Goal: Task Accomplishment & Management: Manage account settings

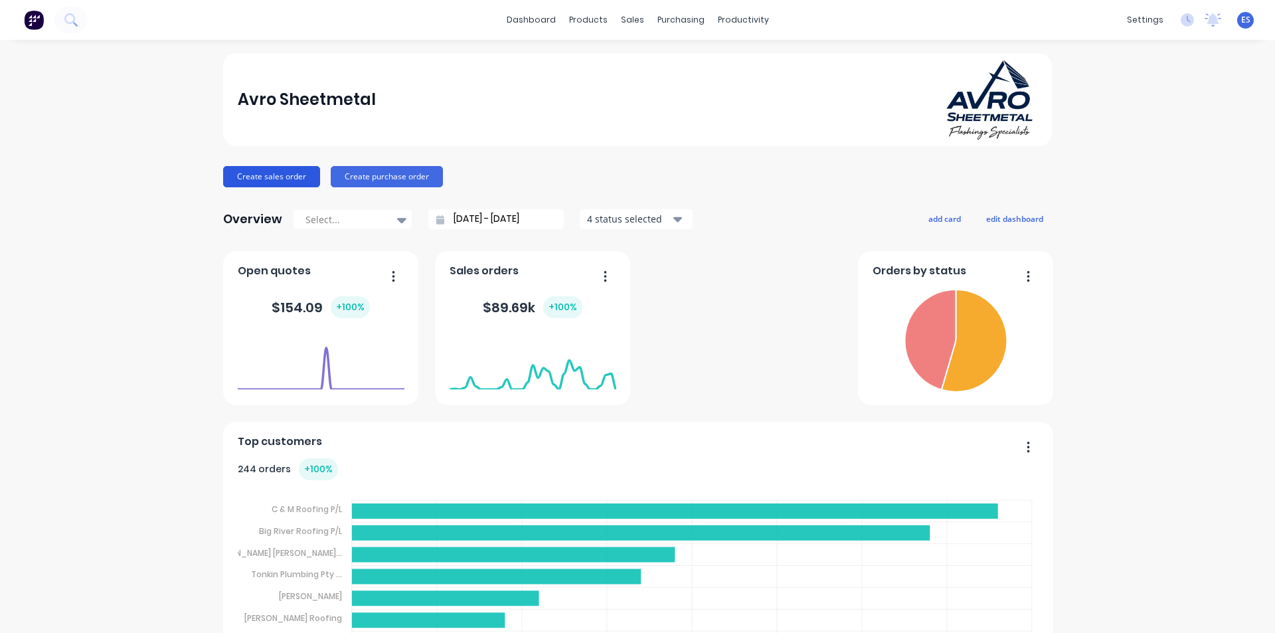
click at [286, 183] on button "Create sales order" at bounding box center [271, 176] width 97 height 21
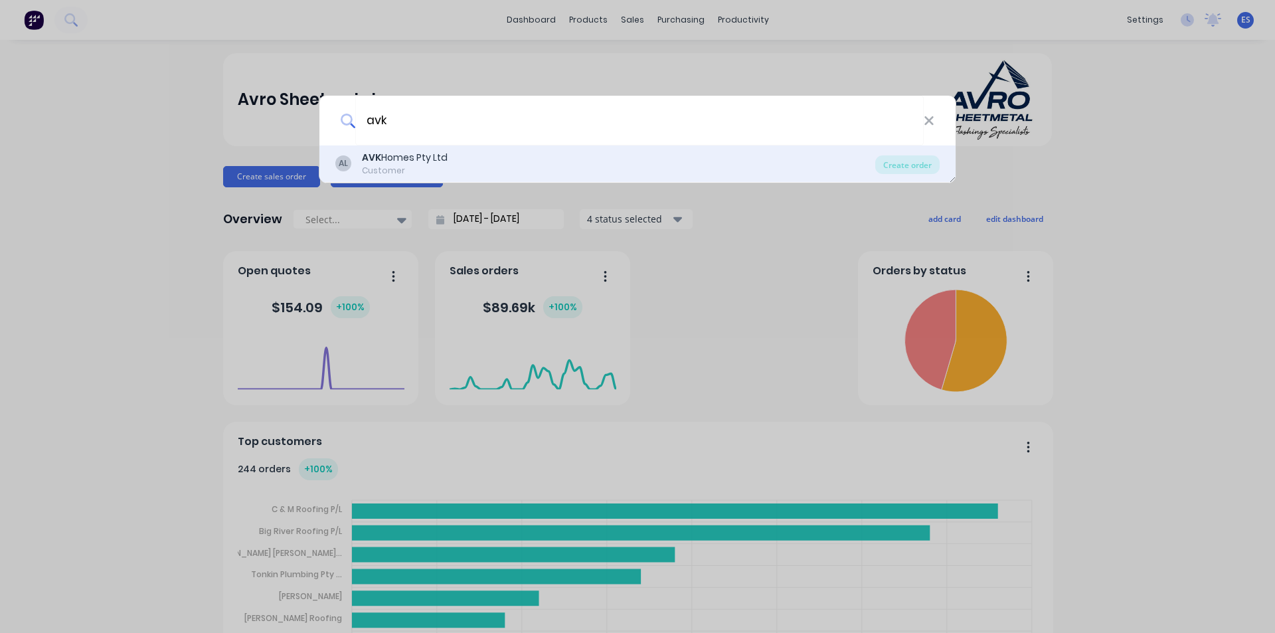
type input "avk"
click at [435, 155] on div "AVK Homes Pty Ltd" at bounding box center [405, 158] width 86 height 14
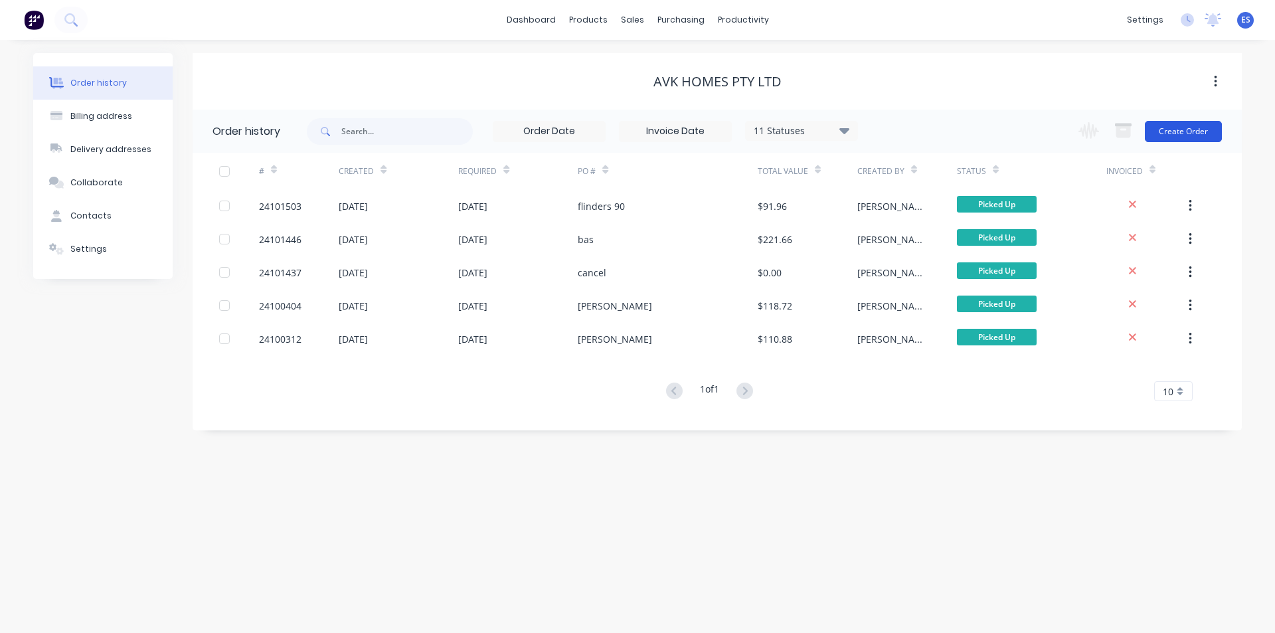
click at [1169, 137] on button "Create Order" at bounding box center [1183, 131] width 77 height 21
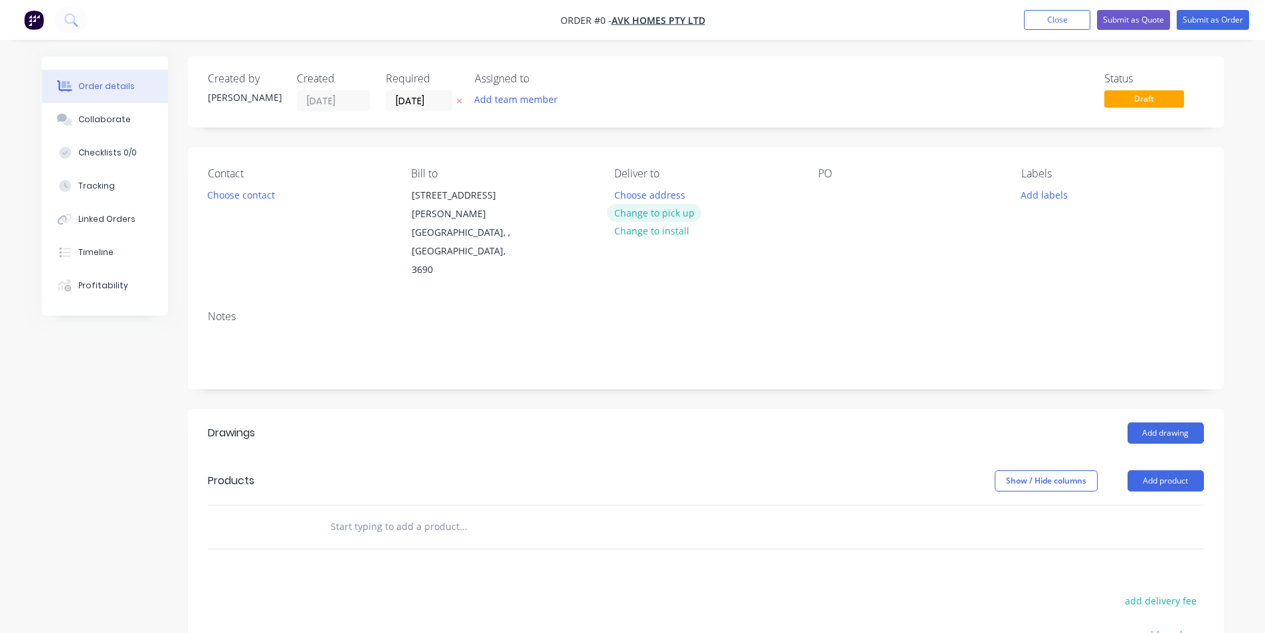
click at [677, 216] on button "Change to pick up" at bounding box center [654, 213] width 94 height 18
click at [832, 199] on div at bounding box center [828, 194] width 21 height 19
click at [249, 197] on button "Choose contact" at bounding box center [241, 194] width 82 height 18
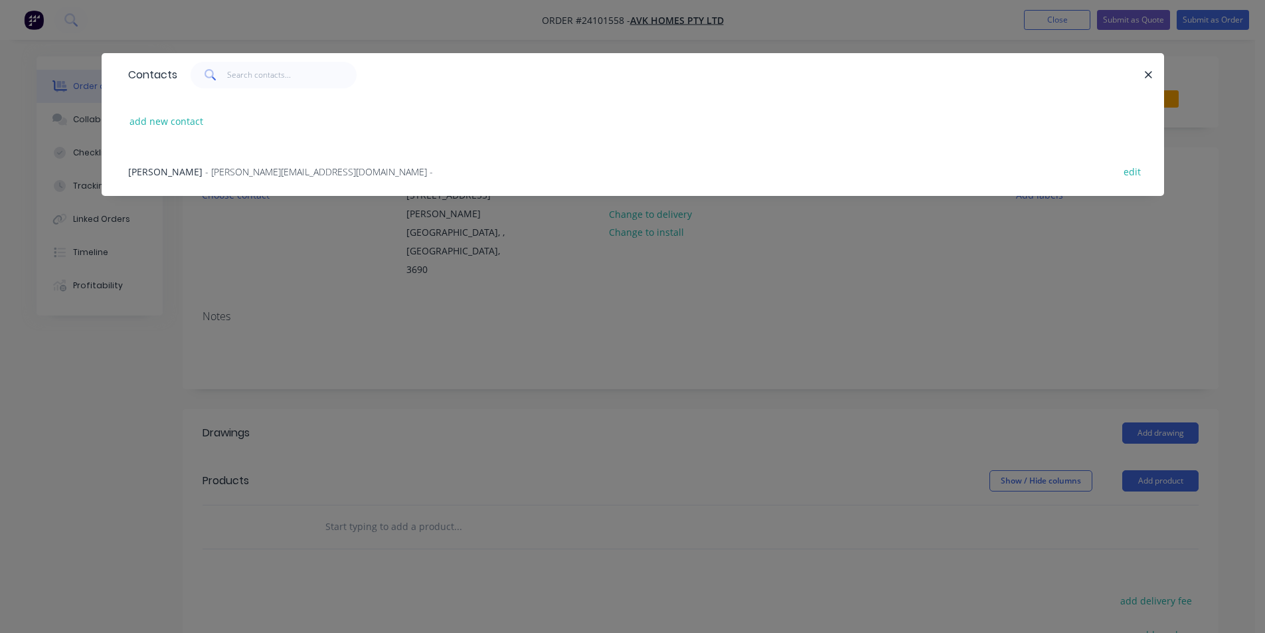
click at [244, 170] on span "- [PERSON_NAME][EMAIL_ADDRESS][DOMAIN_NAME] -" at bounding box center [319, 171] width 228 height 13
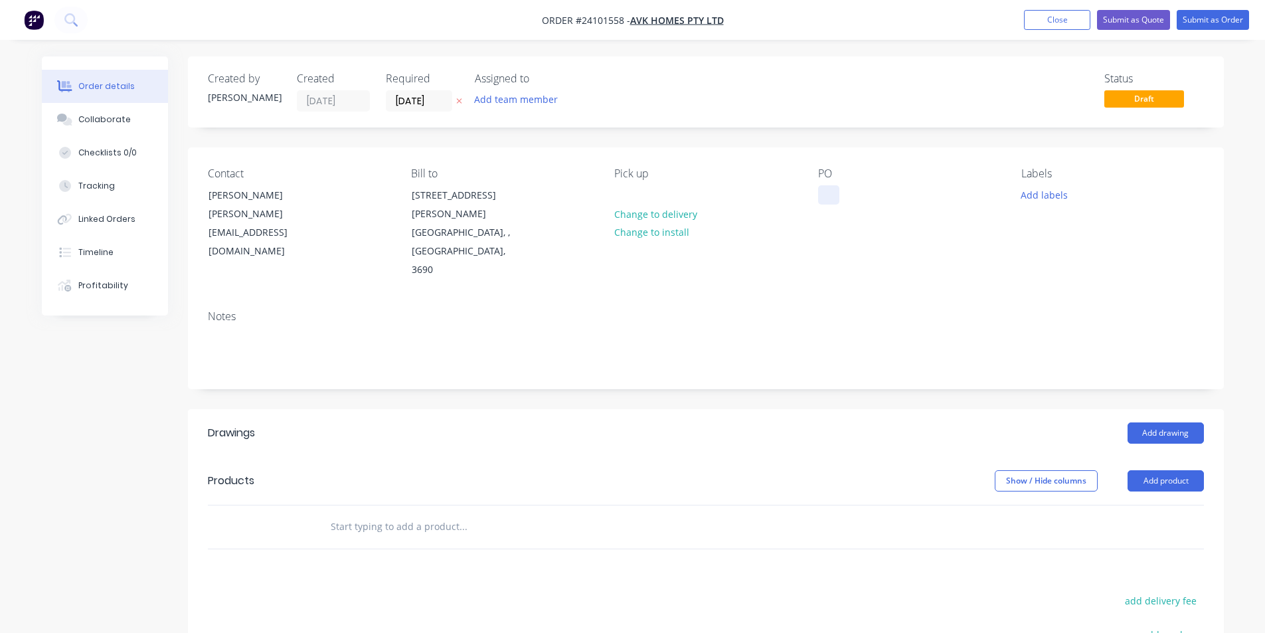
click at [823, 197] on div at bounding box center [828, 194] width 21 height 19
click at [1178, 422] on button "Add drawing" at bounding box center [1165, 432] width 76 height 21
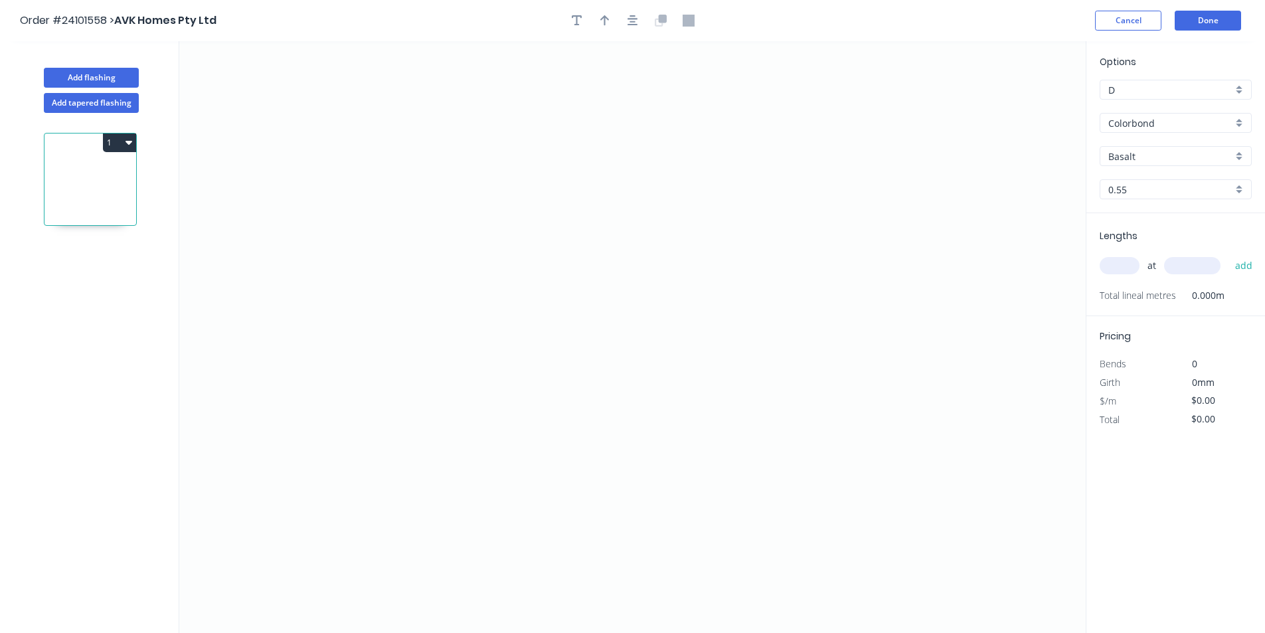
click at [1140, 157] on input "Basalt" at bounding box center [1170, 156] width 124 height 14
click at [1145, 185] on div "[PERSON_NAME]" at bounding box center [1175, 181] width 151 height 23
type input "[PERSON_NAME]"
click at [558, 165] on icon "0" at bounding box center [632, 337] width 906 height 592
click at [519, 165] on icon "0" at bounding box center [632, 337] width 906 height 592
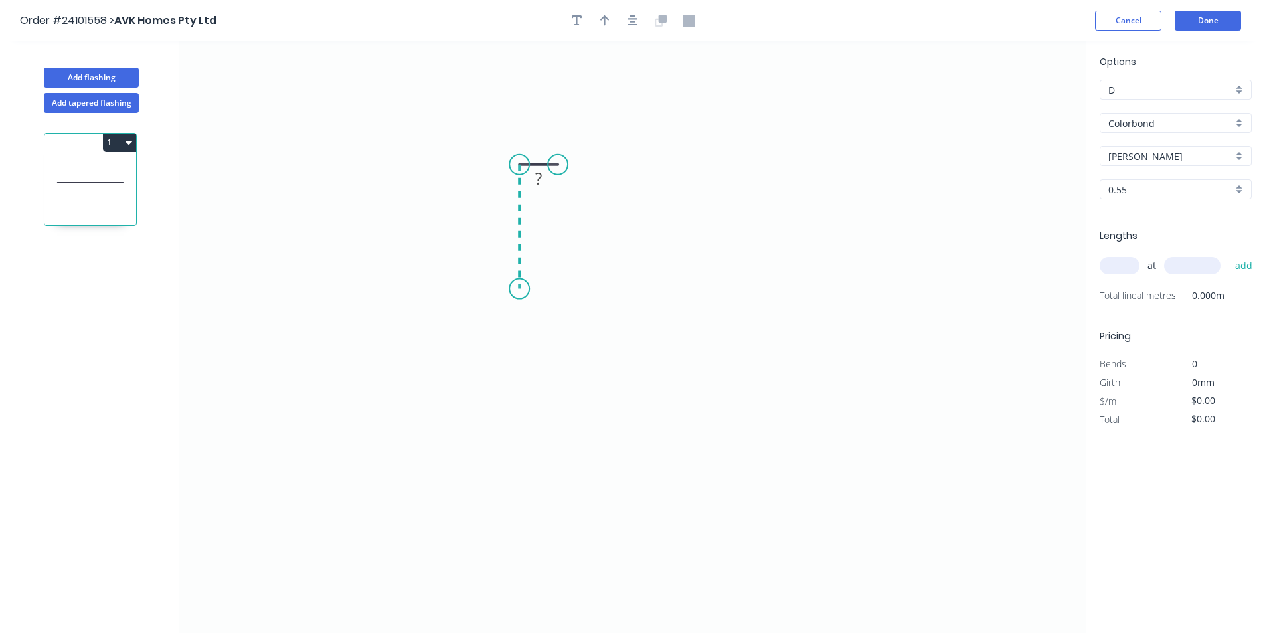
click at [513, 289] on icon "0 ?" at bounding box center [632, 337] width 906 height 592
click at [718, 291] on icon "0 ? ?" at bounding box center [632, 337] width 906 height 592
click at [743, 328] on icon "0 ? ? ?" at bounding box center [632, 337] width 906 height 592
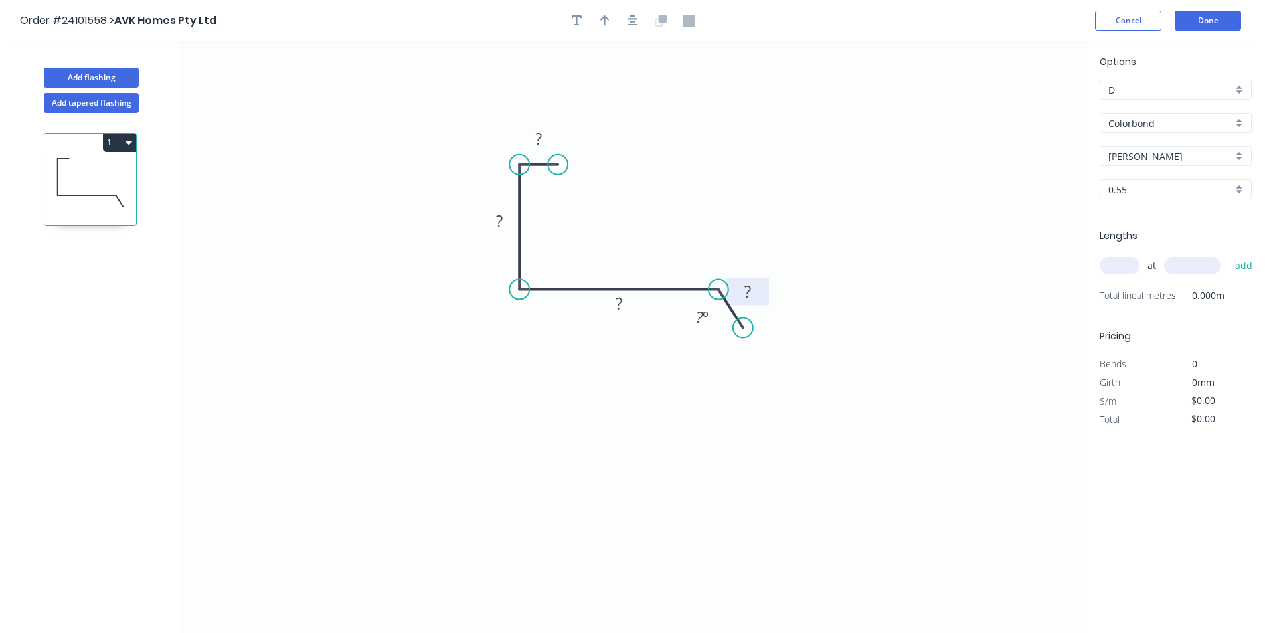
click at [752, 293] on rect at bounding box center [747, 292] width 27 height 19
click at [619, 297] on tspan "?" at bounding box center [618, 303] width 7 height 22
click at [504, 212] on rect at bounding box center [499, 220] width 43 height 27
click at [503, 215] on tspan "?" at bounding box center [499, 221] width 7 height 22
click at [541, 139] on tspan "?" at bounding box center [538, 138] width 7 height 22
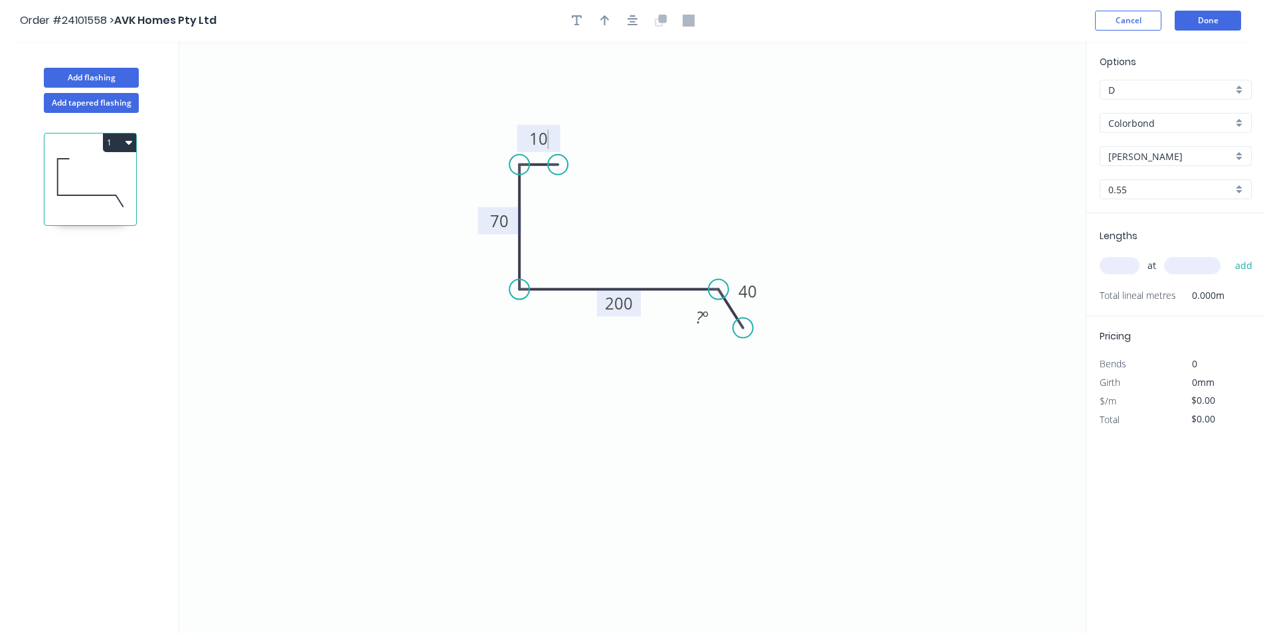
click at [1149, 270] on span "at" at bounding box center [1151, 265] width 9 height 19
type input "$16.40"
click at [1133, 268] on input "text" at bounding box center [1119, 265] width 40 height 17
type input "2"
click at [1186, 272] on input "text" at bounding box center [1192, 265] width 56 height 17
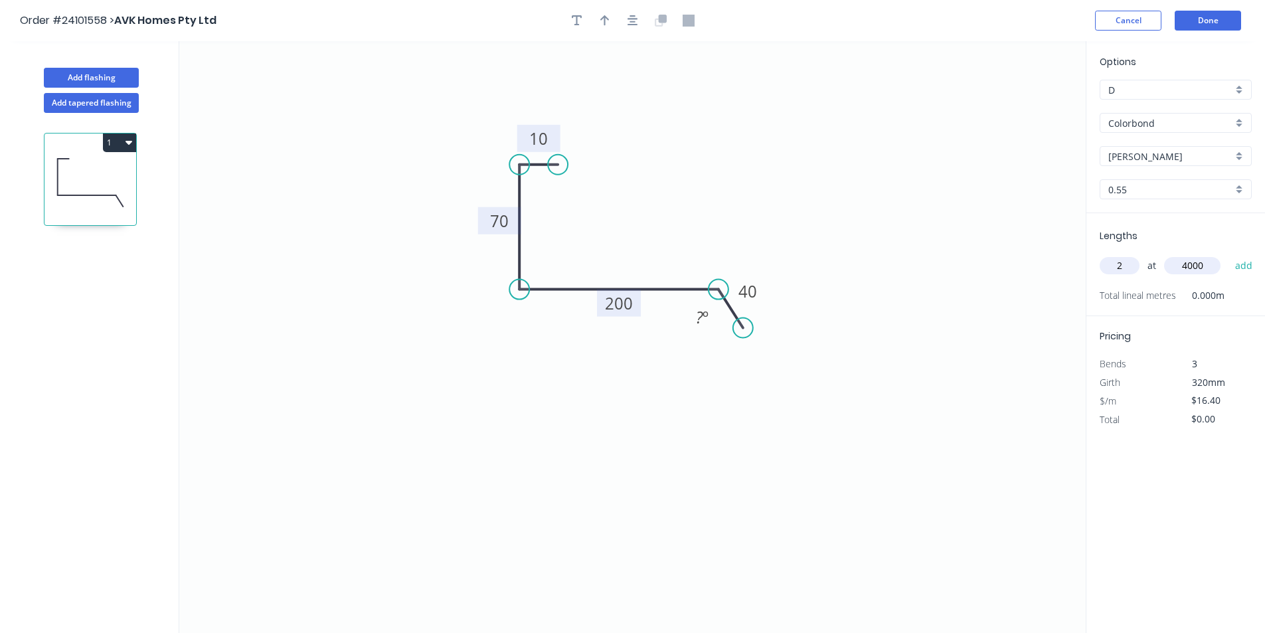
type input "4000"
click at [1228, 254] on button "add" at bounding box center [1243, 265] width 31 height 23
type input "$131.20"
click at [118, 112] on button "Add tapered flashing" at bounding box center [91, 103] width 95 height 20
type input "$0.00"
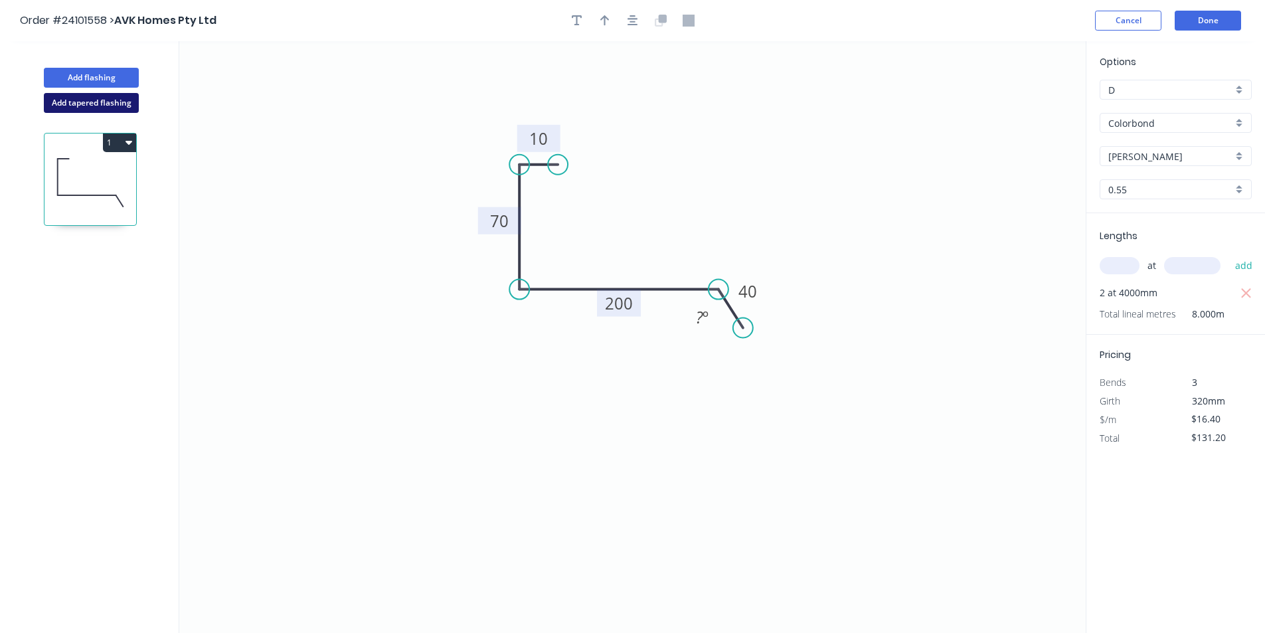
type input "$0.00"
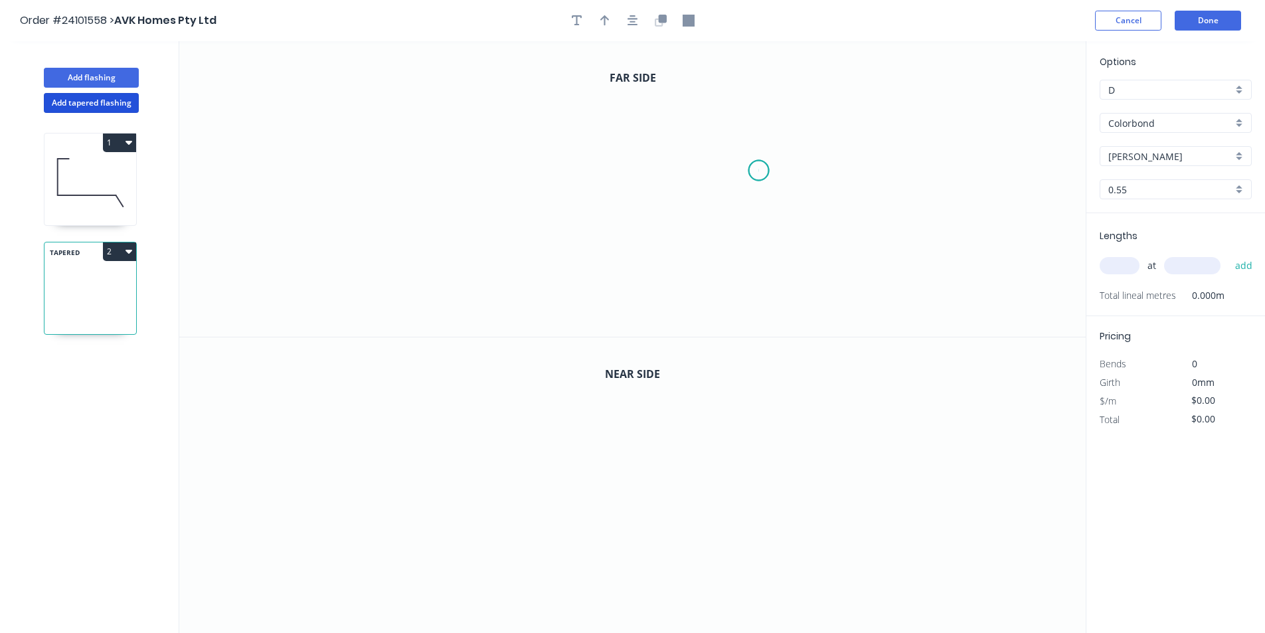
click at [759, 171] on icon "0" at bounding box center [632, 188] width 906 height 295
click at [736, 140] on icon "0" at bounding box center [632, 188] width 906 height 295
click at [495, 142] on icon "0 ?" at bounding box center [632, 188] width 906 height 295
click at [496, 264] on icon "0 ? ? ? º" at bounding box center [632, 188] width 906 height 295
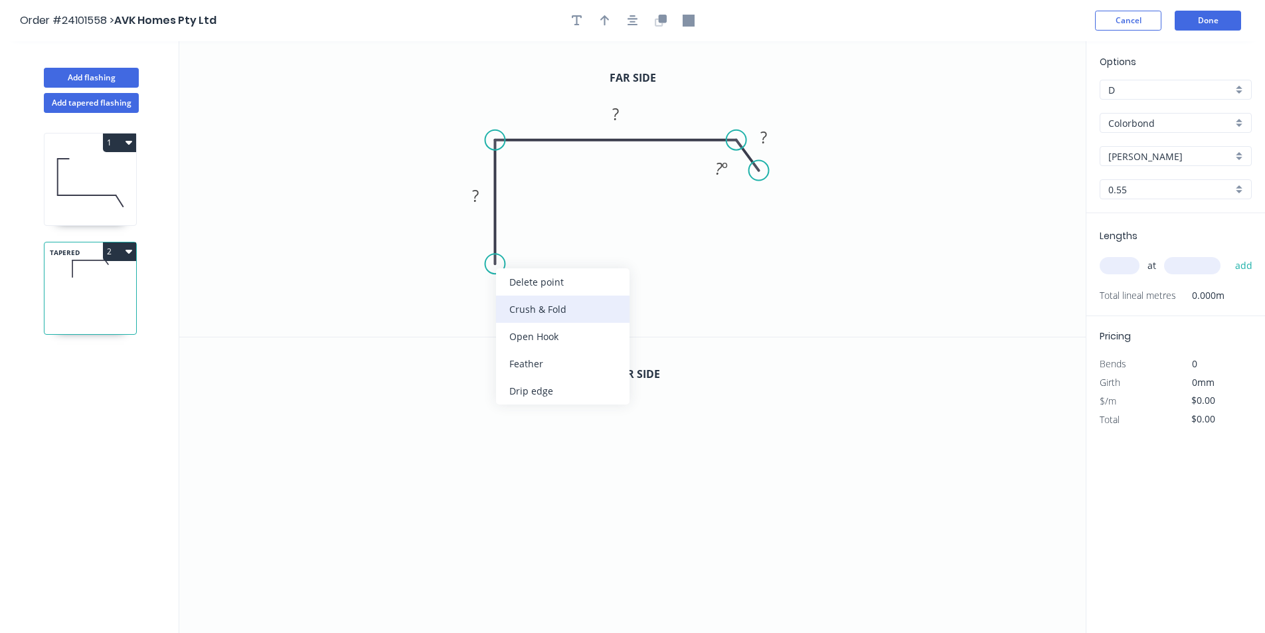
click at [522, 305] on div "Crush & Fold" at bounding box center [562, 308] width 133 height 27
click at [476, 191] on tspan "?" at bounding box center [475, 196] width 7 height 22
click at [615, 115] on tspan "?" at bounding box center [615, 114] width 7 height 22
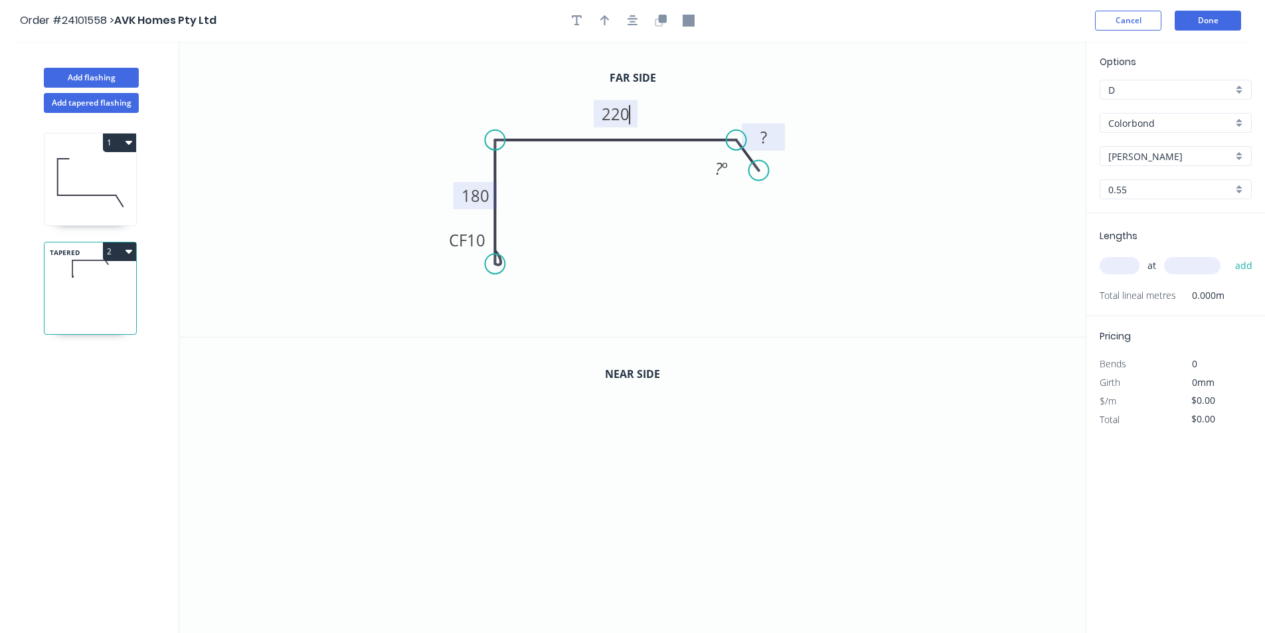
click at [765, 133] on tspan "?" at bounding box center [763, 137] width 7 height 22
click at [665, 19] on icon "button" at bounding box center [662, 19] width 8 height 8
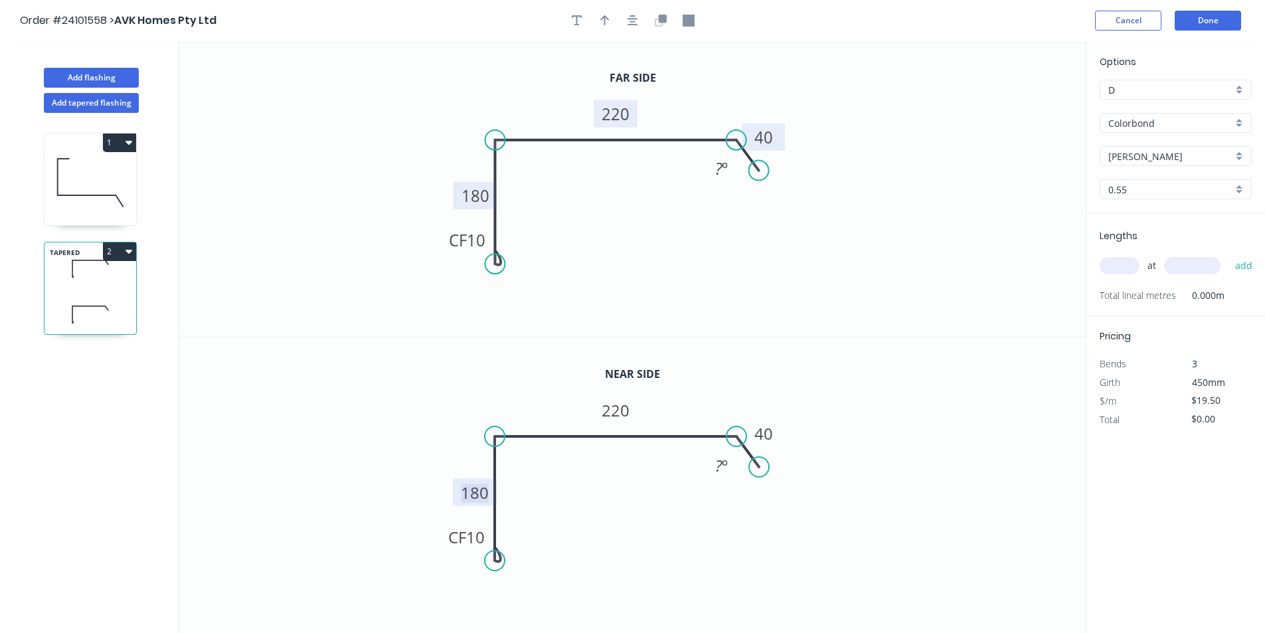
click at [486, 497] on tspan "180" at bounding box center [475, 492] width 28 height 22
click at [1117, 264] on input "text" at bounding box center [1119, 265] width 40 height 17
type input "$23.19"
type input "1"
click at [1186, 269] on input "text" at bounding box center [1192, 265] width 56 height 17
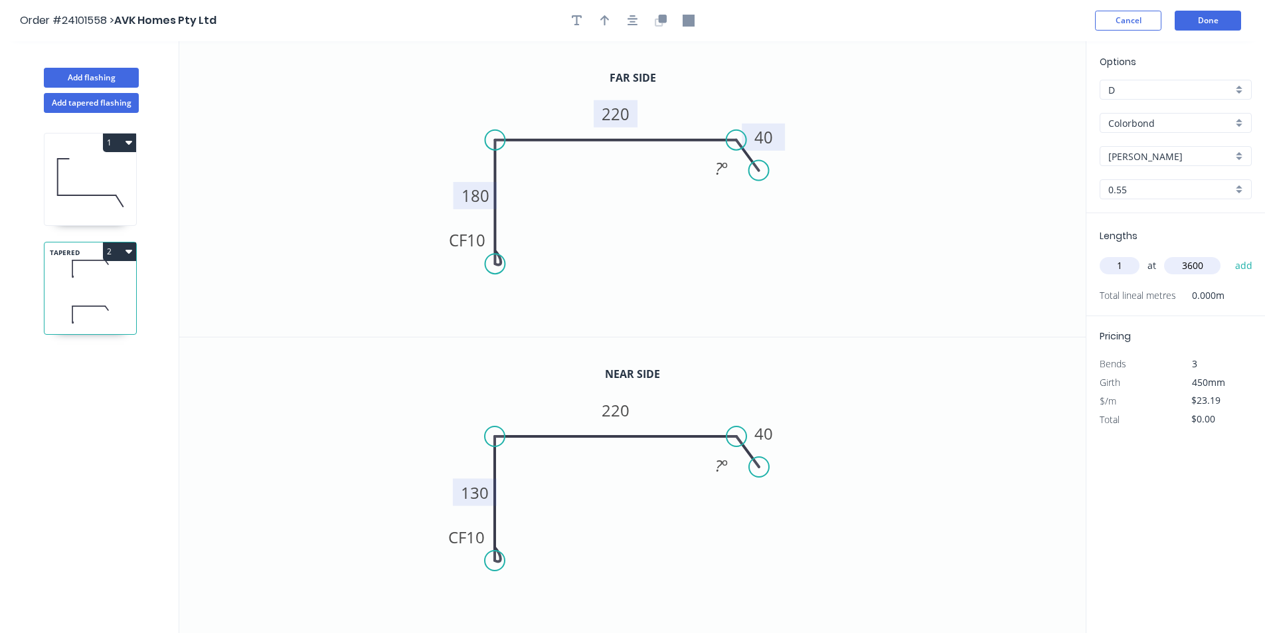
type input "3600"
click at [1228, 254] on button "add" at bounding box center [1243, 265] width 31 height 23
click at [119, 247] on button "2" at bounding box center [119, 251] width 33 height 19
click at [118, 280] on div "Duplicate" at bounding box center [73, 284] width 102 height 19
type input "$0.00"
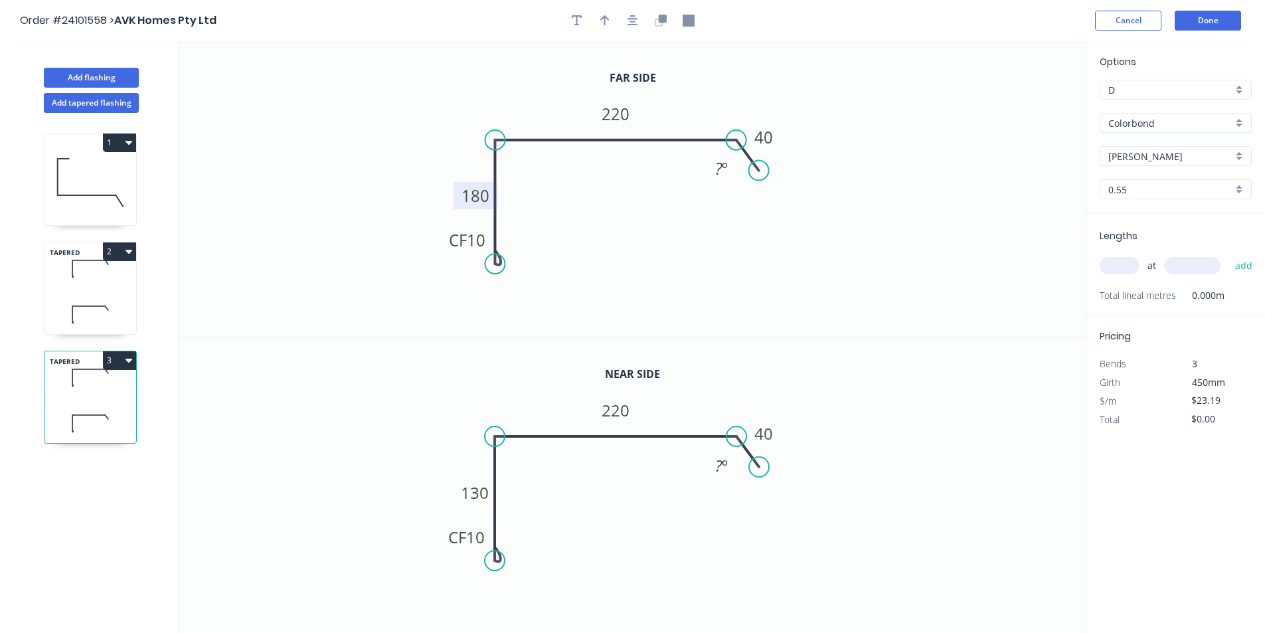
click at [478, 193] on tspan "180" at bounding box center [475, 196] width 28 height 22
click at [619, 109] on tspan "220" at bounding box center [615, 114] width 28 height 22
click at [622, 408] on tspan "220" at bounding box center [615, 410] width 28 height 22
click at [483, 489] on tspan "130" at bounding box center [475, 492] width 28 height 22
click at [1121, 255] on div "at add" at bounding box center [1176, 265] width 155 height 23
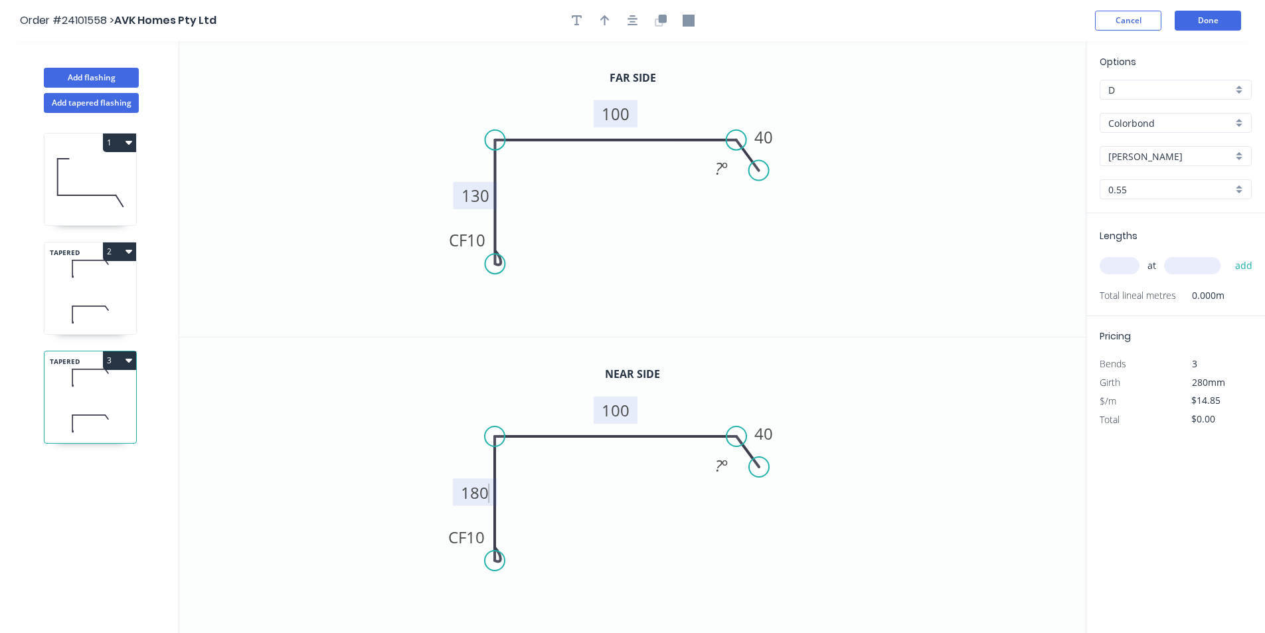
type input "$20.09"
click at [1124, 265] on input "text" at bounding box center [1119, 265] width 40 height 17
type input "1"
click at [1203, 270] on input "text" at bounding box center [1192, 265] width 56 height 17
type input "3600"
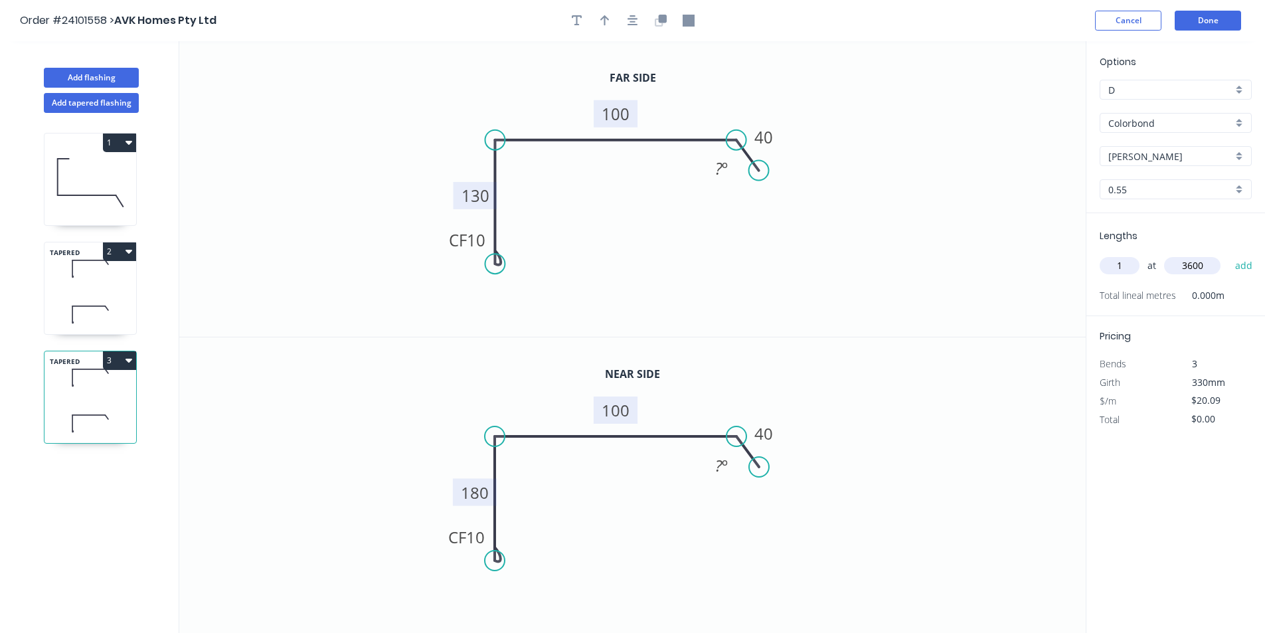
click at [1228, 254] on button "add" at bounding box center [1243, 265] width 31 height 23
type input "$72.32"
click at [85, 74] on button "Add flashing" at bounding box center [91, 78] width 95 height 20
type input "$0.00"
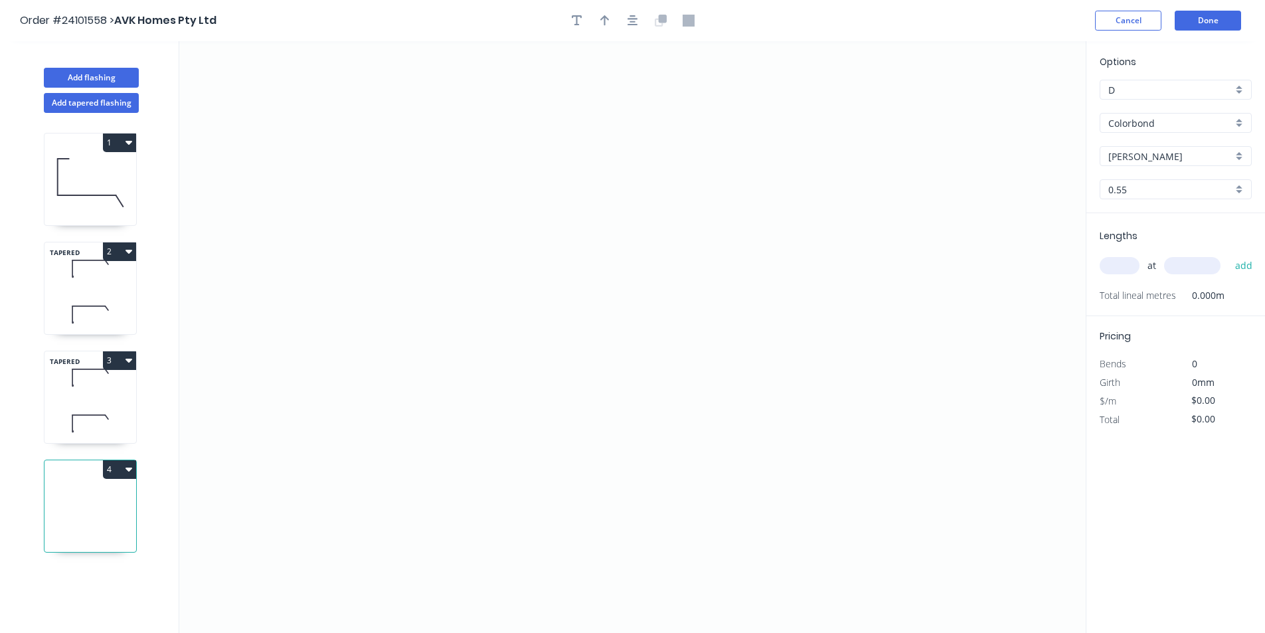
click at [1127, 156] on input "[PERSON_NAME]" at bounding box center [1170, 156] width 124 height 14
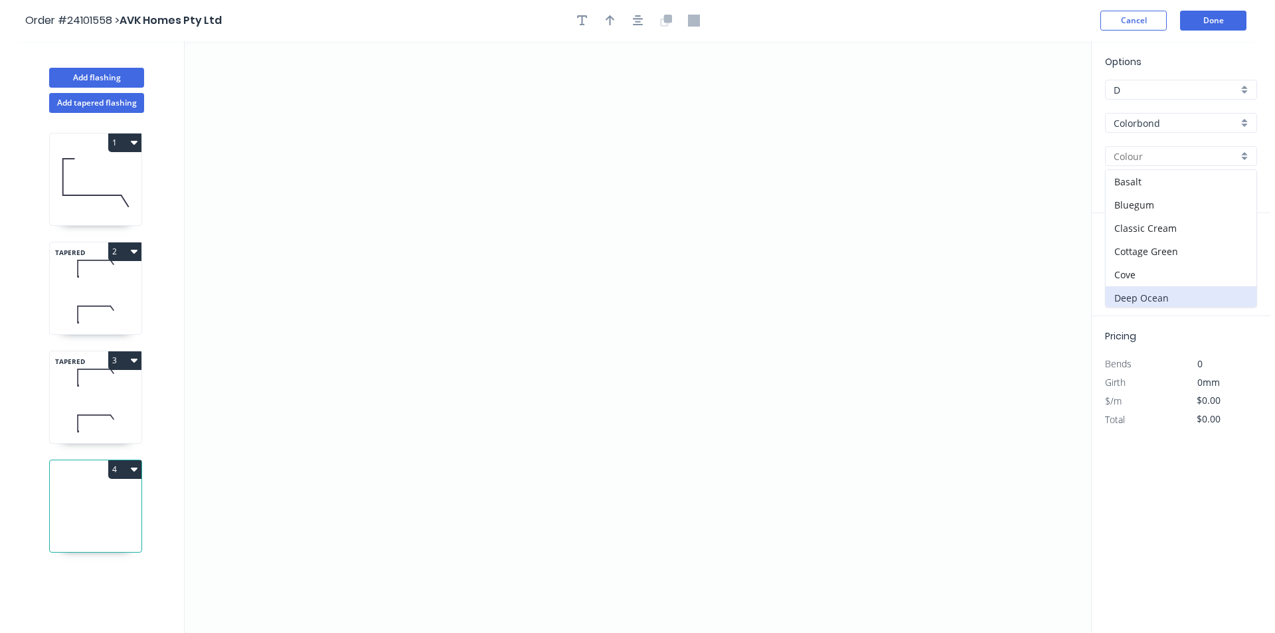
scroll to position [66, 0]
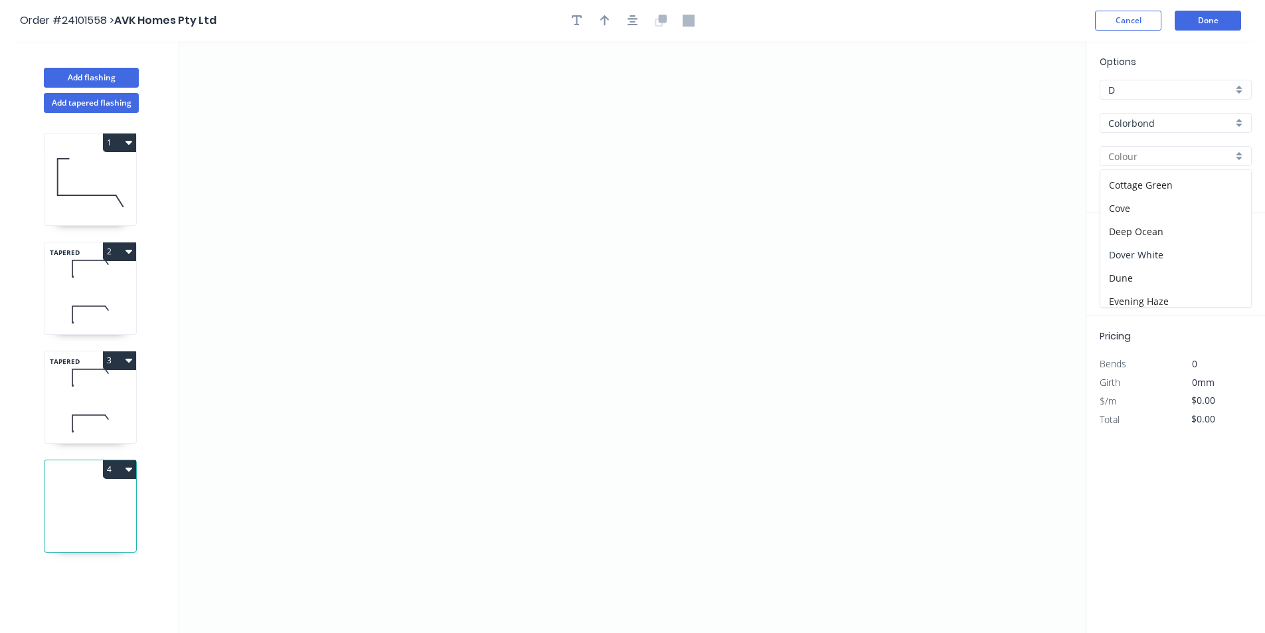
click at [1150, 258] on div "Dover White" at bounding box center [1175, 254] width 151 height 23
type input "Dover White"
click at [749, 206] on icon "0" at bounding box center [632, 337] width 906 height 592
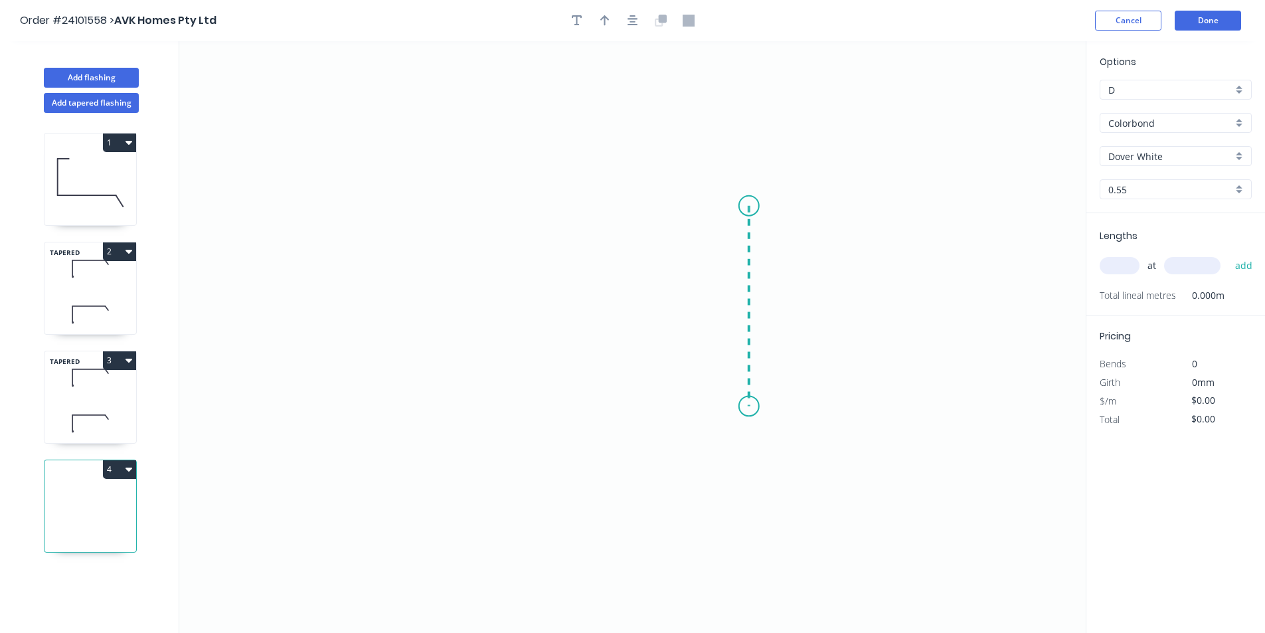
click at [757, 406] on icon "0" at bounding box center [632, 337] width 906 height 592
click at [622, 397] on icon "0 ?" at bounding box center [632, 337] width 906 height 592
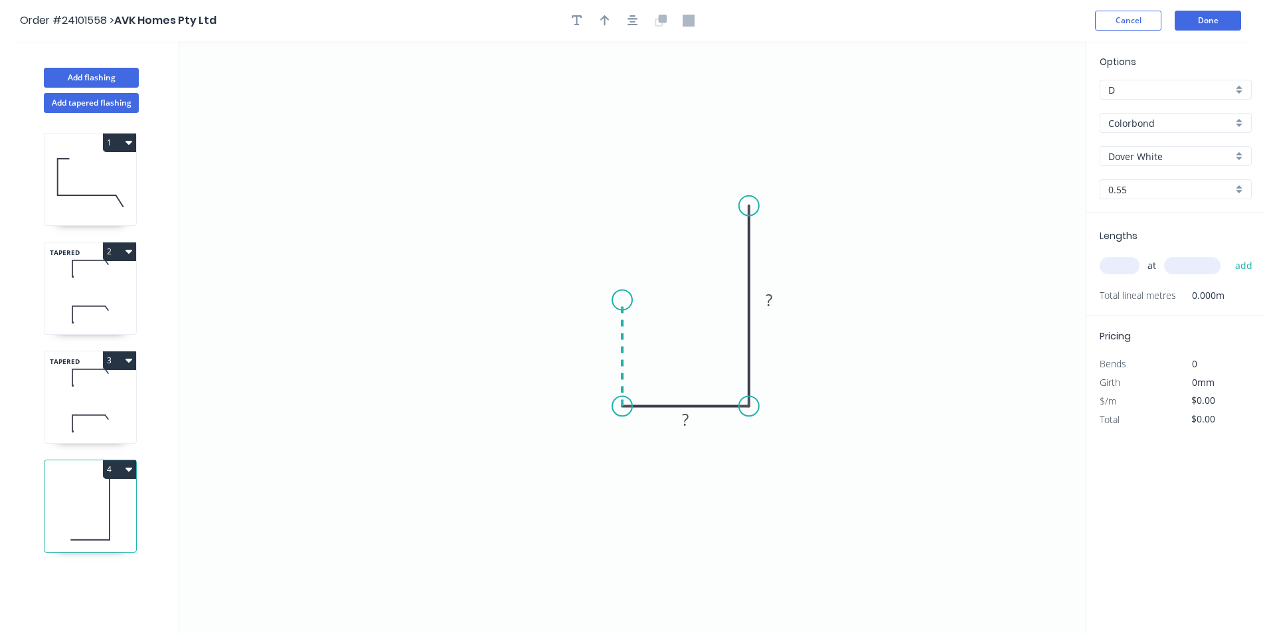
click at [622, 300] on icon "0 ? ?" at bounding box center [632, 337] width 906 height 592
click at [519, 305] on icon "0 ? ? ?" at bounding box center [632, 337] width 906 height 592
click at [519, 305] on circle at bounding box center [519, 300] width 20 height 20
click at [584, 280] on rect at bounding box center [571, 275] width 27 height 19
click at [649, 346] on rect at bounding box center [642, 347] width 27 height 19
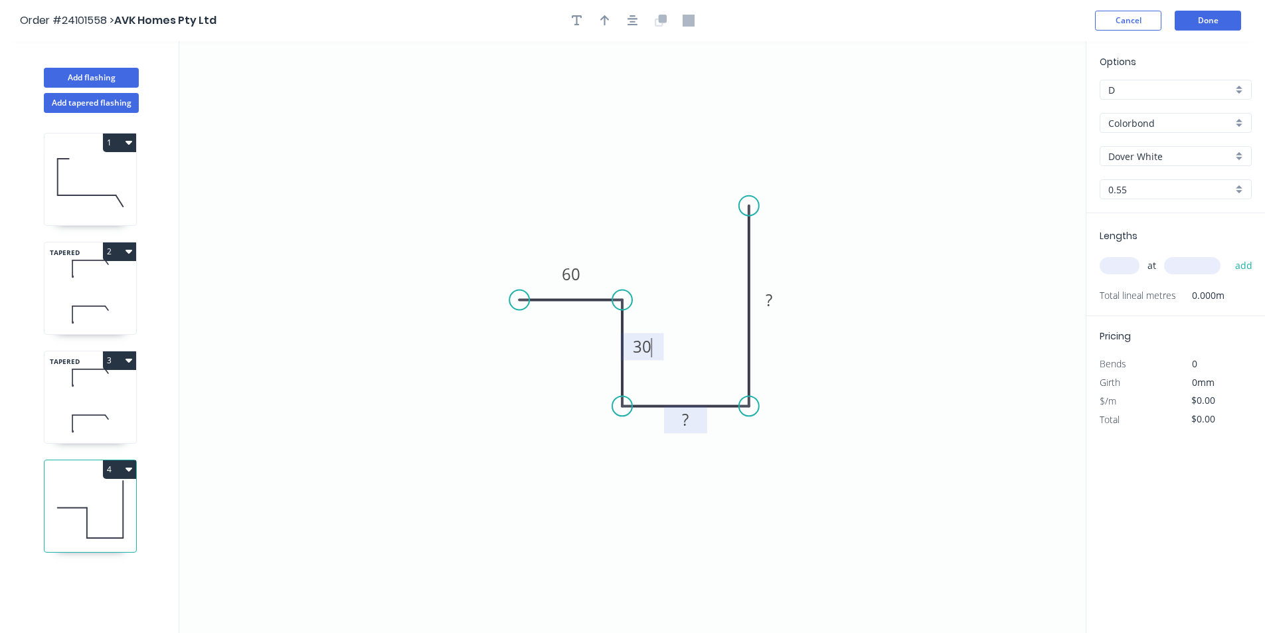
click at [692, 425] on rect at bounding box center [685, 420] width 27 height 19
click at [778, 307] on rect at bounding box center [769, 300] width 27 height 19
click at [1124, 268] on input "text" at bounding box center [1119, 265] width 40 height 17
type input "$14.85"
type input "2"
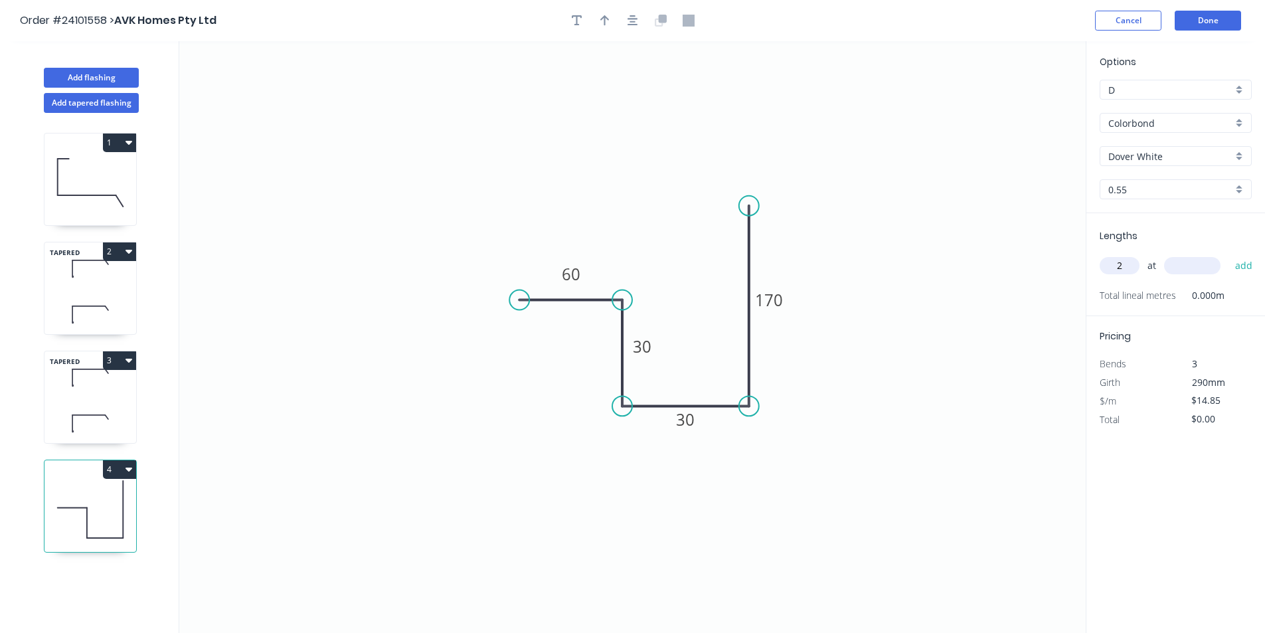
click at [1172, 264] on input "text" at bounding box center [1192, 265] width 56 height 17
type input "800"
click at [1228, 254] on button "add" at bounding box center [1243, 265] width 31 height 23
type input "$23.76"
click at [1224, 23] on button "Done" at bounding box center [1207, 21] width 66 height 20
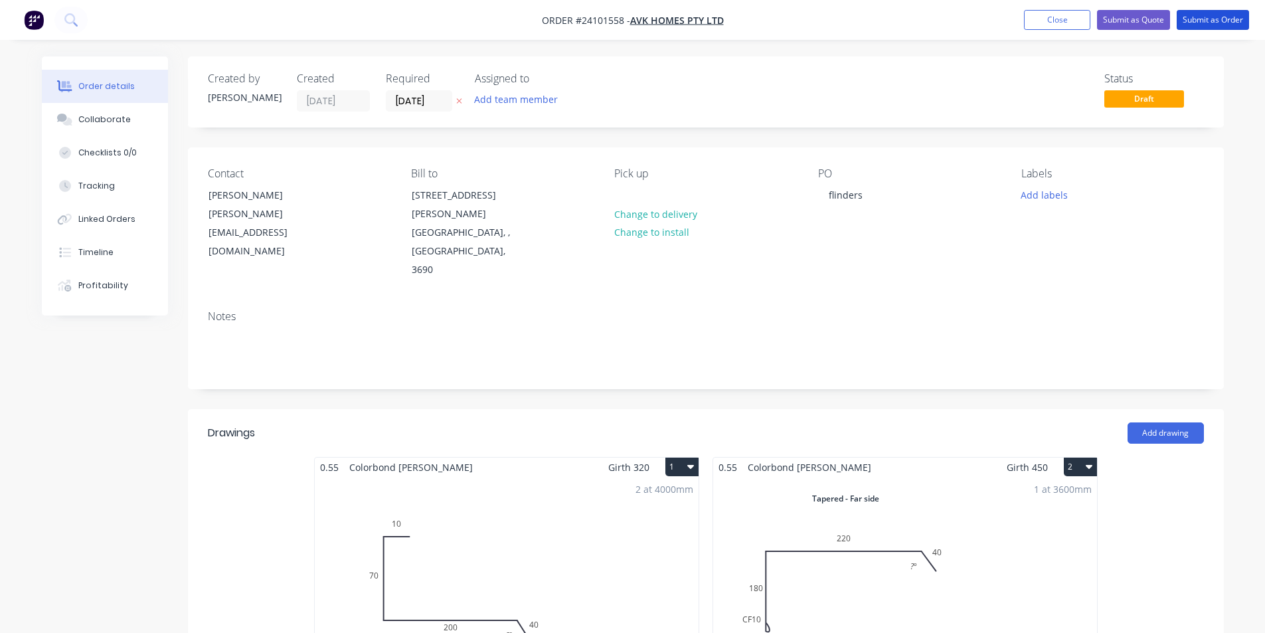
click at [1224, 23] on button "Submit as Order" at bounding box center [1212, 20] width 72 height 20
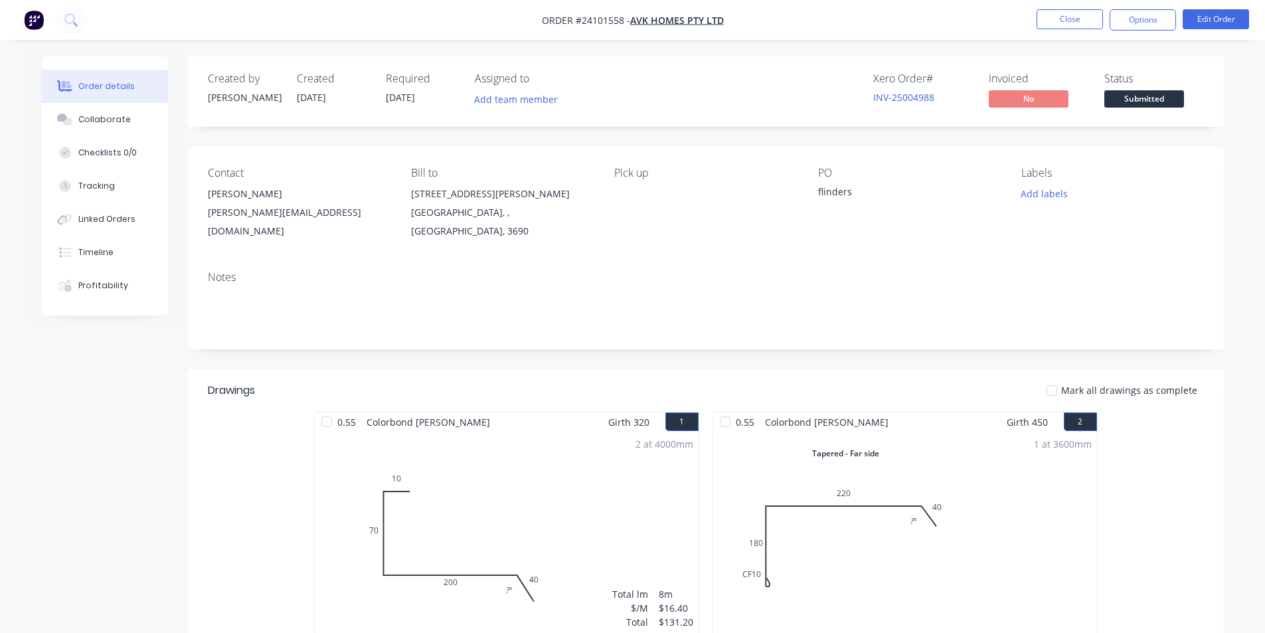
click at [33, 23] on img "button" at bounding box center [34, 20] width 20 height 20
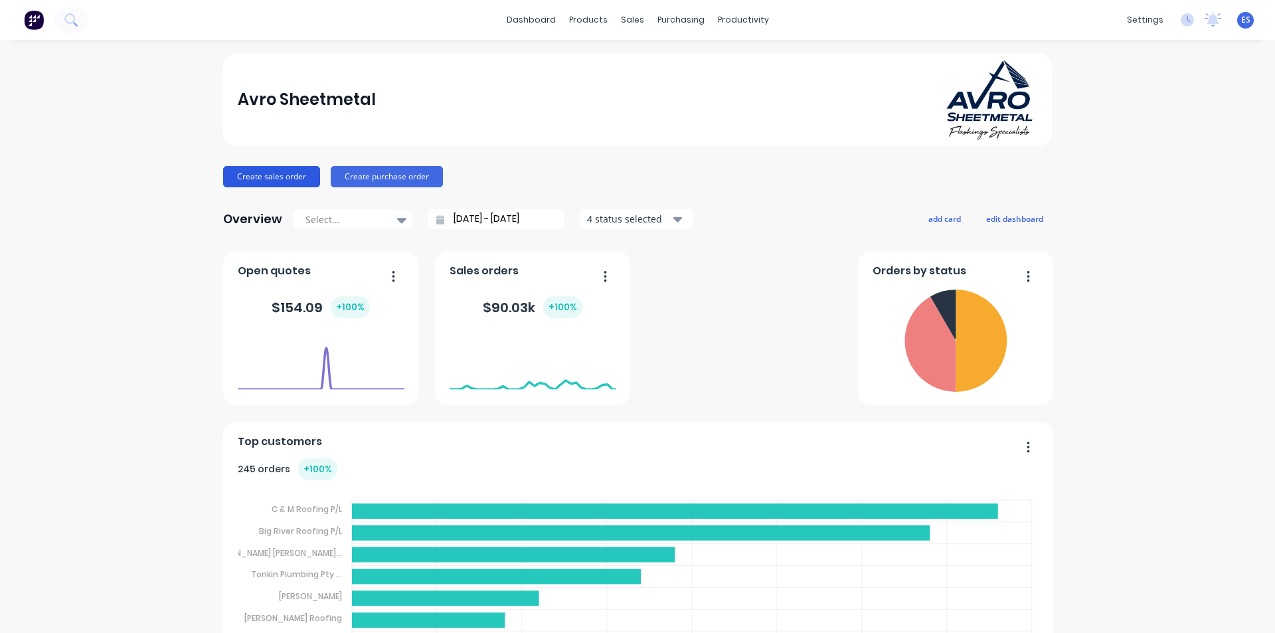
click at [251, 166] on button "Create sales order" at bounding box center [271, 176] width 97 height 21
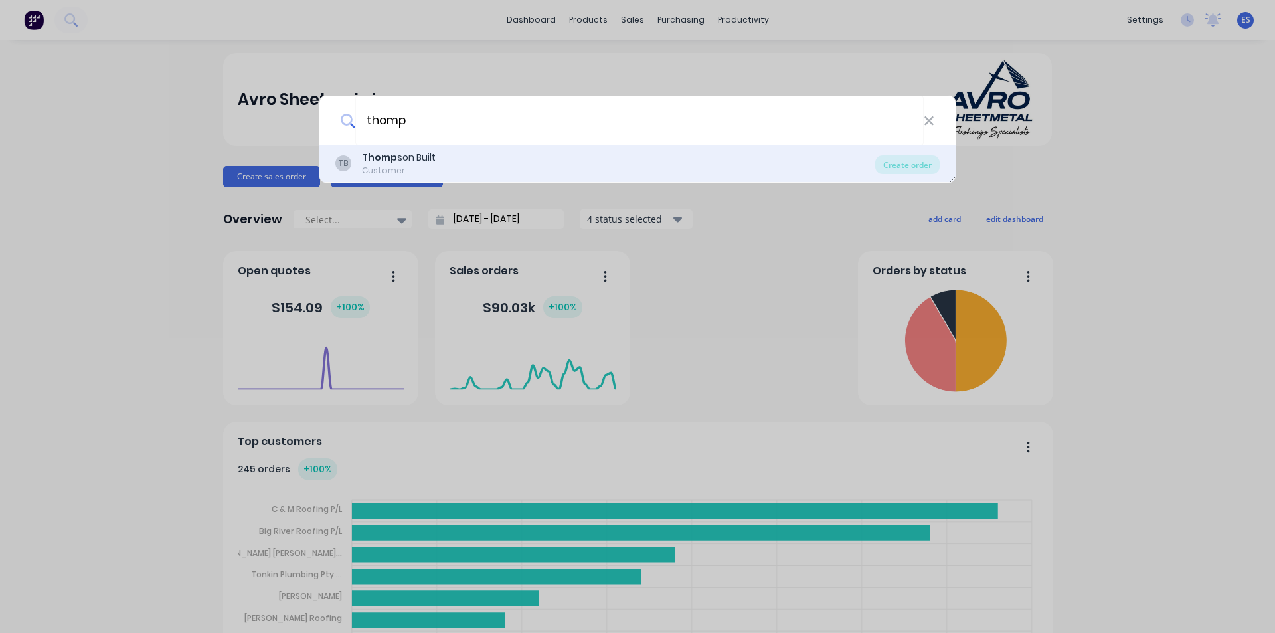
type input "thomp"
click at [422, 157] on div "Thomp son Built" at bounding box center [399, 158] width 74 height 14
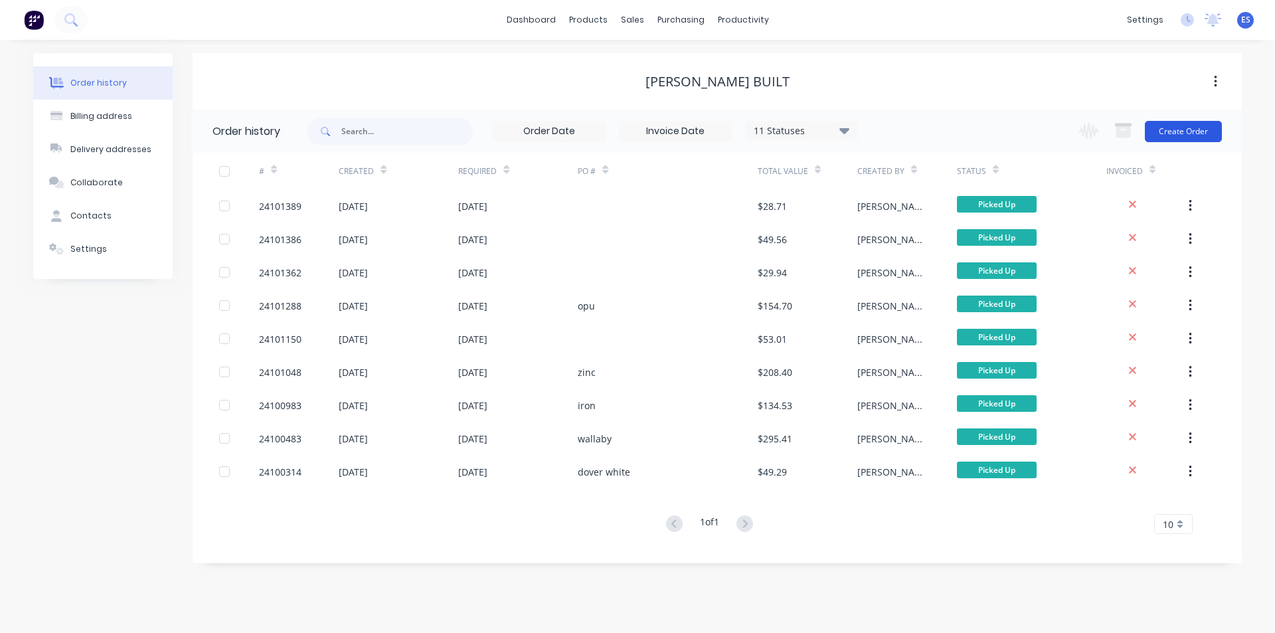
click at [1188, 137] on button "Create Order" at bounding box center [1183, 131] width 77 height 21
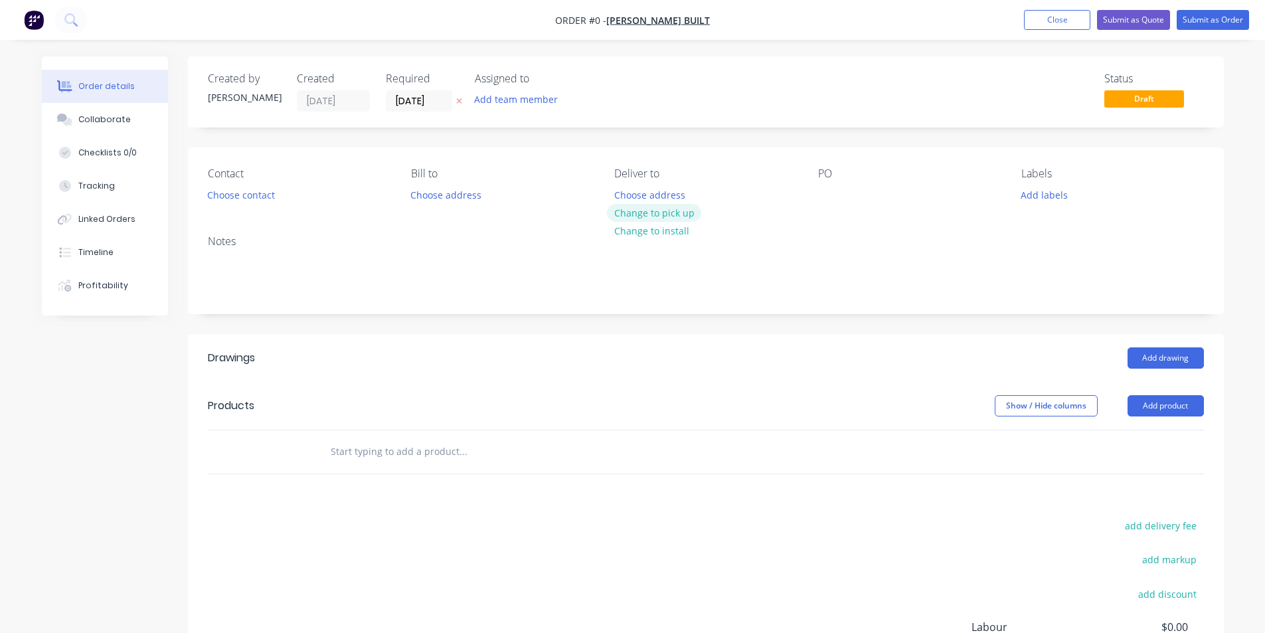
click at [659, 206] on button "Change to pick up" at bounding box center [654, 213] width 94 height 18
click at [254, 192] on button "Choose contact" at bounding box center [241, 194] width 82 height 18
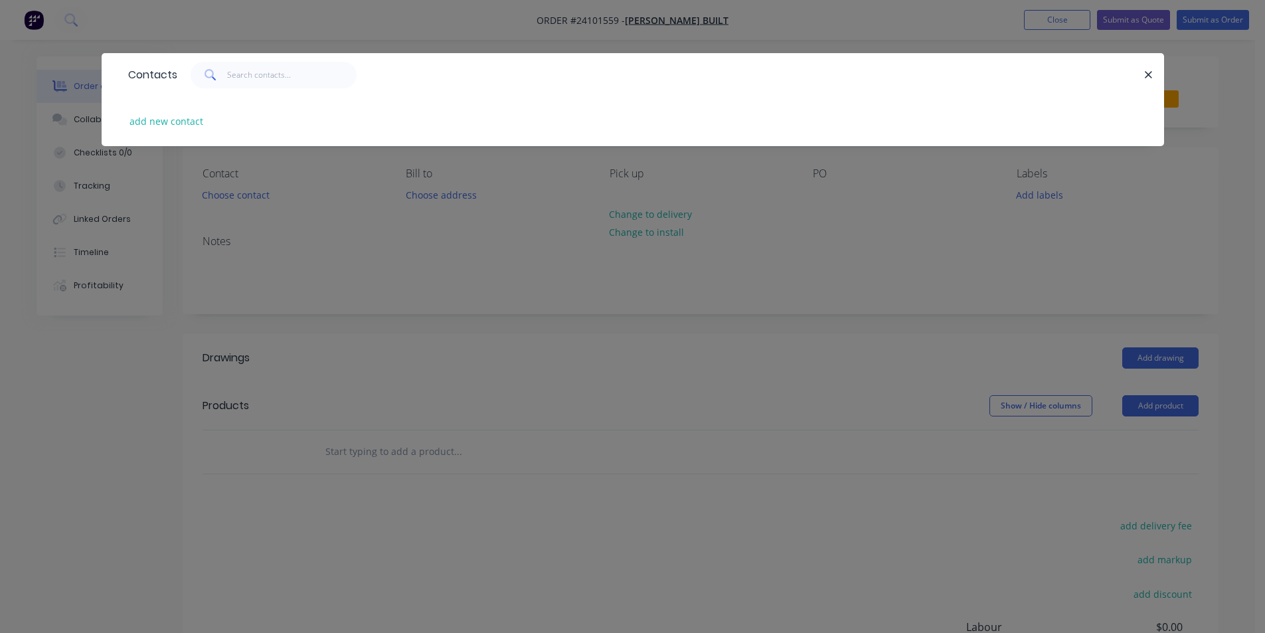
click at [258, 197] on div "Contacts add new contact" at bounding box center [632, 316] width 1265 height 633
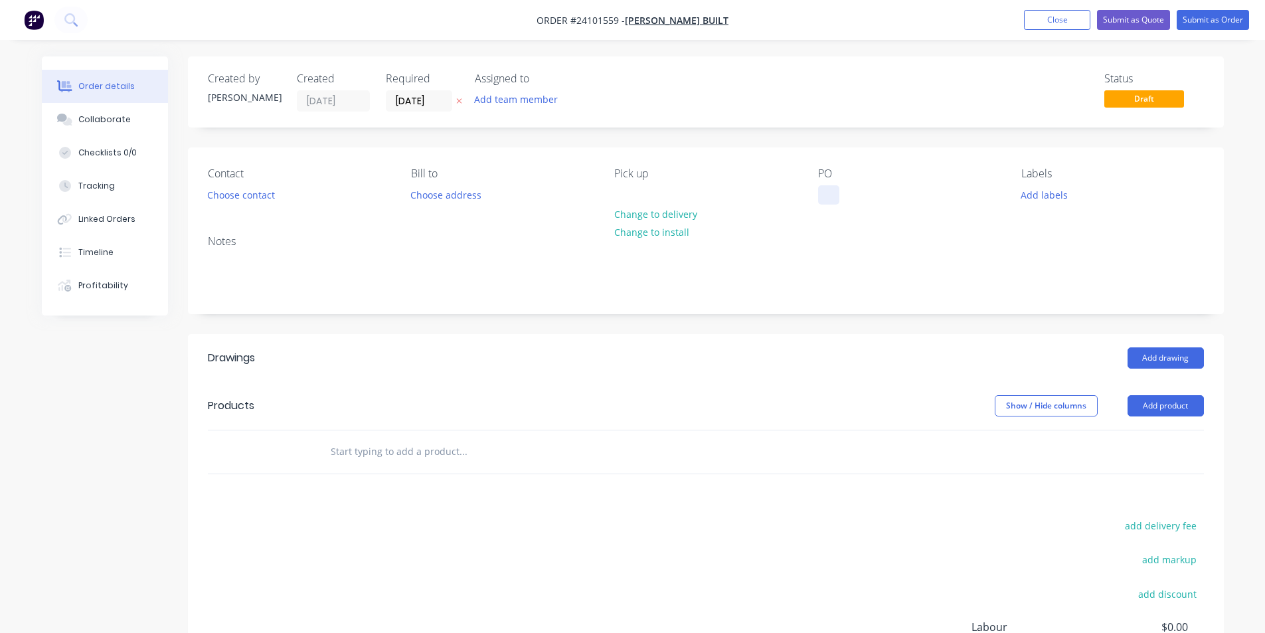
click at [823, 190] on div at bounding box center [828, 194] width 21 height 19
click at [1162, 360] on button "Add drawing" at bounding box center [1165, 357] width 76 height 21
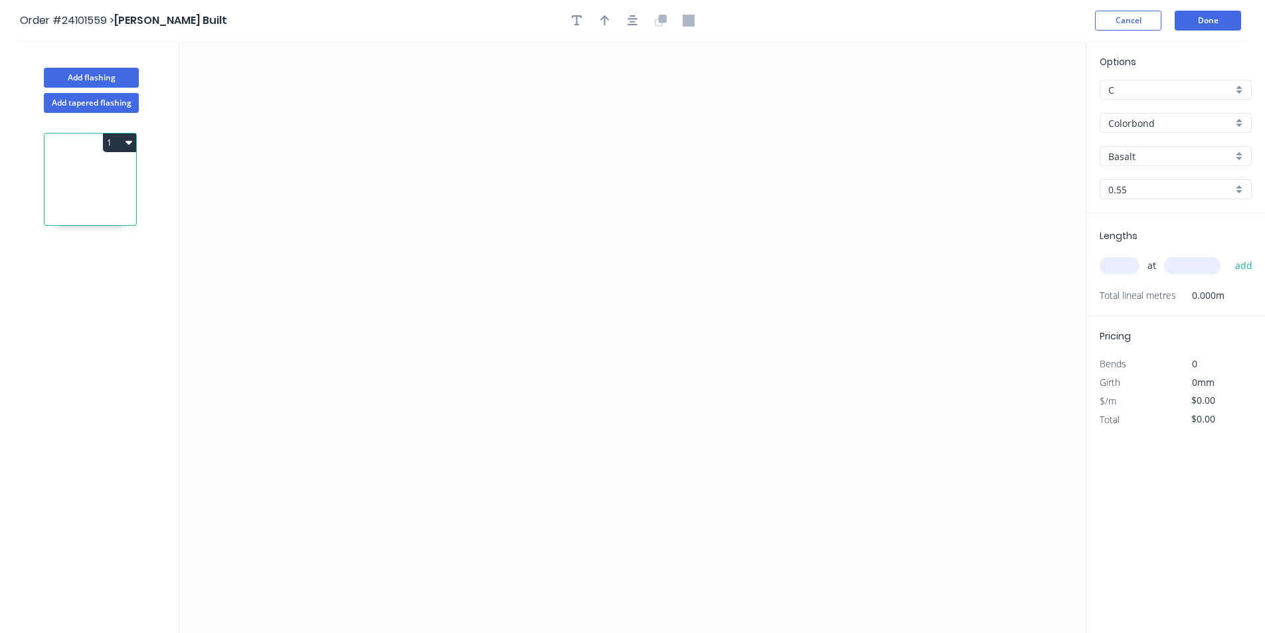
click at [1144, 159] on input "Basalt" at bounding box center [1170, 156] width 124 height 14
click at [1158, 189] on div "Surfmist" at bounding box center [1175, 181] width 151 height 23
type input "Surfmist"
click at [700, 344] on icon "0" at bounding box center [632, 337] width 906 height 592
click at [670, 318] on icon "0" at bounding box center [632, 337] width 906 height 592
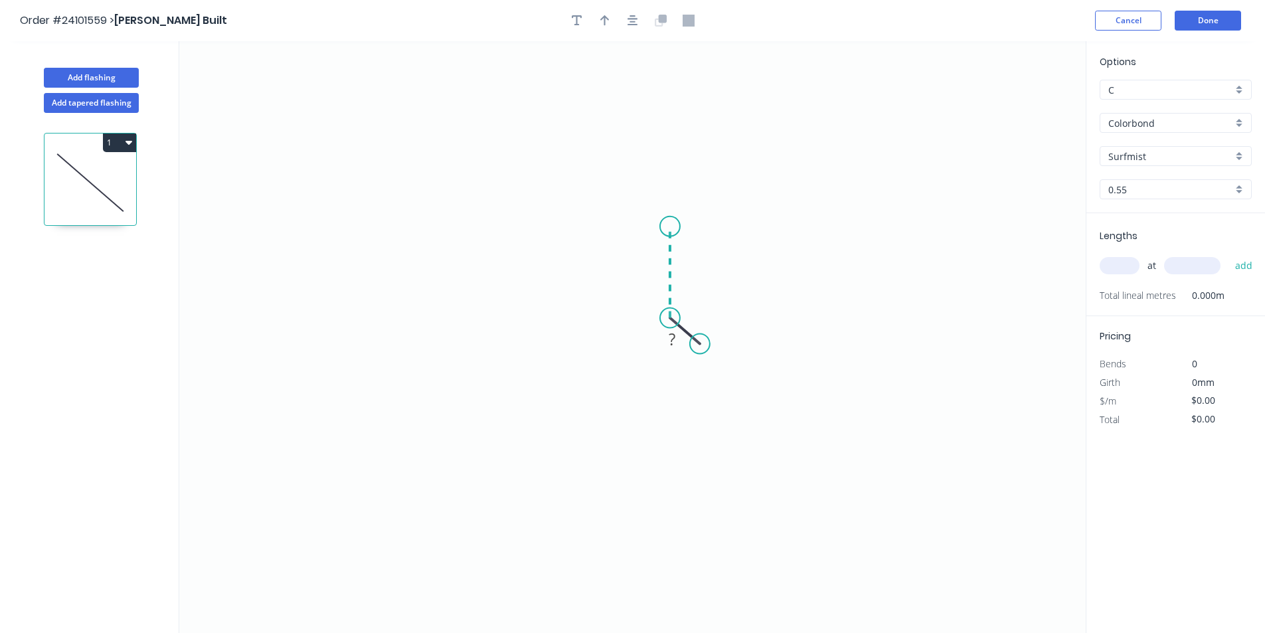
click at [669, 226] on icon "0 ?" at bounding box center [632, 337] width 906 height 592
click at [511, 222] on icon "0 ? ? ? º" at bounding box center [632, 337] width 906 height 592
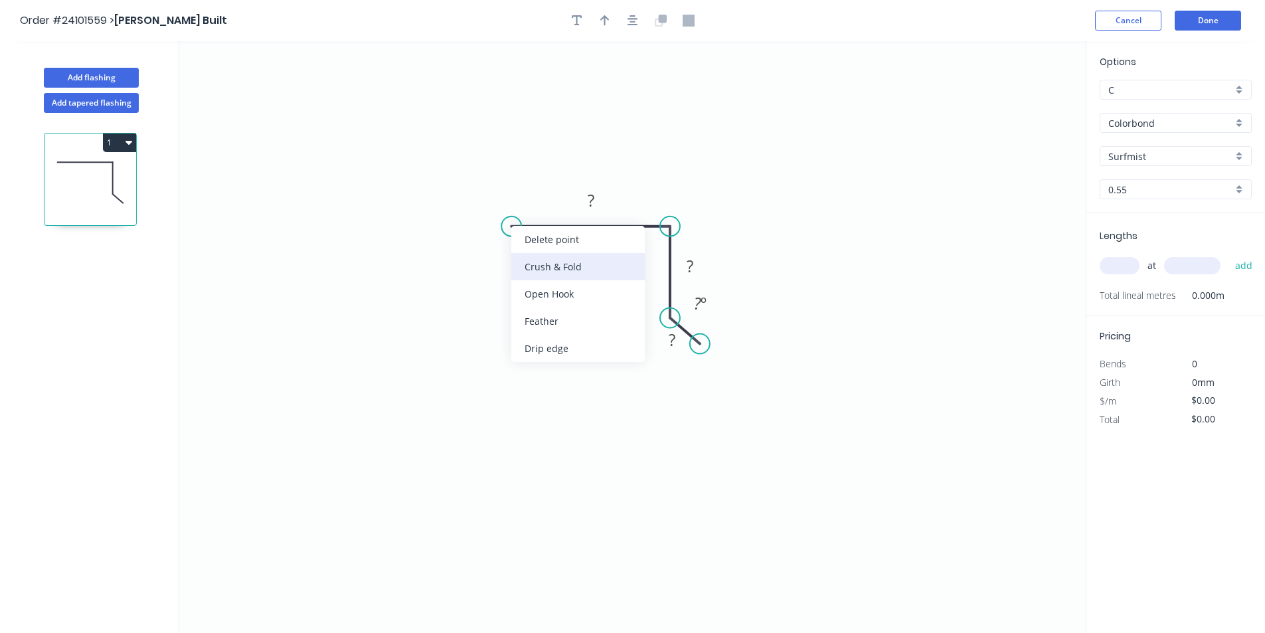
click at [547, 270] on div "Crush & Fold" at bounding box center [577, 266] width 133 height 27
click at [544, 274] on div "Flip bend" at bounding box center [583, 275] width 133 height 27
click at [594, 207] on rect at bounding box center [591, 201] width 27 height 19
click at [694, 271] on rect at bounding box center [690, 267] width 27 height 19
click at [669, 346] on tspan "?" at bounding box center [672, 340] width 7 height 22
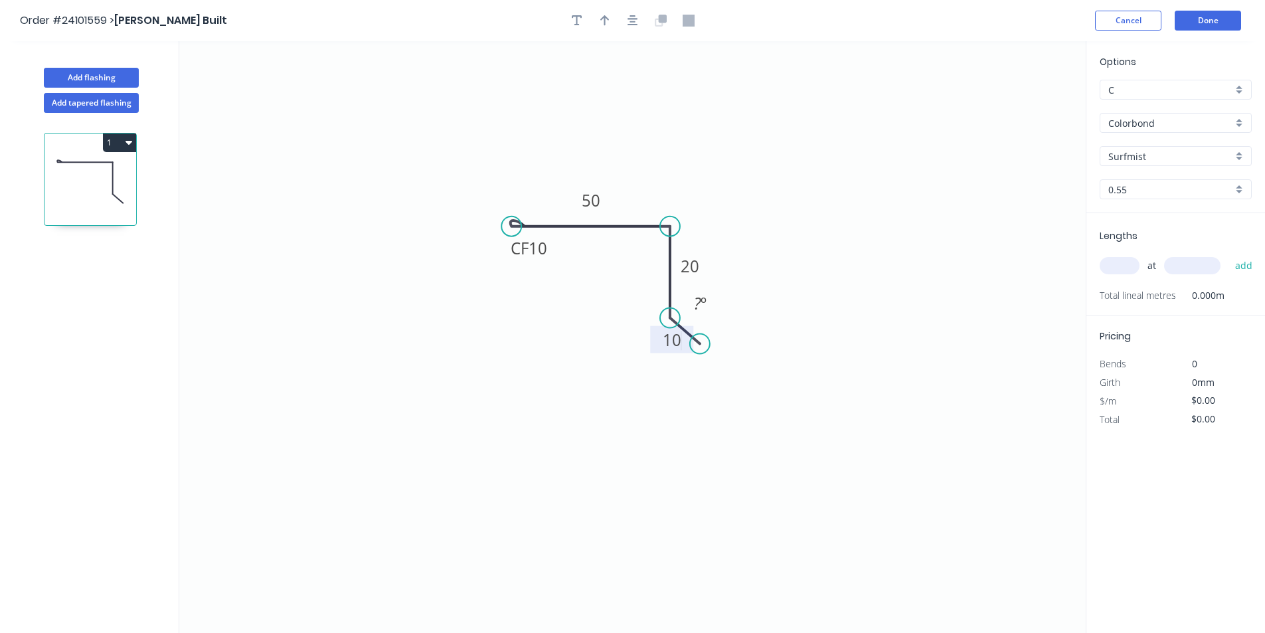
click at [1127, 262] on input "text" at bounding box center [1119, 265] width 40 height 17
type input "$8.16"
type input "3"
click at [1200, 262] on input "text" at bounding box center [1192, 265] width 56 height 17
type input "3500"
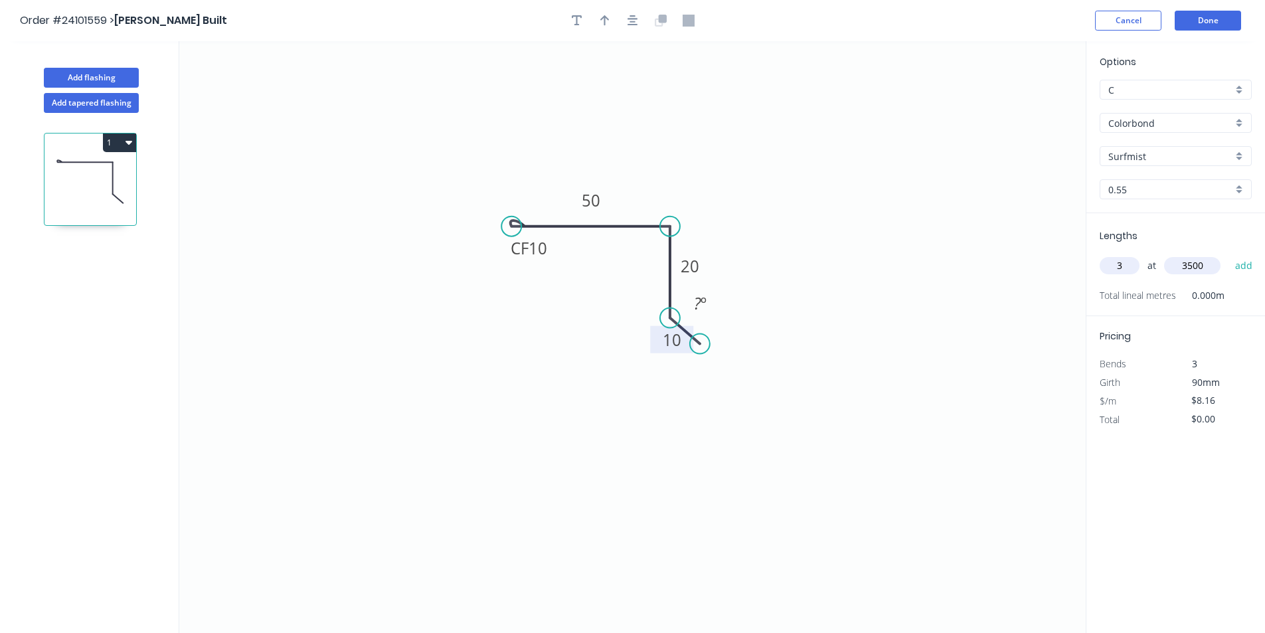
click at [1228, 254] on button "add" at bounding box center [1243, 265] width 31 height 23
type input "$85.68"
click at [77, 74] on button "Add flashing" at bounding box center [91, 78] width 95 height 20
type input "$0.00"
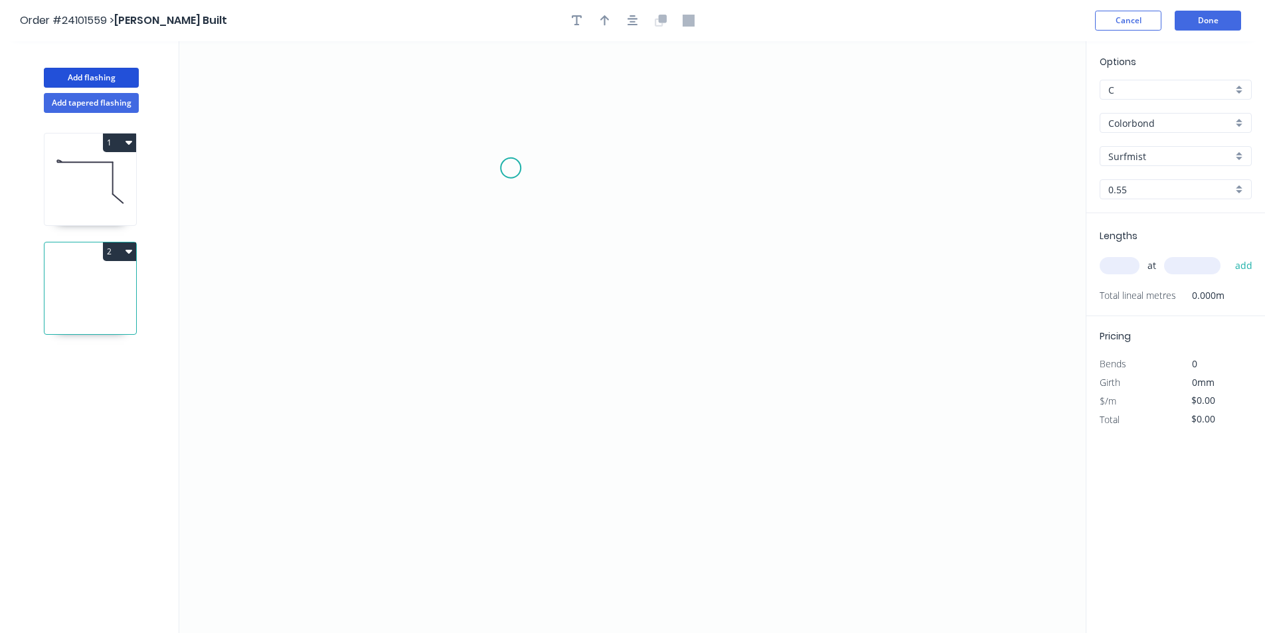
click at [510, 168] on icon "0" at bounding box center [632, 337] width 906 height 592
click at [503, 355] on icon "0" at bounding box center [632, 337] width 906 height 592
click at [657, 341] on icon at bounding box center [583, 347] width 147 height 15
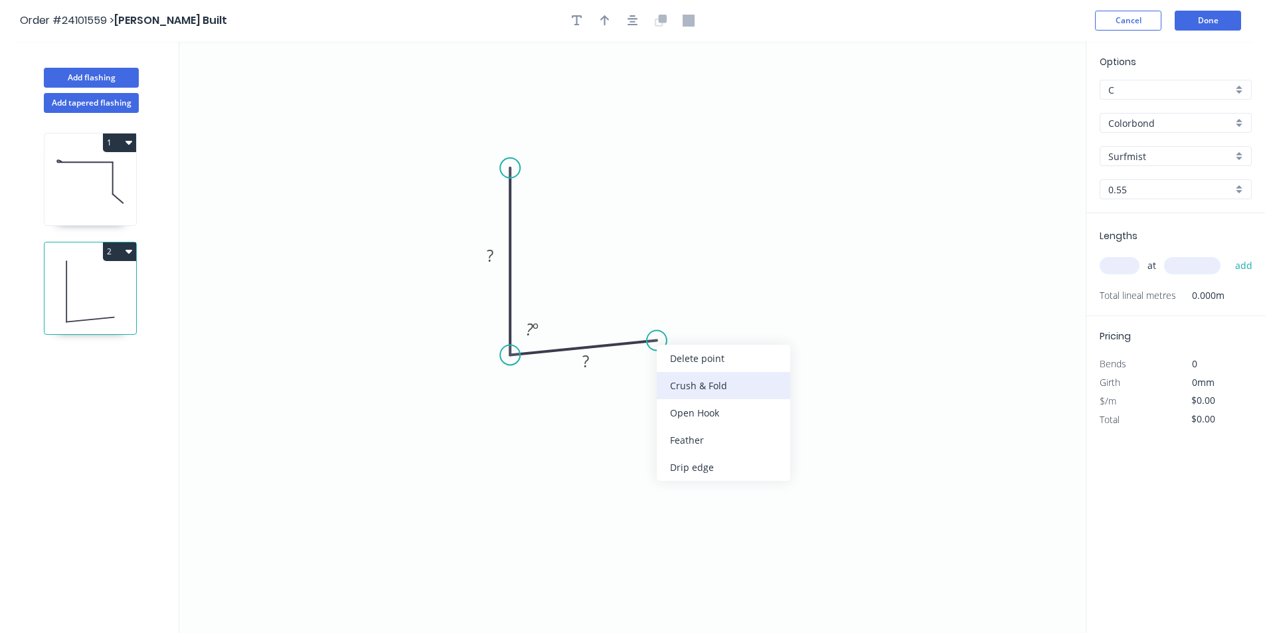
click at [675, 378] on div "Crush & Fold" at bounding box center [723, 385] width 133 height 27
click at [600, 368] on rect at bounding box center [585, 360] width 43 height 27
click at [591, 365] on rect at bounding box center [585, 362] width 27 height 19
click at [485, 260] on rect at bounding box center [490, 256] width 27 height 19
click at [1117, 260] on input "text" at bounding box center [1119, 265] width 40 height 17
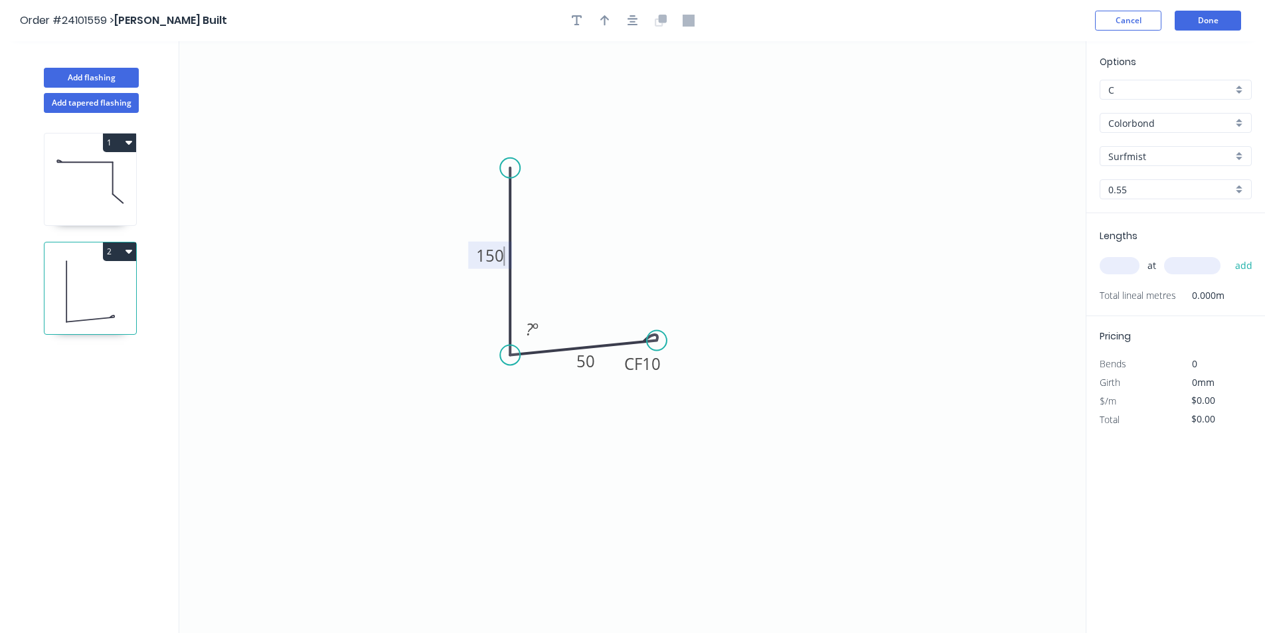
type input "$11.20"
type input "3"
click at [1186, 270] on input "text" at bounding box center [1192, 265] width 56 height 17
type input "3500"
click at [1228, 254] on button "add" at bounding box center [1243, 265] width 31 height 23
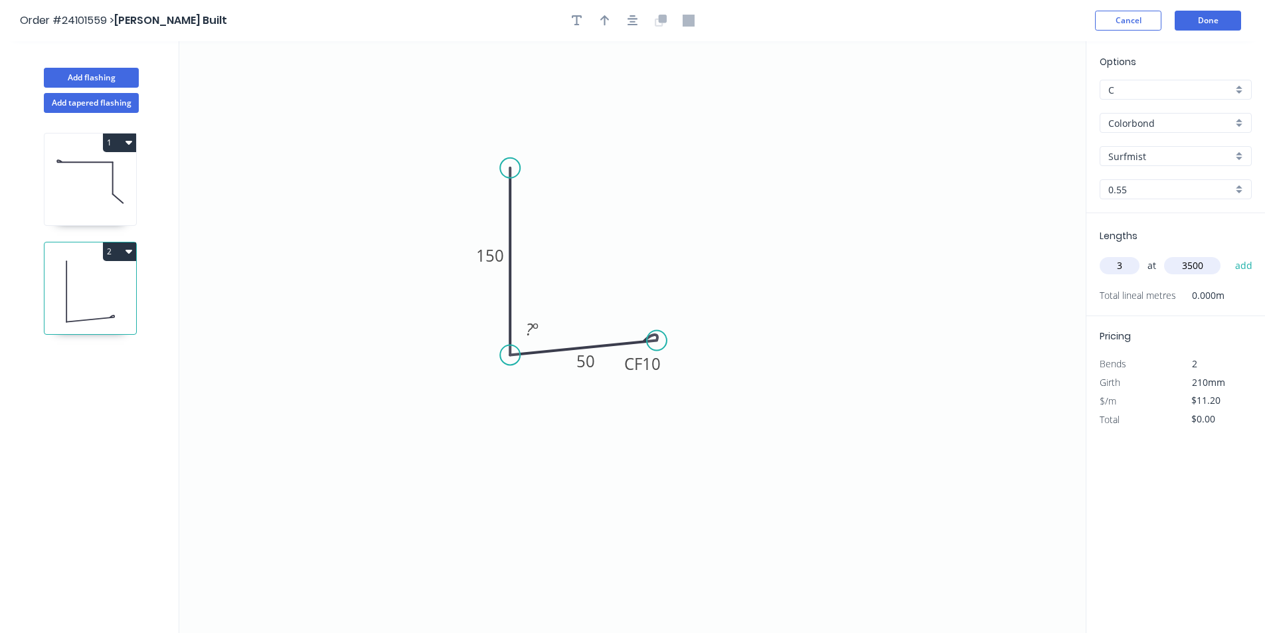
type input "$117.60"
click at [1204, 26] on button "Done" at bounding box center [1207, 21] width 66 height 20
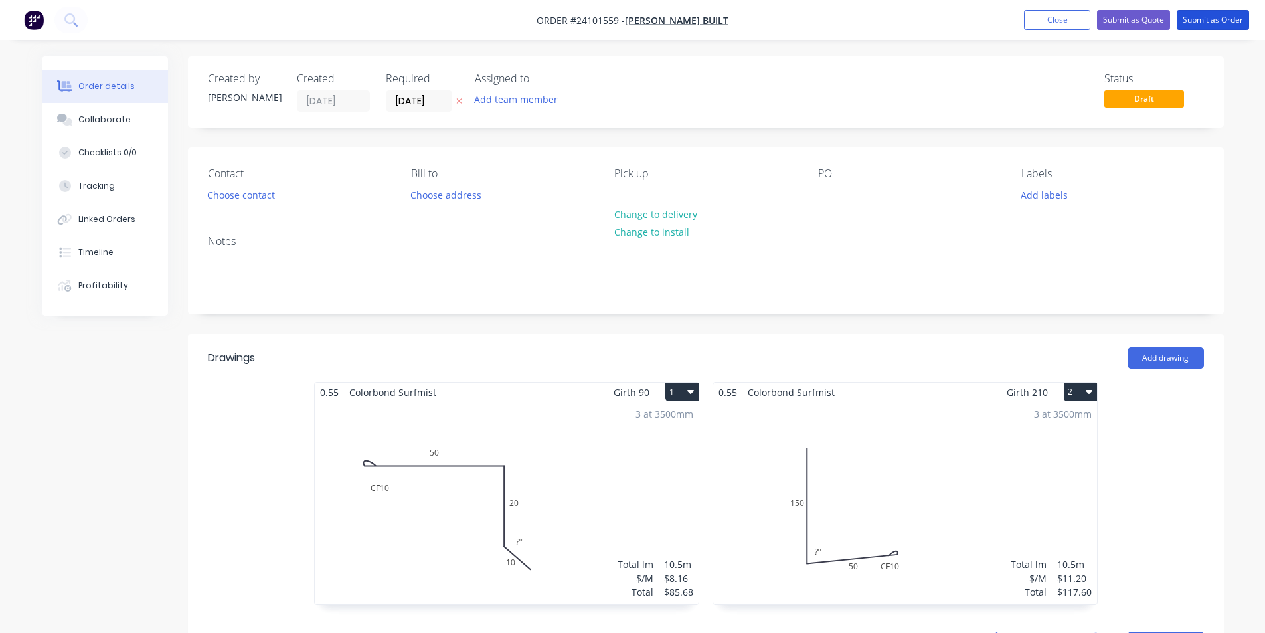
click at [1204, 26] on button "Submit as Order" at bounding box center [1212, 20] width 72 height 20
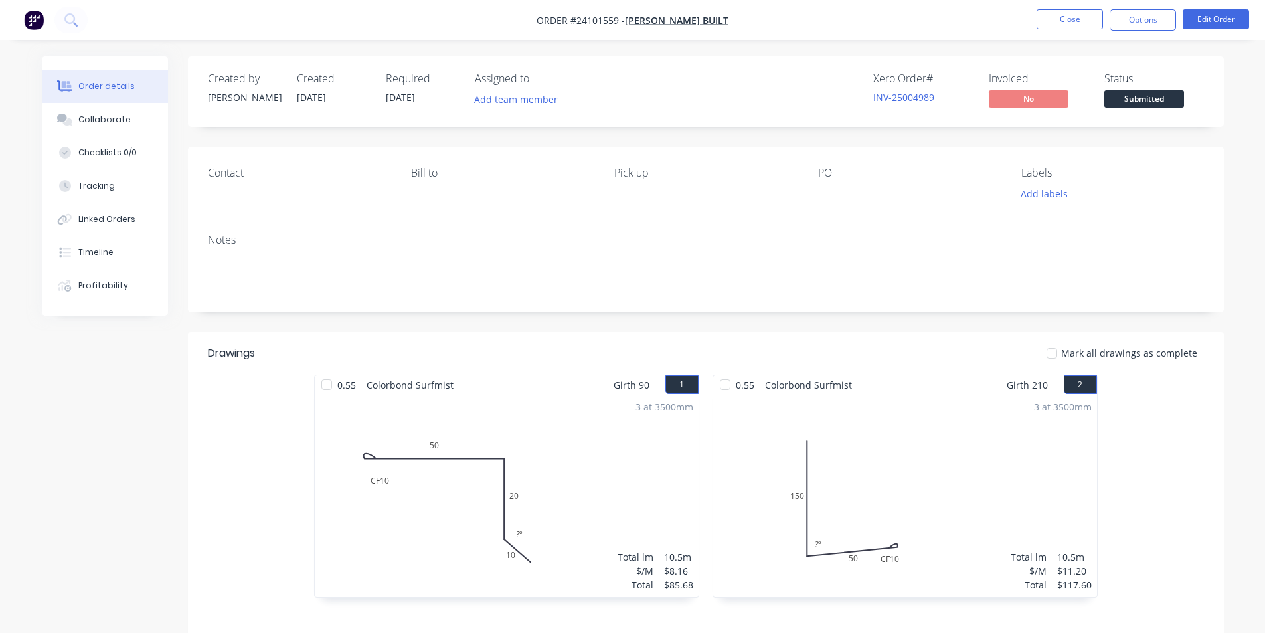
click at [34, 22] on img "button" at bounding box center [34, 20] width 20 height 20
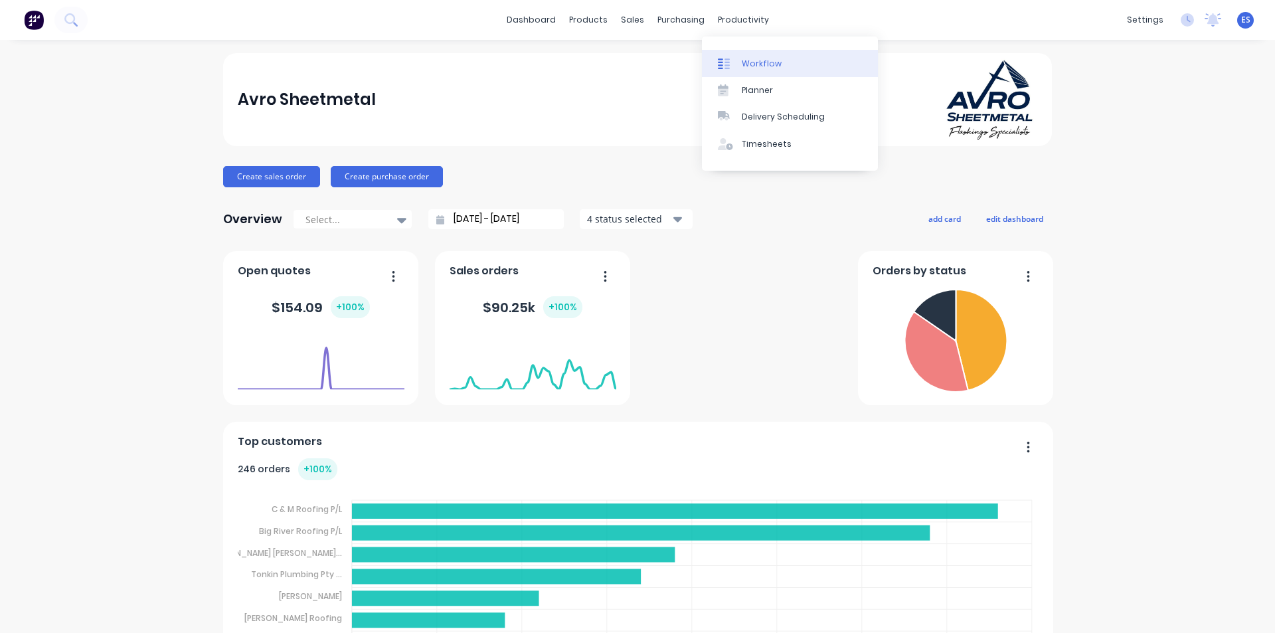
click at [746, 58] on div "Workflow" at bounding box center [762, 64] width 40 height 12
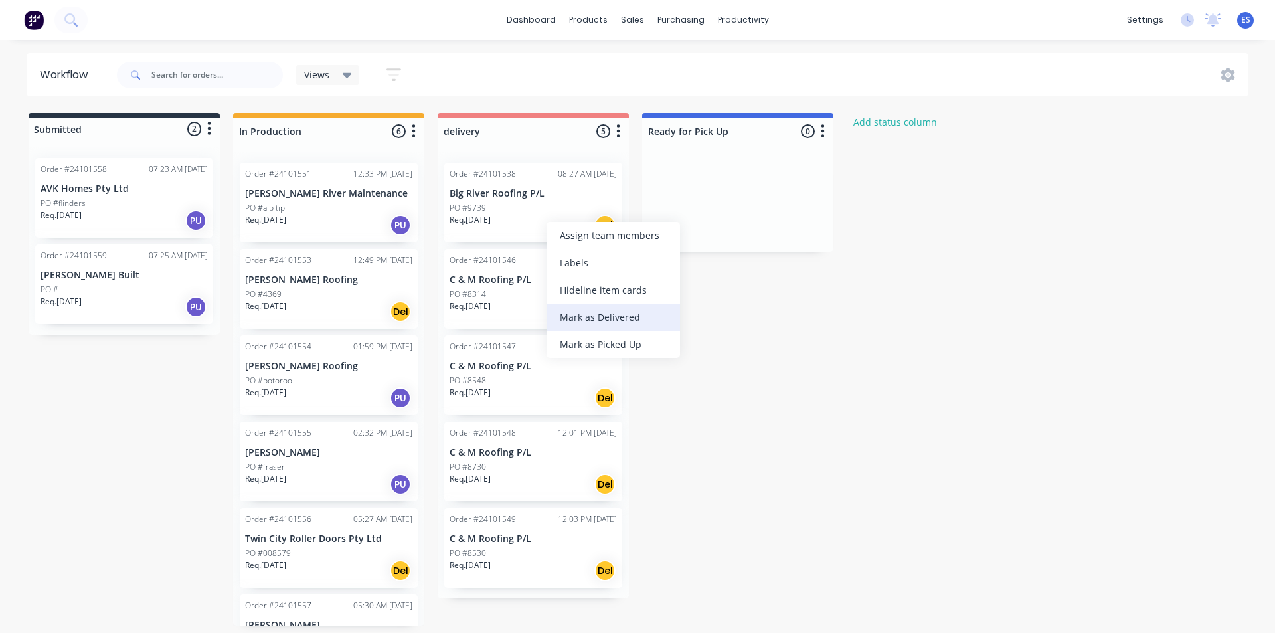
click at [601, 314] on div "Mark as Delivered" at bounding box center [612, 316] width 133 height 27
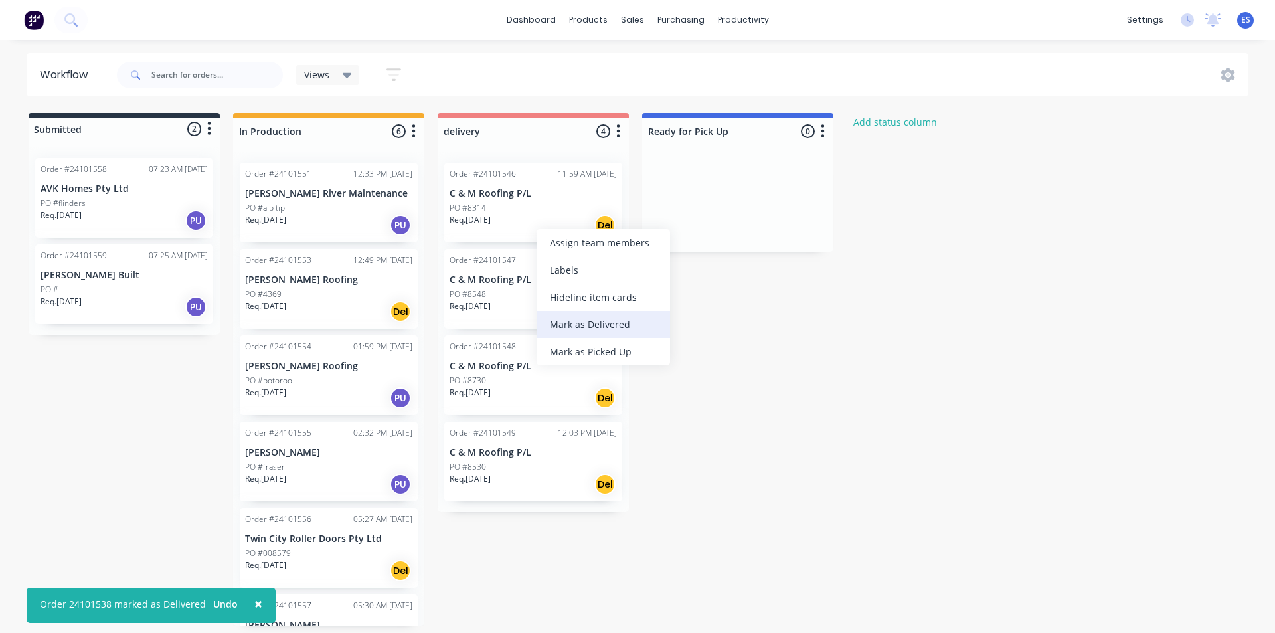
click at [592, 319] on div "Mark as Delivered" at bounding box center [602, 324] width 133 height 27
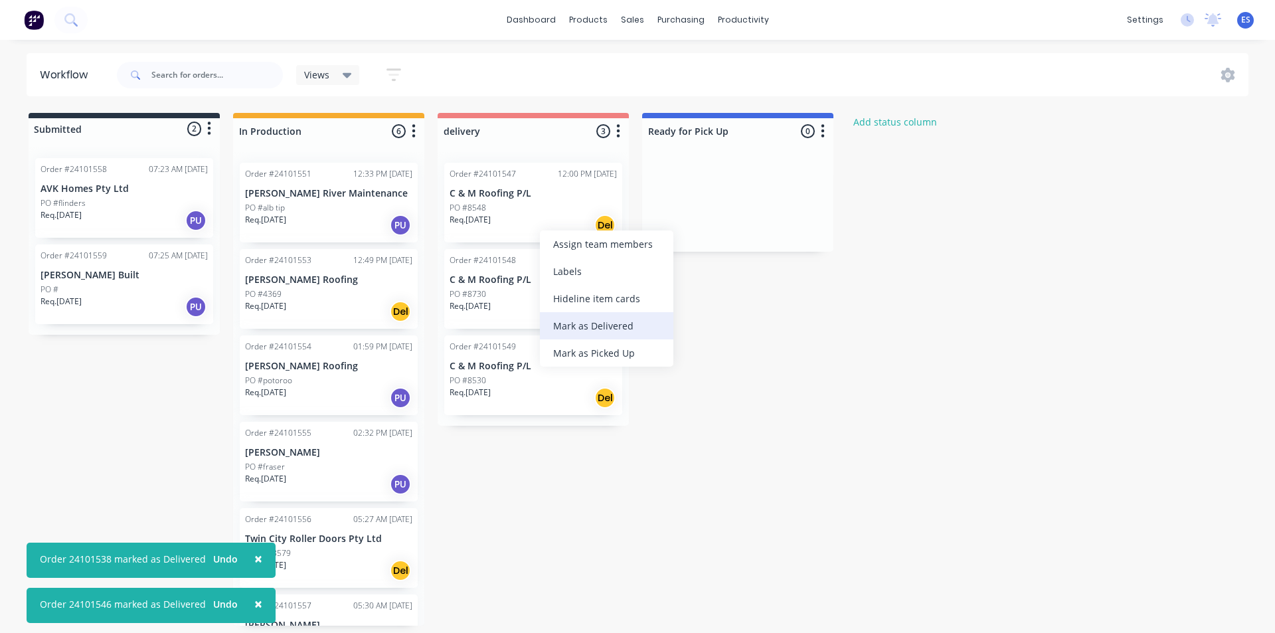
click at [577, 325] on div "Mark as Delivered" at bounding box center [606, 325] width 133 height 27
click at [565, 317] on div "Mark as Delivered" at bounding box center [581, 318] width 133 height 27
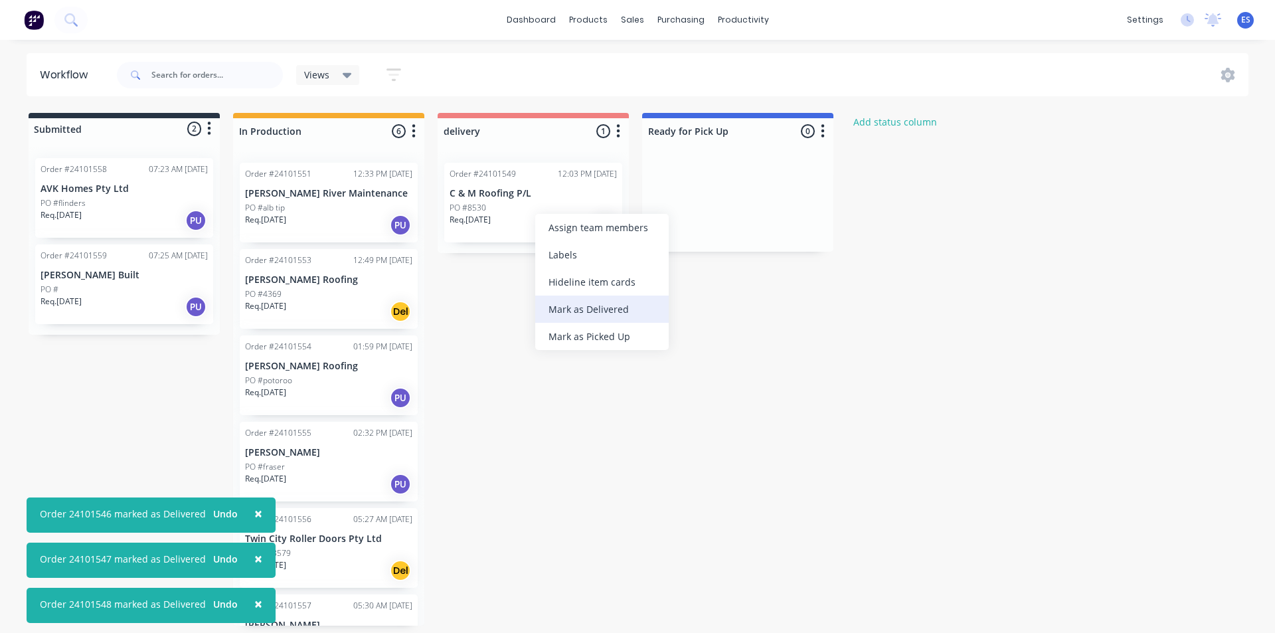
click at [576, 312] on div "Mark as Delivered" at bounding box center [601, 308] width 133 height 27
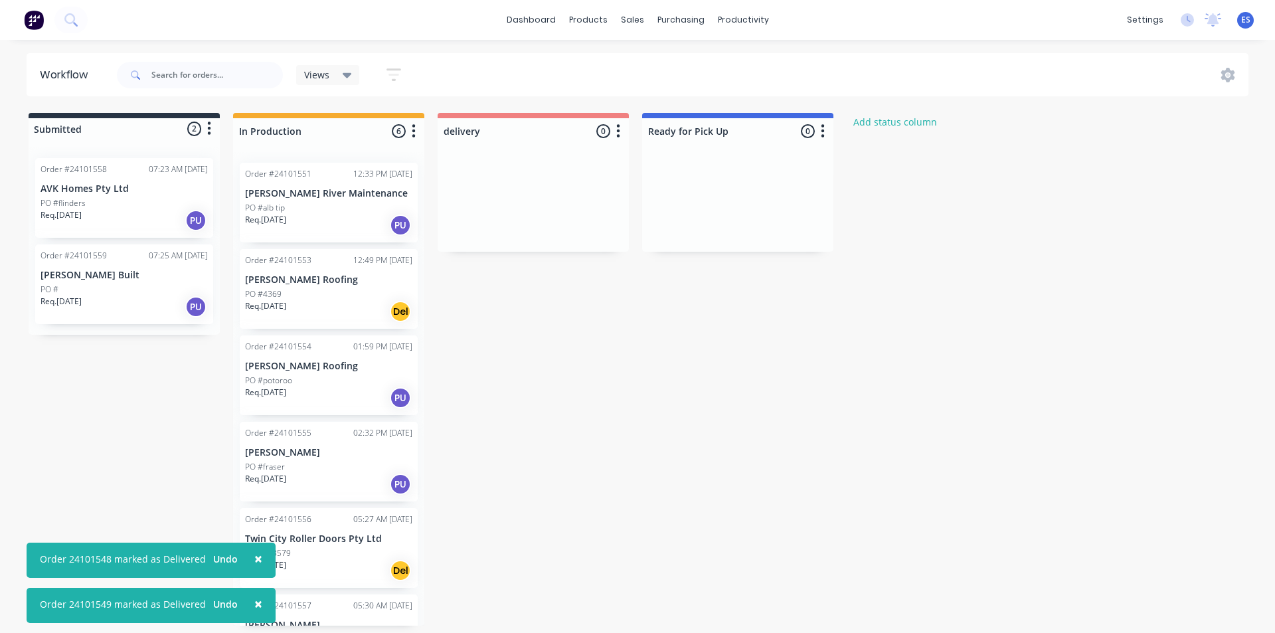
scroll to position [1, 0]
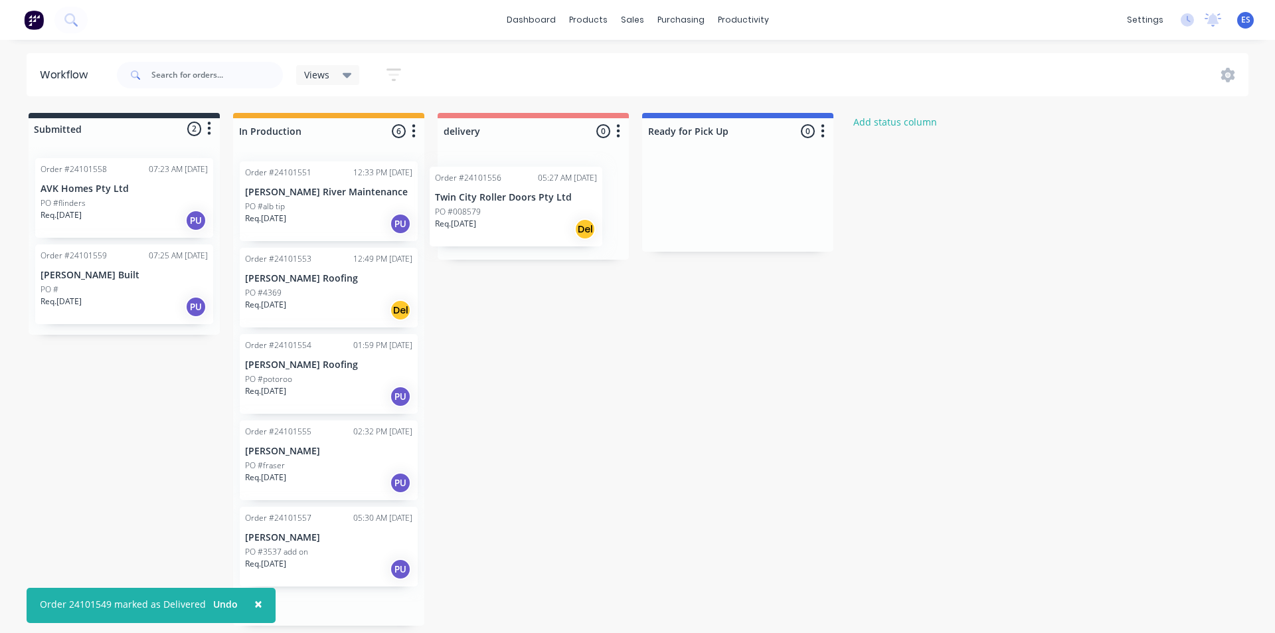
drag, startPoint x: 351, startPoint y: 560, endPoint x: 550, endPoint y: 210, distance: 402.0
click at [550, 210] on div "Submitted 2 Status colour #273444 hex #273444 Save Cancel Summaries Total order…" at bounding box center [615, 369] width 1251 height 513
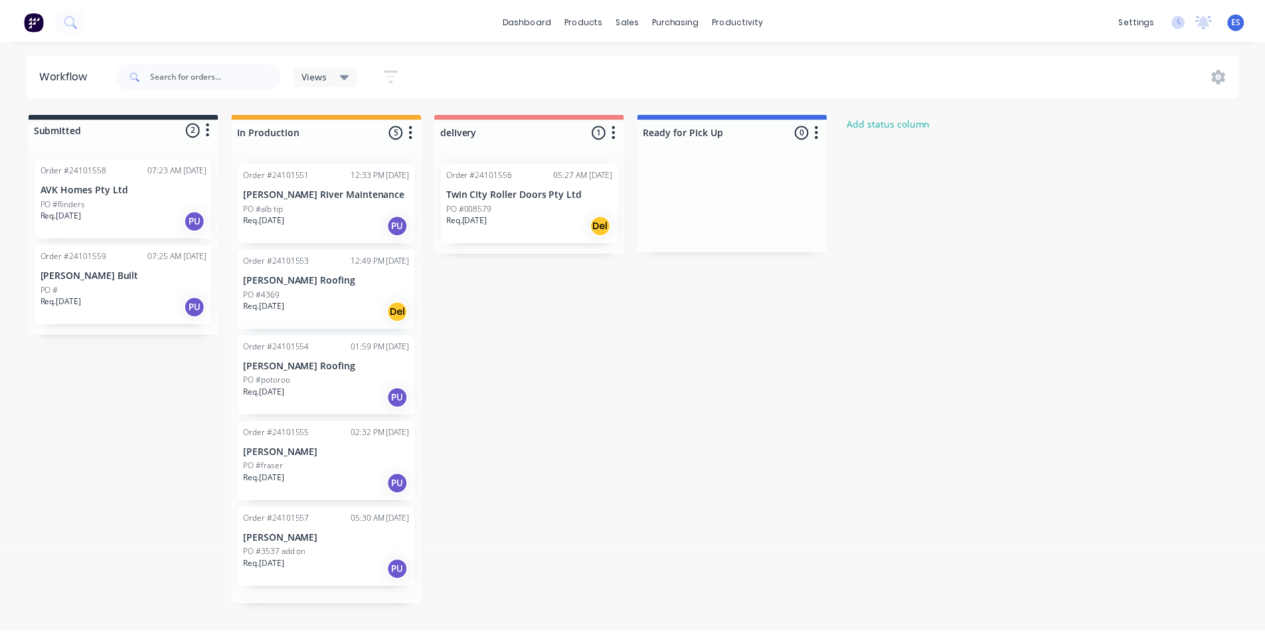
scroll to position [0, 0]
click at [365, 625] on div "Mark as Picked Up" at bounding box center [377, 622] width 133 height 27
click at [38, 29] on img at bounding box center [34, 20] width 20 height 20
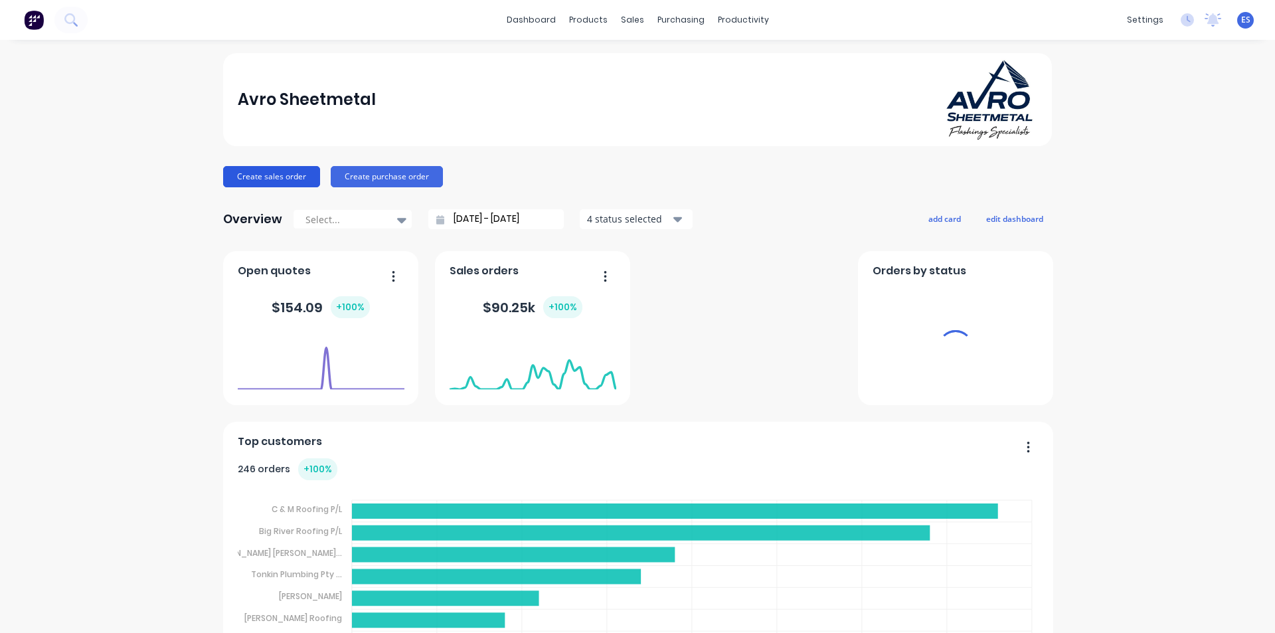
click at [278, 180] on button "Create sales order" at bounding box center [271, 176] width 97 height 21
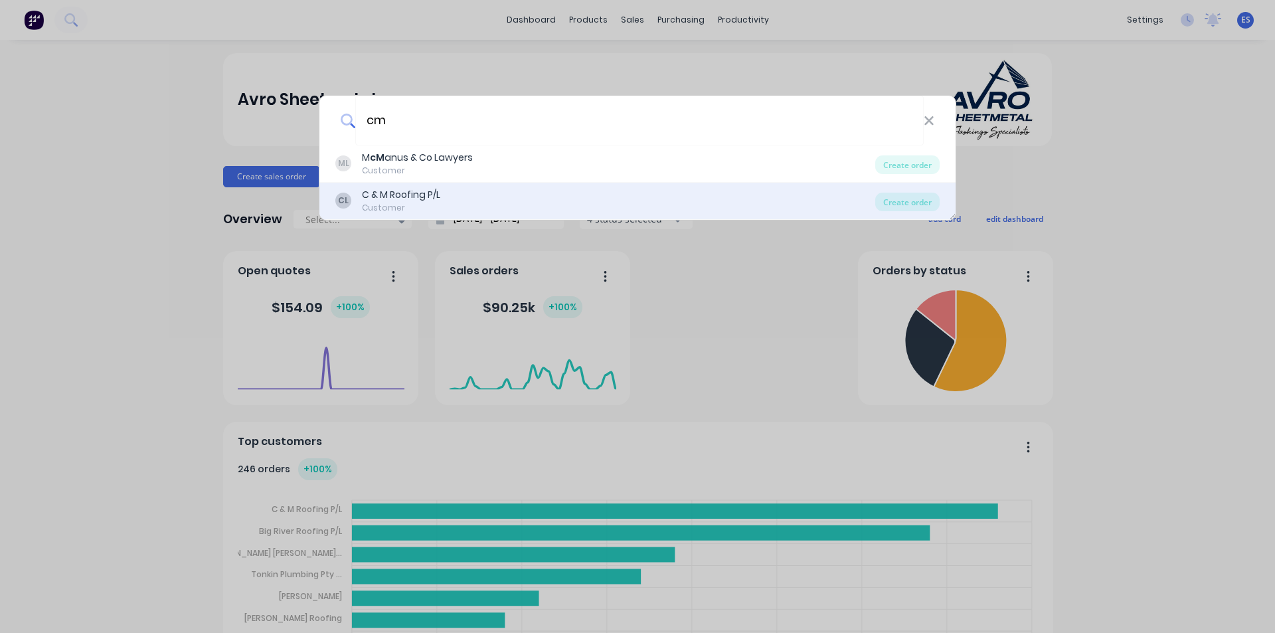
type input "cm"
click at [444, 200] on div "CL C & M Roofing P/L Customer" at bounding box center [605, 201] width 540 height 26
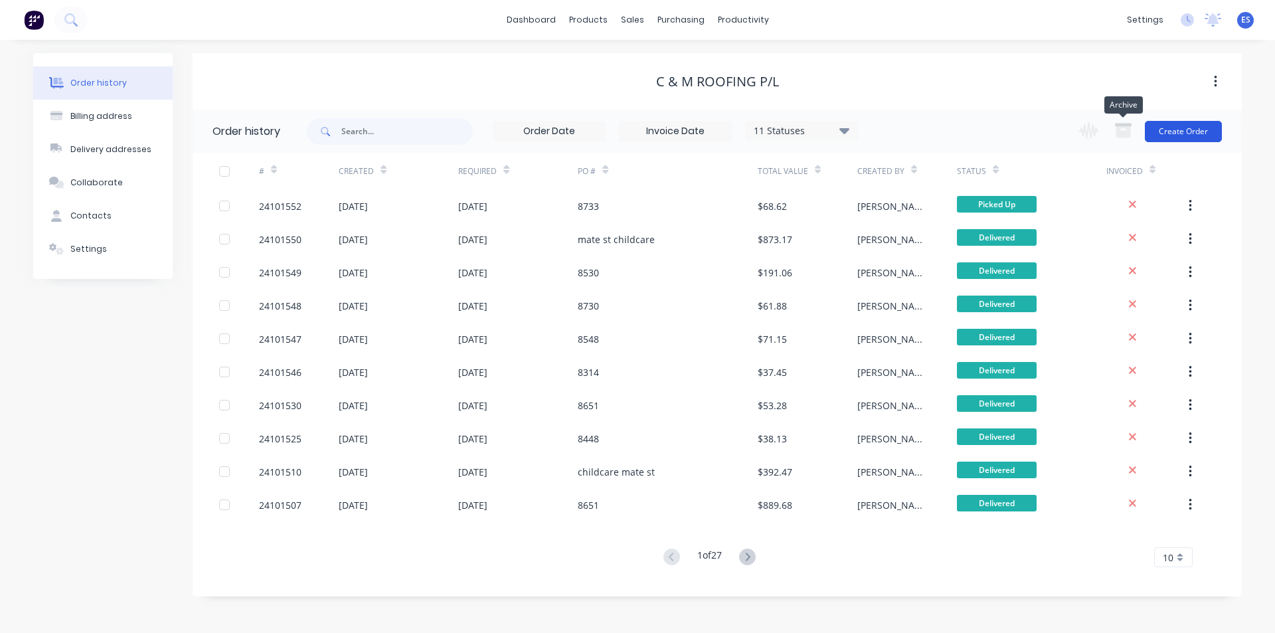
click at [1163, 131] on button "Create Order" at bounding box center [1183, 131] width 77 height 21
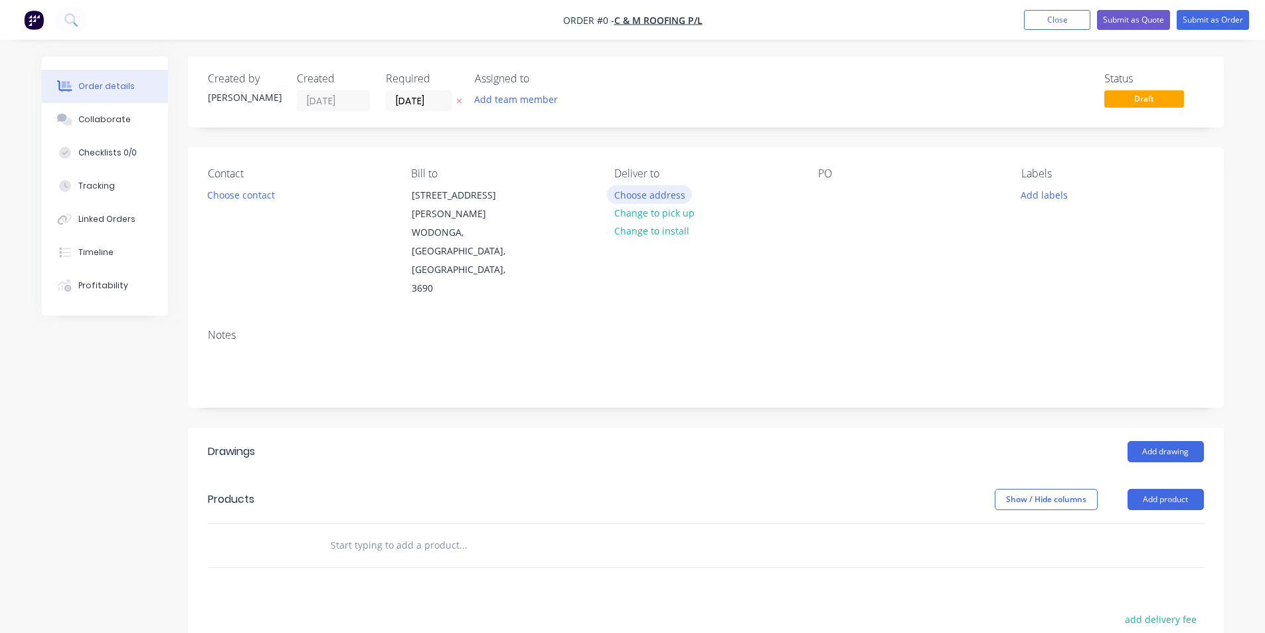
click at [672, 195] on button "Choose address" at bounding box center [649, 194] width 85 height 18
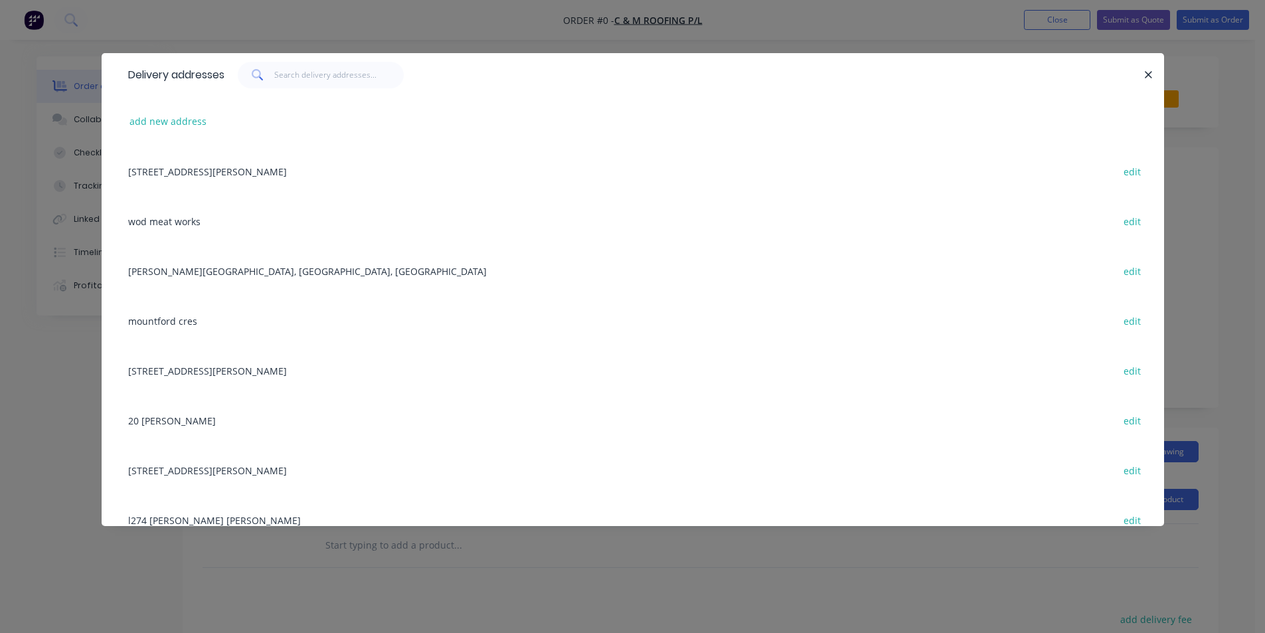
click at [216, 169] on div "6 Hempel St, WODONGA, Victoria, Australia, 3690 edit" at bounding box center [632, 171] width 1022 height 50
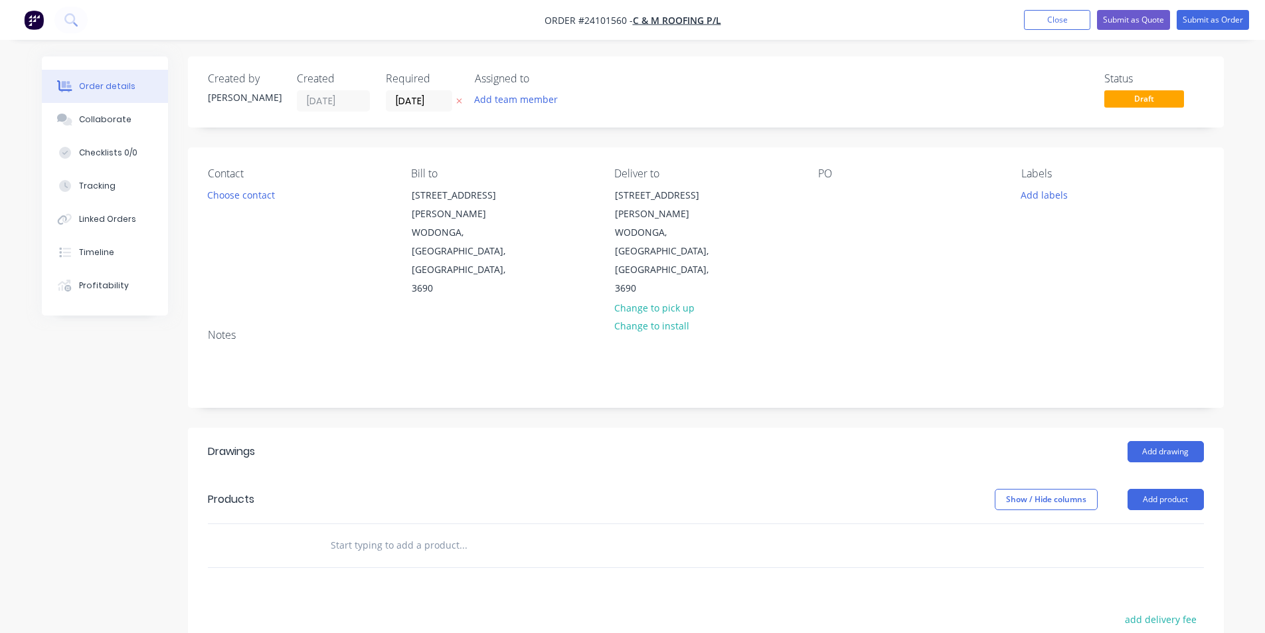
click at [843, 196] on div "PO" at bounding box center [909, 232] width 182 height 131
click at [829, 197] on div at bounding box center [828, 194] width 21 height 19
click at [834, 187] on div at bounding box center [828, 194] width 21 height 19
click at [1151, 441] on button "Add drawing" at bounding box center [1165, 451] width 76 height 21
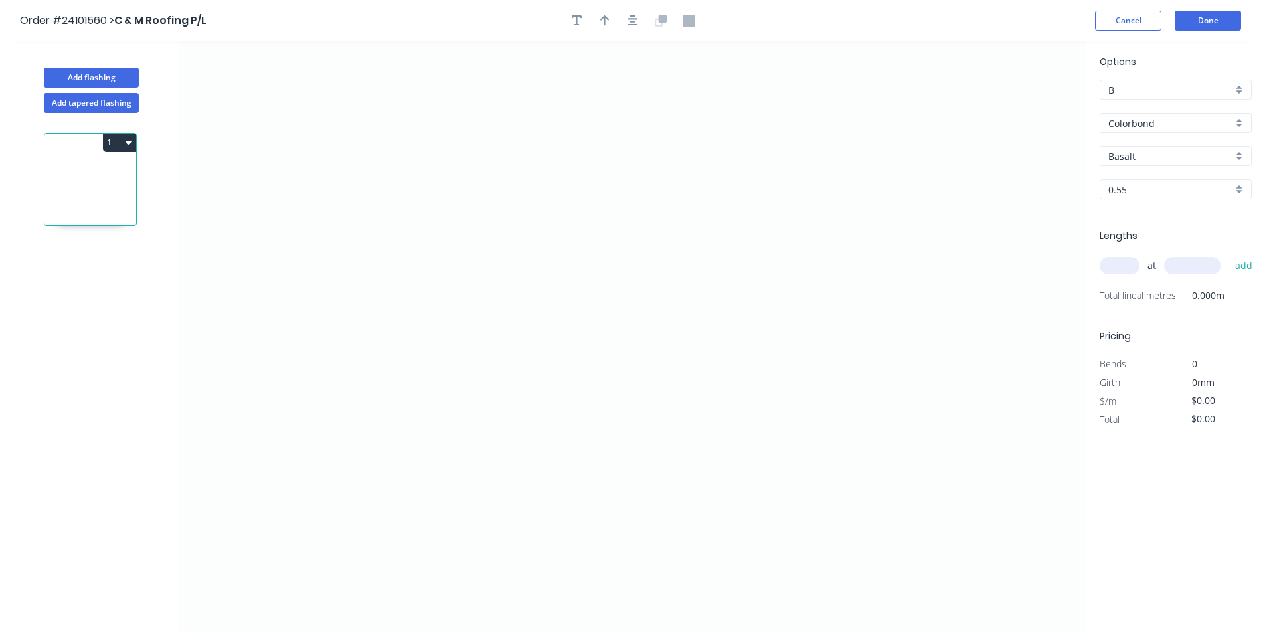
click at [1156, 122] on input "Colorbond" at bounding box center [1170, 123] width 124 height 14
click at [1136, 216] on div "Zincalume" at bounding box center [1175, 217] width 151 height 23
type input "Zincalume"
click at [1142, 193] on input "0.55" at bounding box center [1170, 190] width 124 height 14
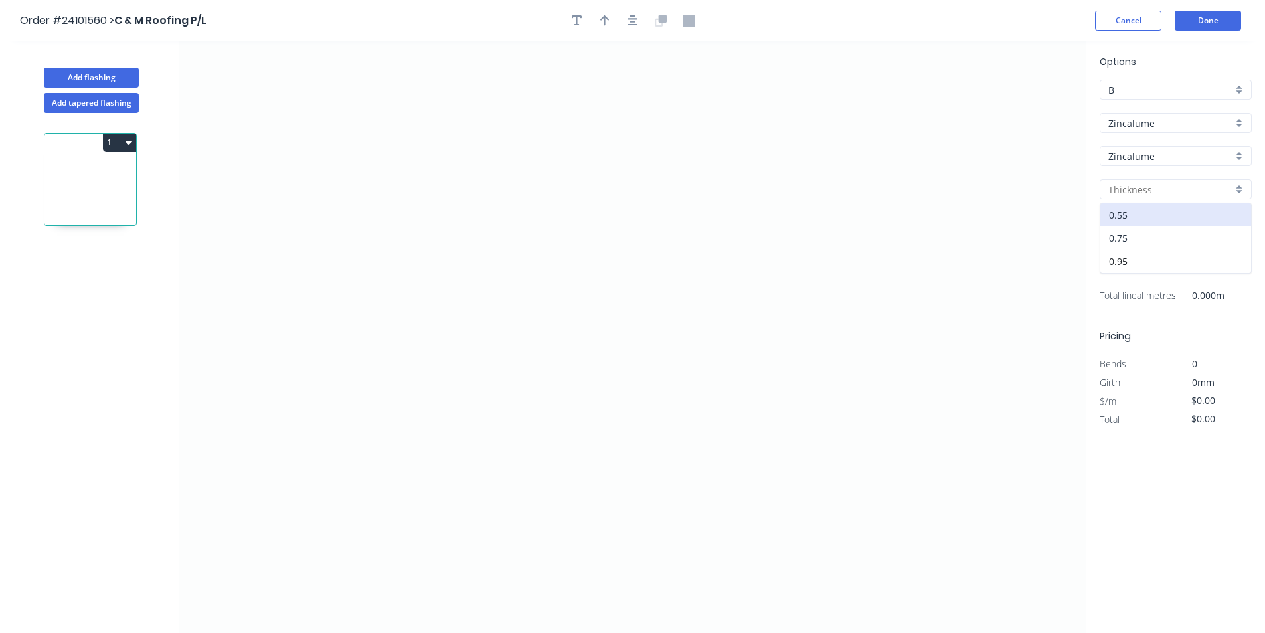
click at [1135, 242] on div "0.75" at bounding box center [1175, 237] width 151 height 23
type input "0.75"
click at [584, 392] on icon "0" at bounding box center [632, 337] width 906 height 592
click at [483, 396] on icon "0" at bounding box center [632, 337] width 906 height 592
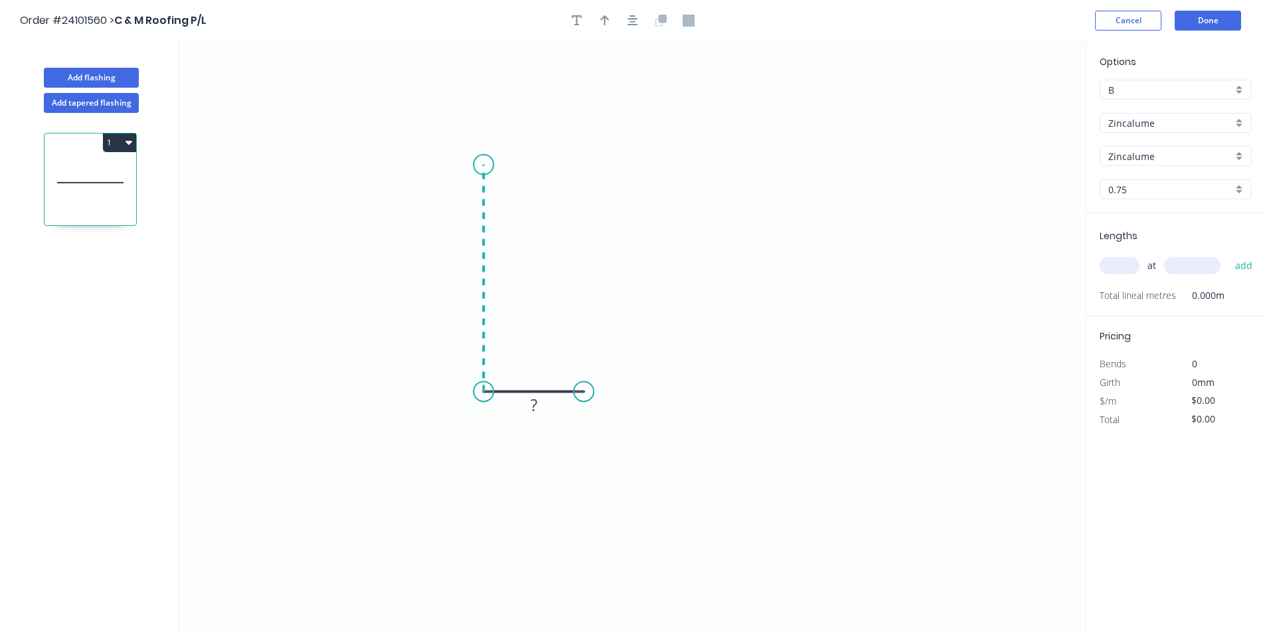
click at [495, 165] on icon "0 ?" at bounding box center [632, 337] width 906 height 592
click at [785, 164] on icon "0 ? ?" at bounding box center [632, 337] width 906 height 592
click at [785, 251] on icon "0 ? ? ?" at bounding box center [632, 337] width 906 height 592
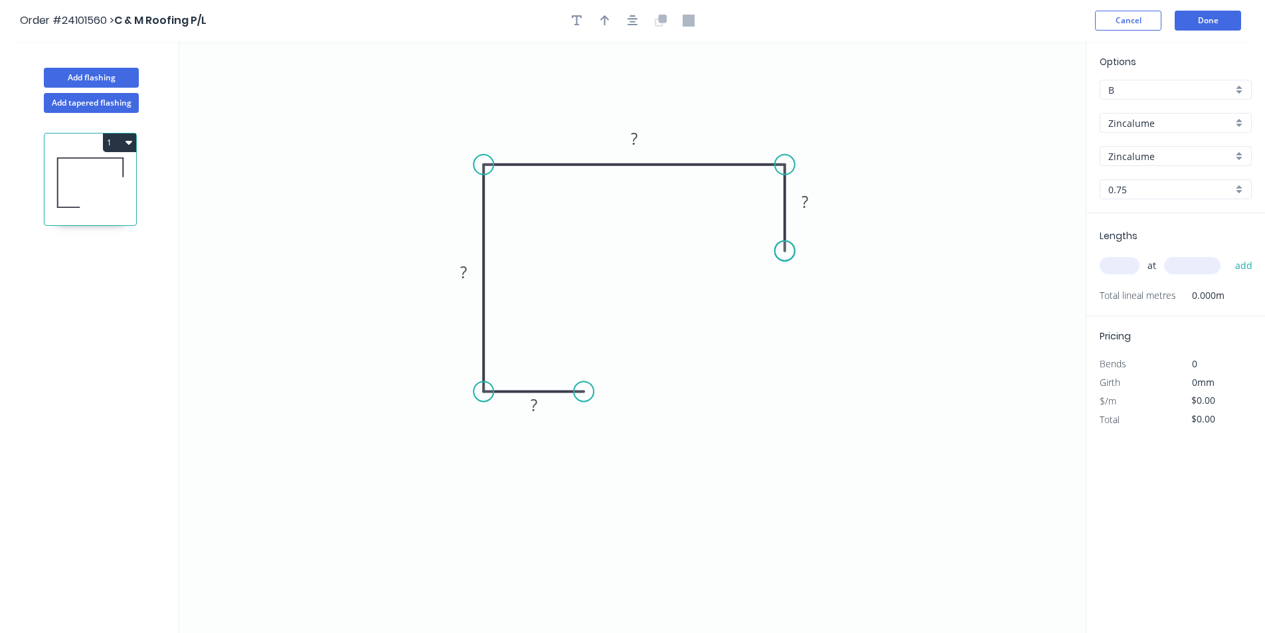
click at [785, 251] on circle at bounding box center [785, 251] width 20 height 20
click at [799, 200] on rect at bounding box center [804, 202] width 27 height 19
click at [532, 403] on tspan "?" at bounding box center [533, 405] width 7 height 22
click at [468, 274] on rect at bounding box center [463, 273] width 27 height 19
click at [637, 149] on tspan "?" at bounding box center [634, 138] width 7 height 22
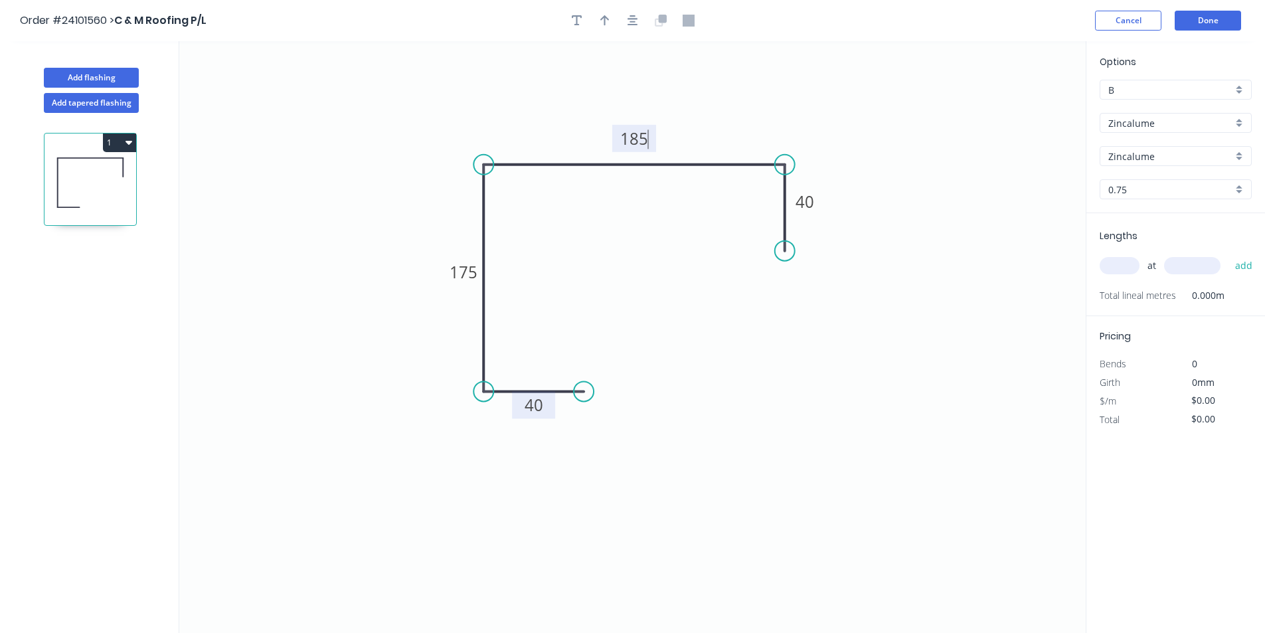
click at [1114, 265] on input "text" at bounding box center [1119, 265] width 40 height 17
type input "$23.33"
type input "1"
click at [1190, 262] on input "text" at bounding box center [1192, 265] width 56 height 17
type input "1700"
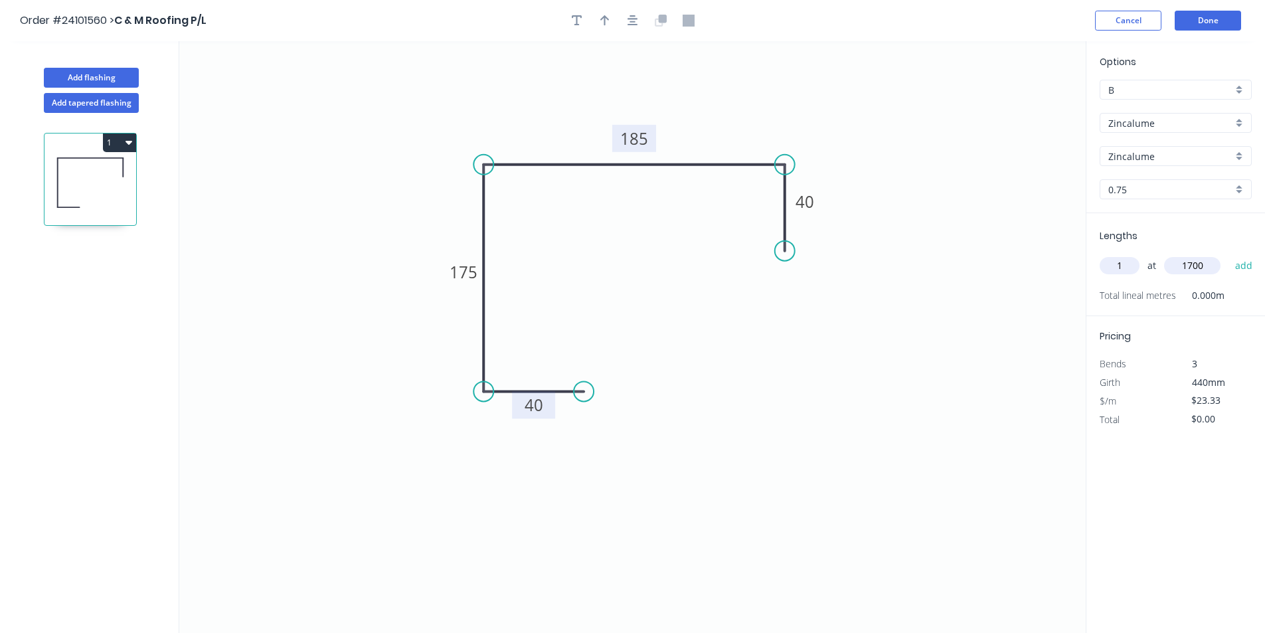
click at [1228, 254] on button "add" at bounding box center [1243, 265] width 31 height 23
type input "$39.66"
click at [72, 99] on button "Add tapered flashing" at bounding box center [91, 103] width 95 height 20
type input "$0.00"
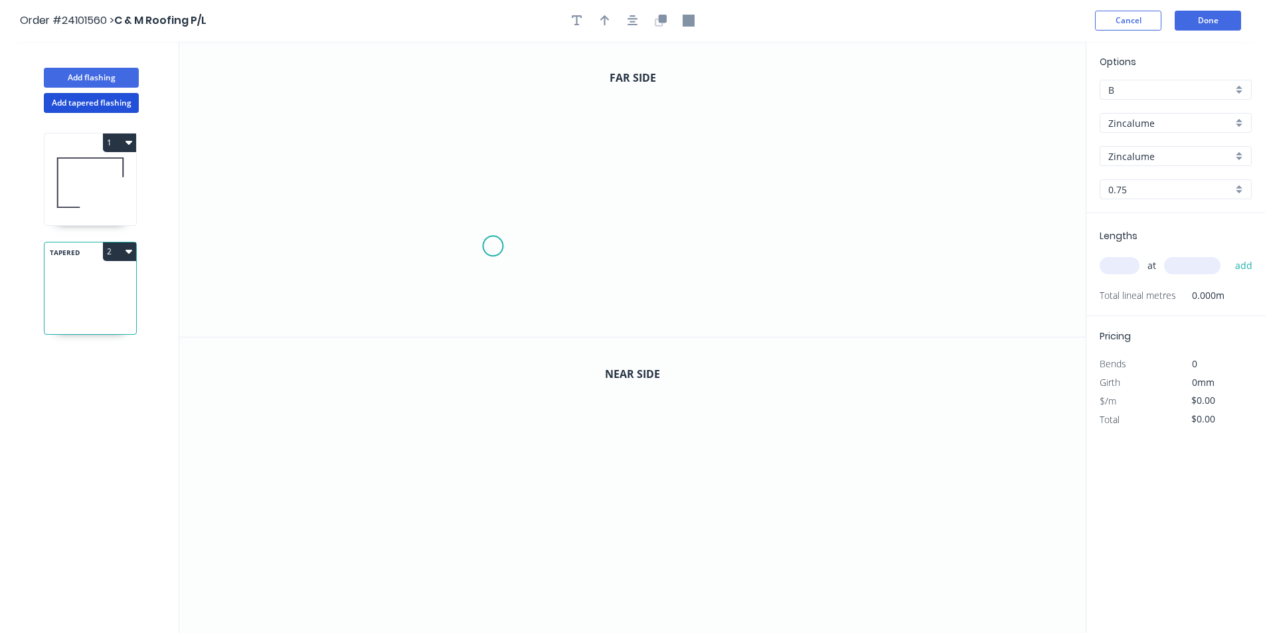
click at [493, 246] on icon "0" at bounding box center [632, 188] width 906 height 295
click at [497, 163] on icon "0" at bounding box center [632, 188] width 906 height 295
click at [761, 159] on icon "0 ?" at bounding box center [632, 188] width 906 height 295
click at [755, 247] on icon "0 ? ?" at bounding box center [632, 188] width 906 height 295
click at [756, 247] on circle at bounding box center [761, 246] width 20 height 20
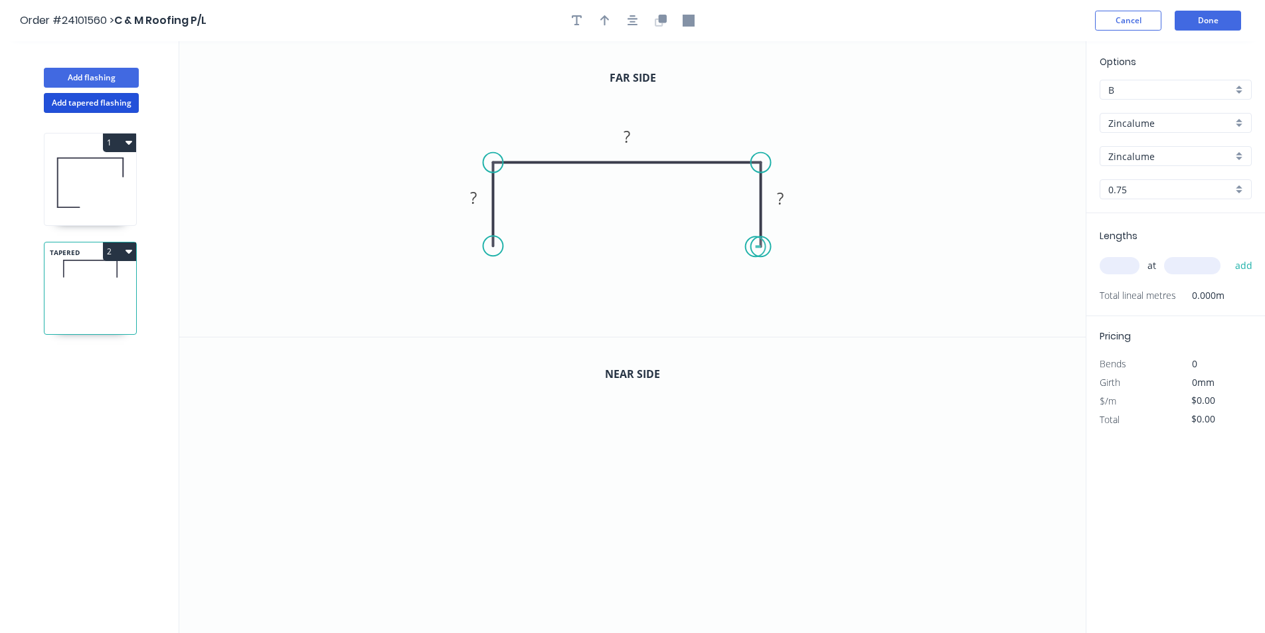
click at [756, 247] on circle at bounding box center [761, 246] width 20 height 20
click at [771, 198] on rect at bounding box center [780, 199] width 27 height 19
click at [481, 196] on rect at bounding box center [473, 198] width 27 height 19
click at [637, 141] on rect at bounding box center [626, 137] width 27 height 19
click at [655, 22] on icon "button" at bounding box center [659, 22] width 8 height 8
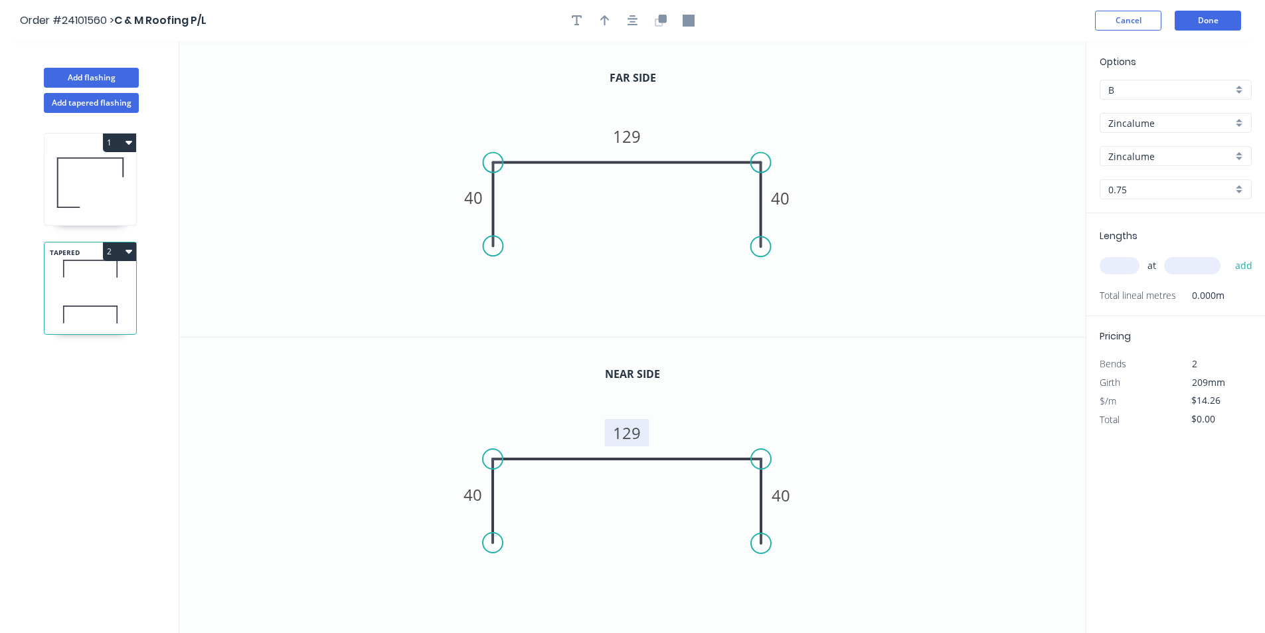
click at [615, 433] on tspan "129" at bounding box center [627, 433] width 28 height 22
click at [1113, 264] on input "text" at bounding box center [1119, 265] width 40 height 17
type input "$18.65"
type input "1"
click at [1179, 267] on input "text" at bounding box center [1192, 265] width 56 height 17
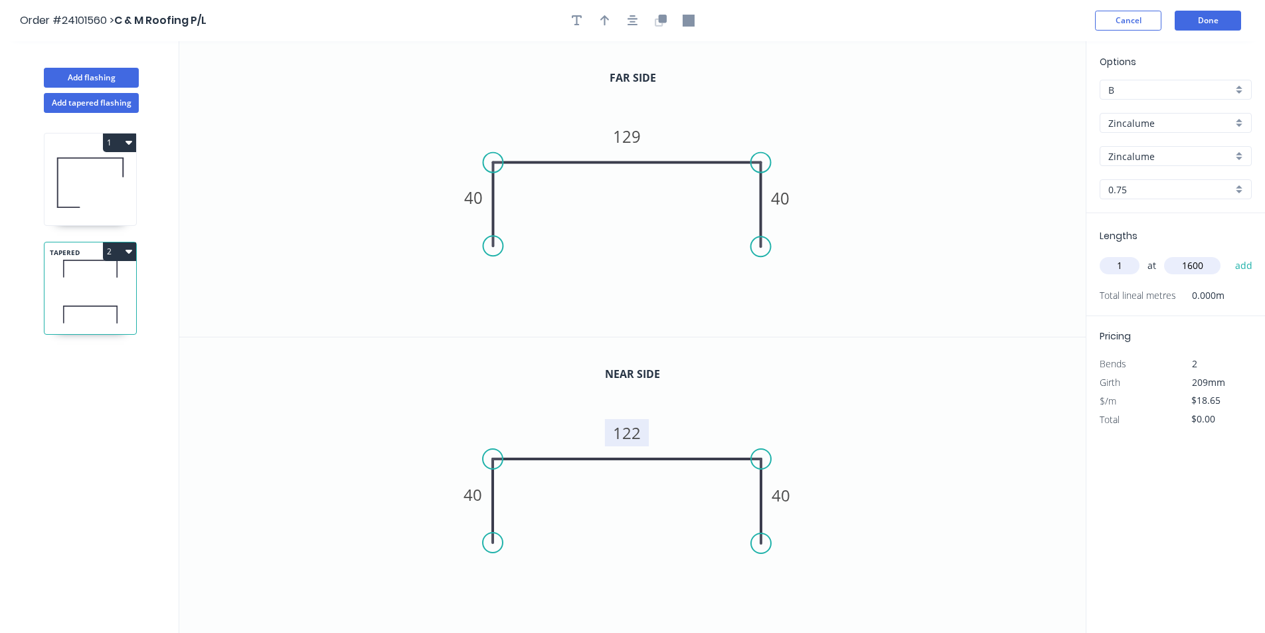
type input "1600"
click at [1228, 254] on button "add" at bounding box center [1243, 265] width 31 height 23
type input "$29.84"
click at [1198, 27] on button "Done" at bounding box center [1207, 21] width 66 height 20
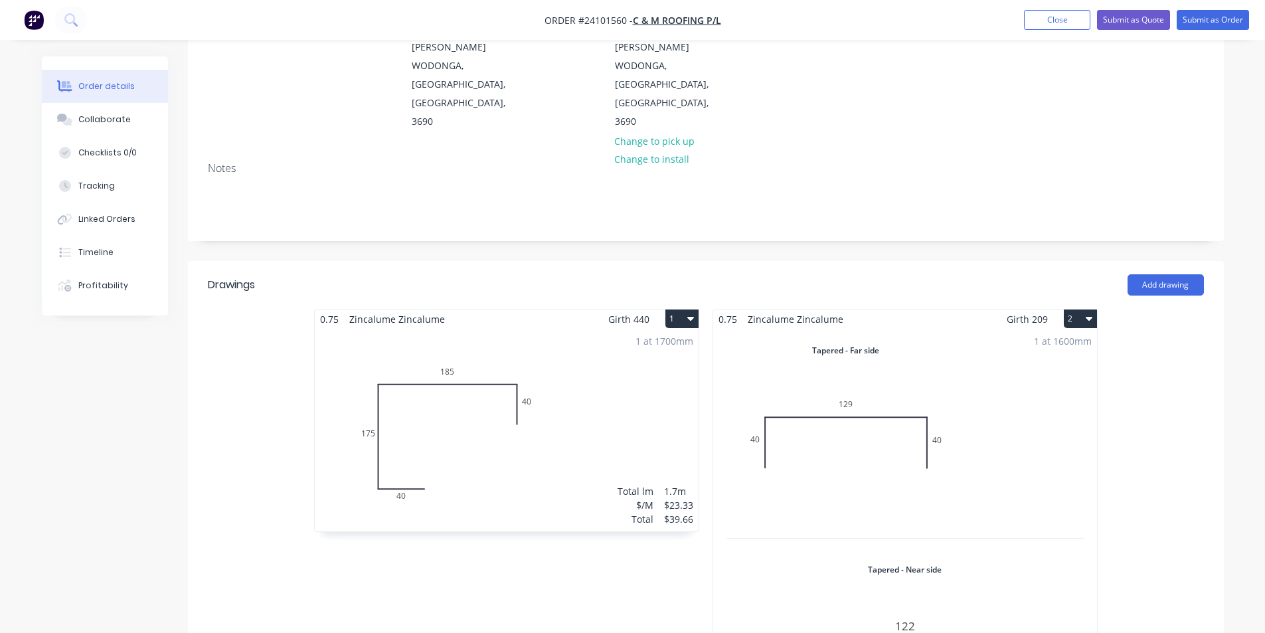
scroll to position [158, 0]
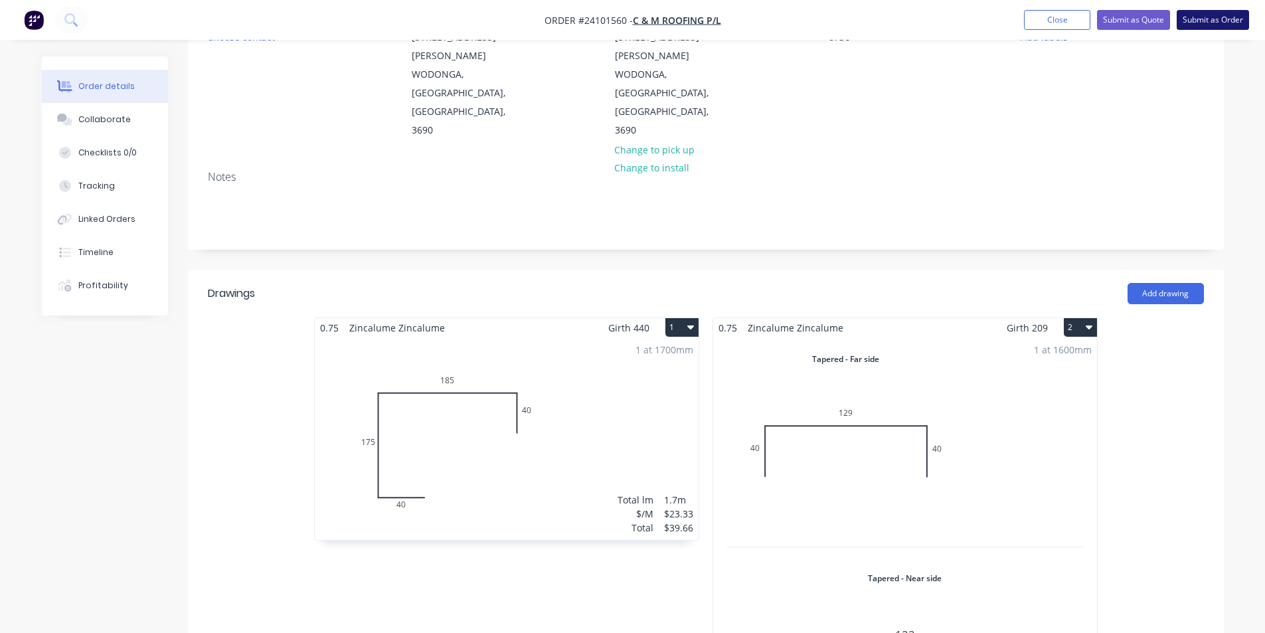
click at [1212, 11] on button "Submit as Order" at bounding box center [1212, 20] width 72 height 20
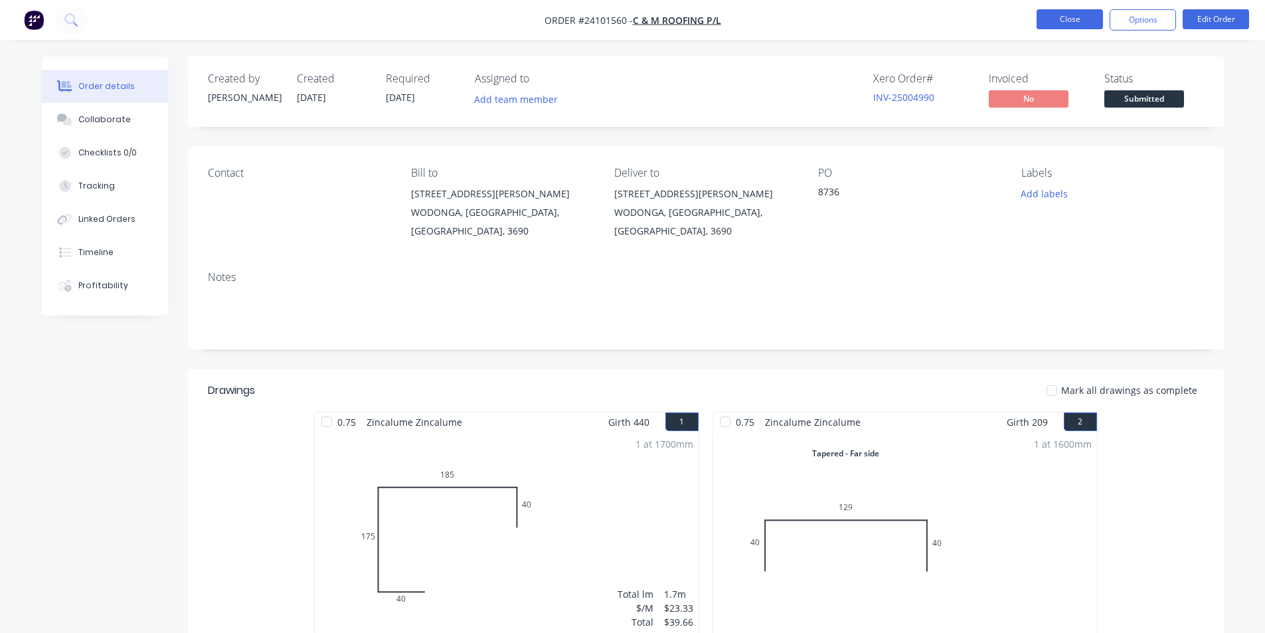
click at [1088, 16] on button "Close" at bounding box center [1069, 19] width 66 height 20
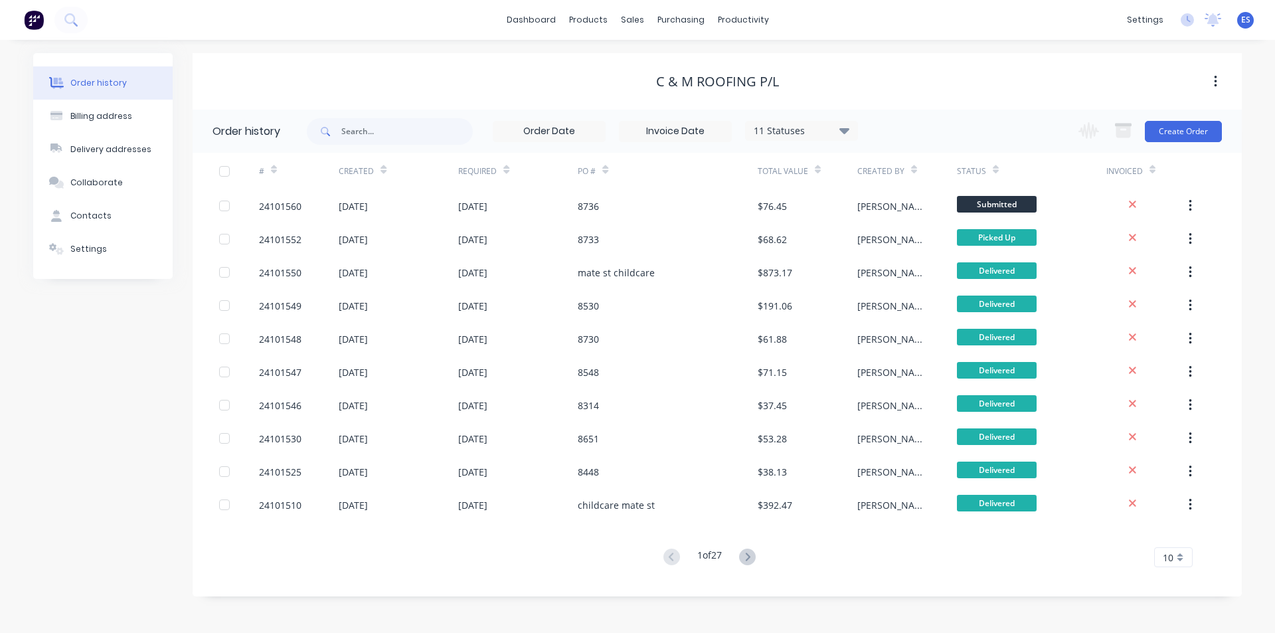
click at [30, 25] on img at bounding box center [34, 20] width 20 height 20
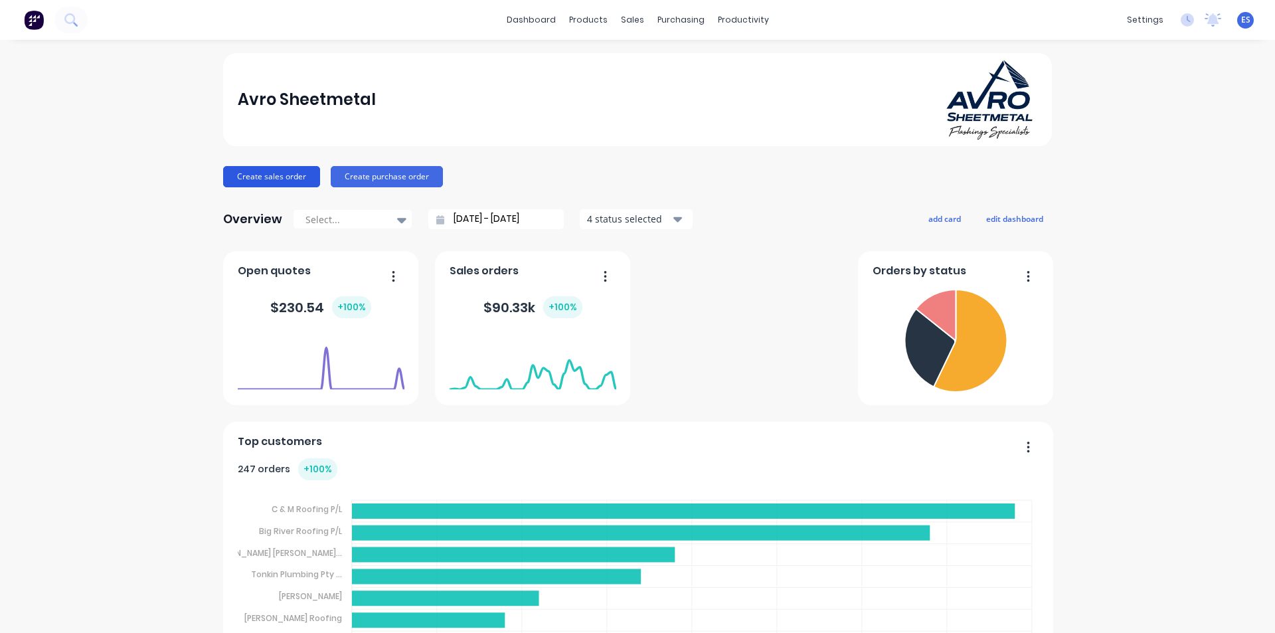
click at [288, 182] on button "Create sales order" at bounding box center [271, 176] width 97 height 21
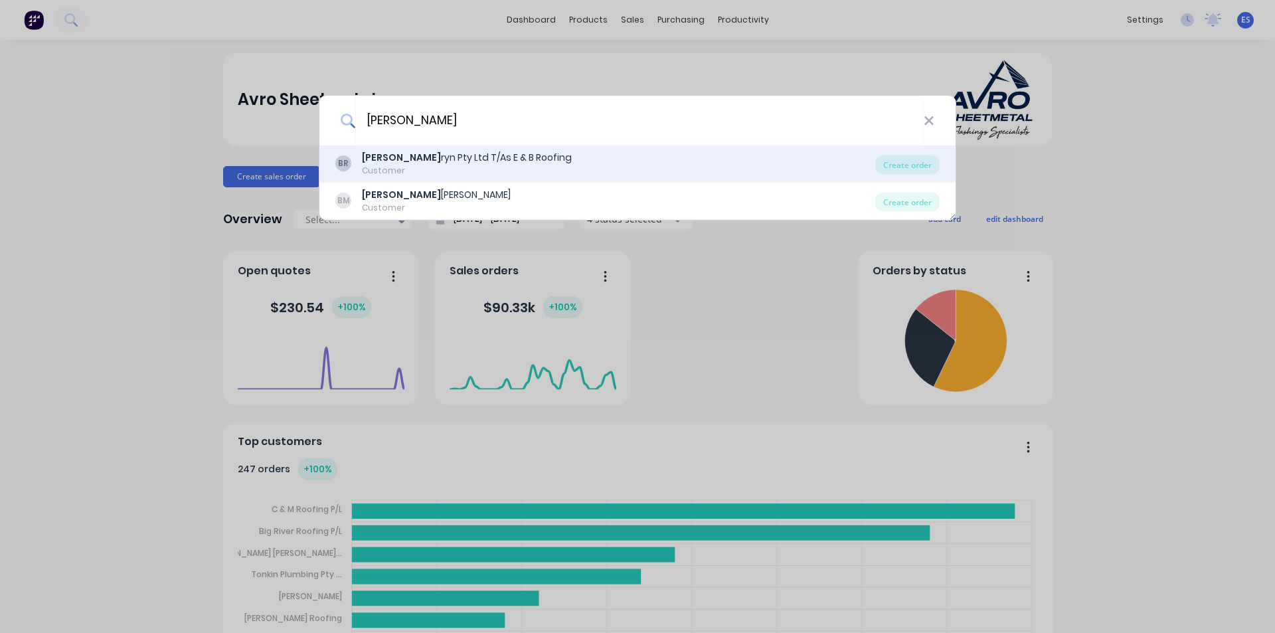
type input "bob"
click at [402, 160] on div "Bob ryn Pty Ltd T/As E & B Roofing" at bounding box center [467, 158] width 210 height 14
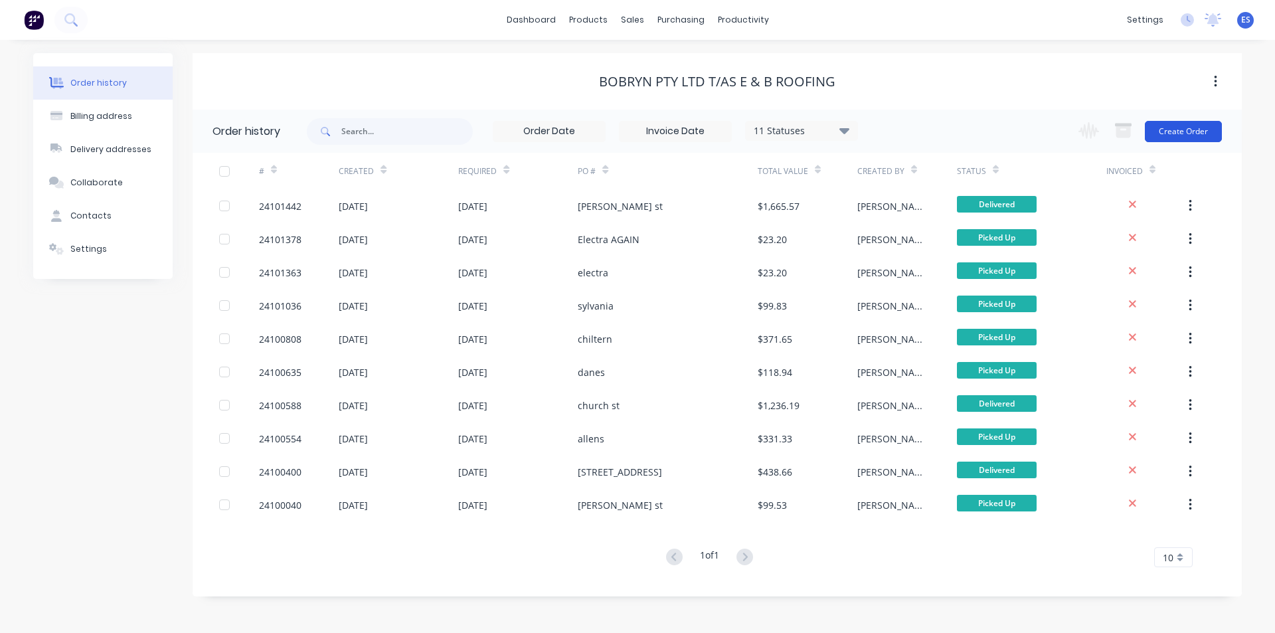
click at [1160, 133] on button "Create Order" at bounding box center [1183, 131] width 77 height 21
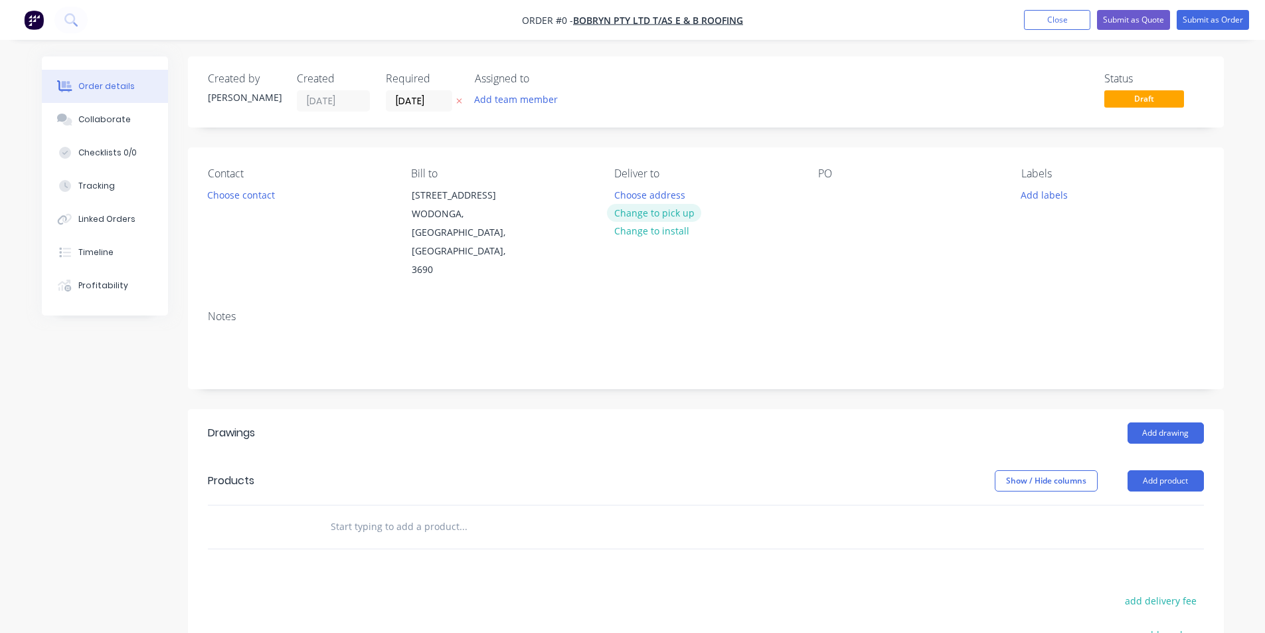
click at [659, 216] on button "Change to pick up" at bounding box center [654, 213] width 94 height 18
click at [238, 193] on button "Choose contact" at bounding box center [241, 194] width 82 height 18
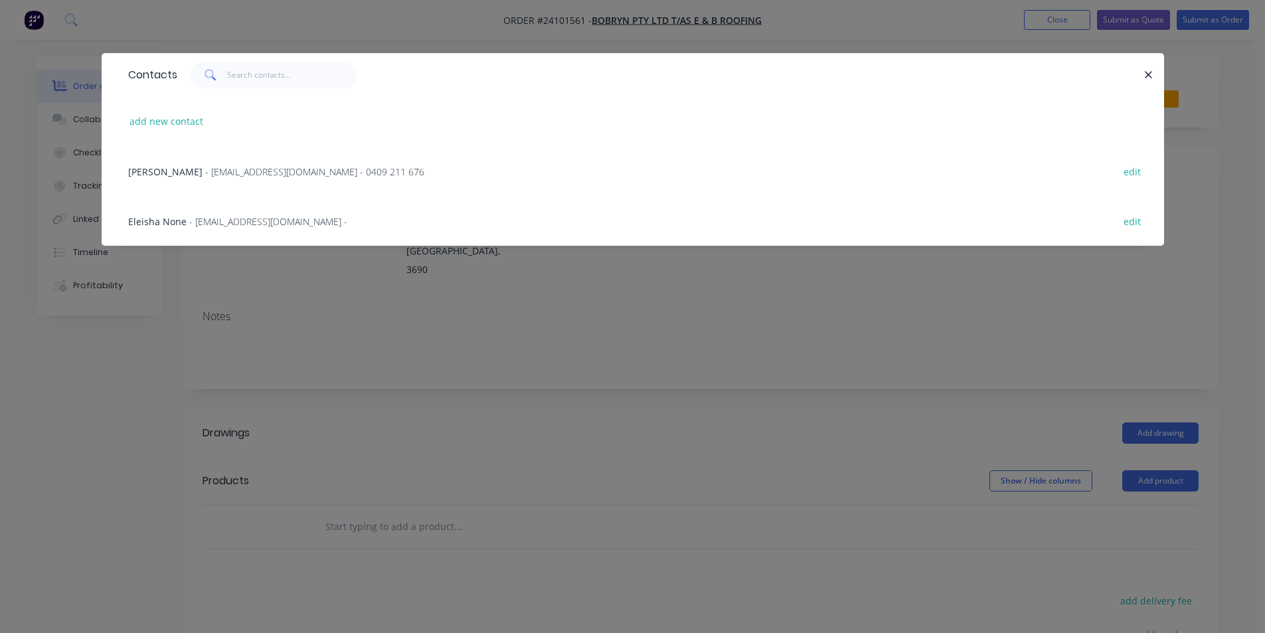
click at [236, 176] on span "- bs_plumbing@hotmail.com - 0409 211 676" at bounding box center [314, 171] width 219 height 13
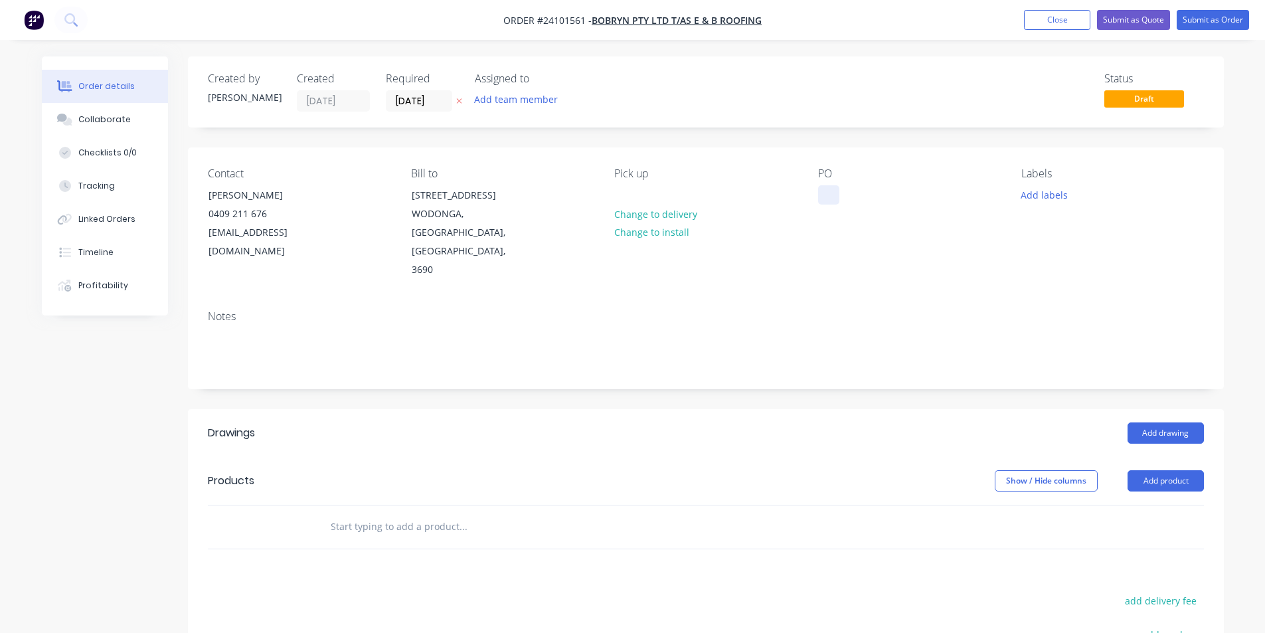
click at [824, 190] on div at bounding box center [828, 194] width 21 height 19
click at [1188, 422] on button "Add drawing" at bounding box center [1165, 432] width 76 height 21
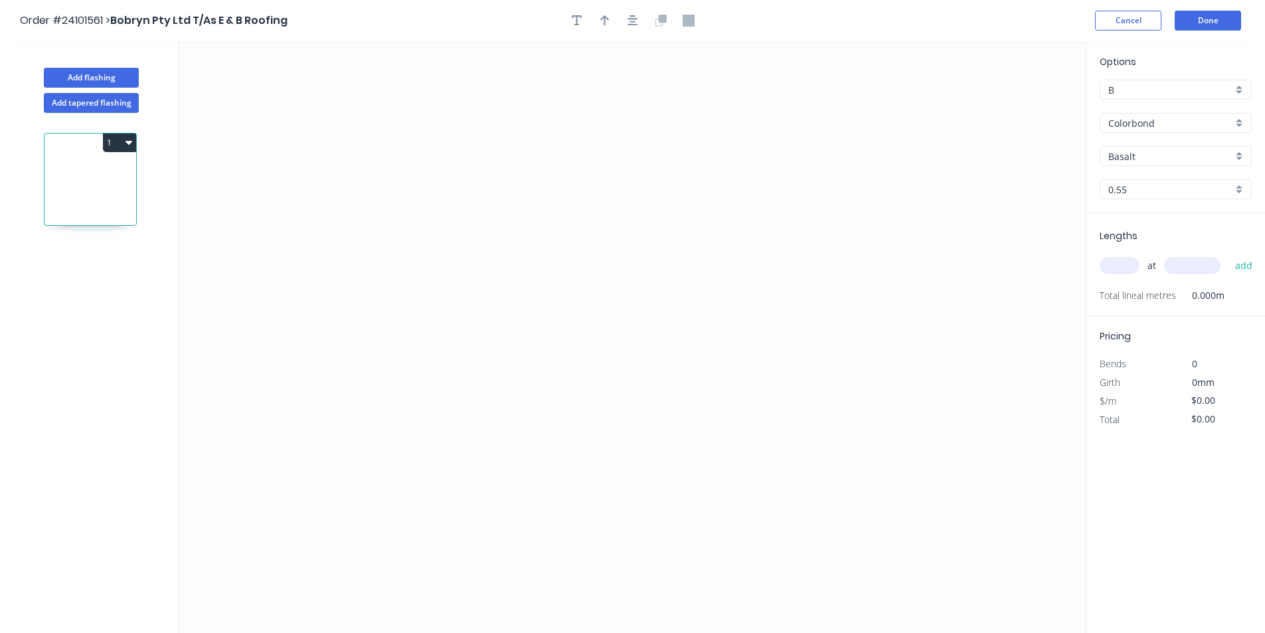
click at [1154, 125] on input "Colorbond" at bounding box center [1170, 123] width 124 height 14
click at [1146, 223] on div "Zincalume" at bounding box center [1175, 217] width 151 height 23
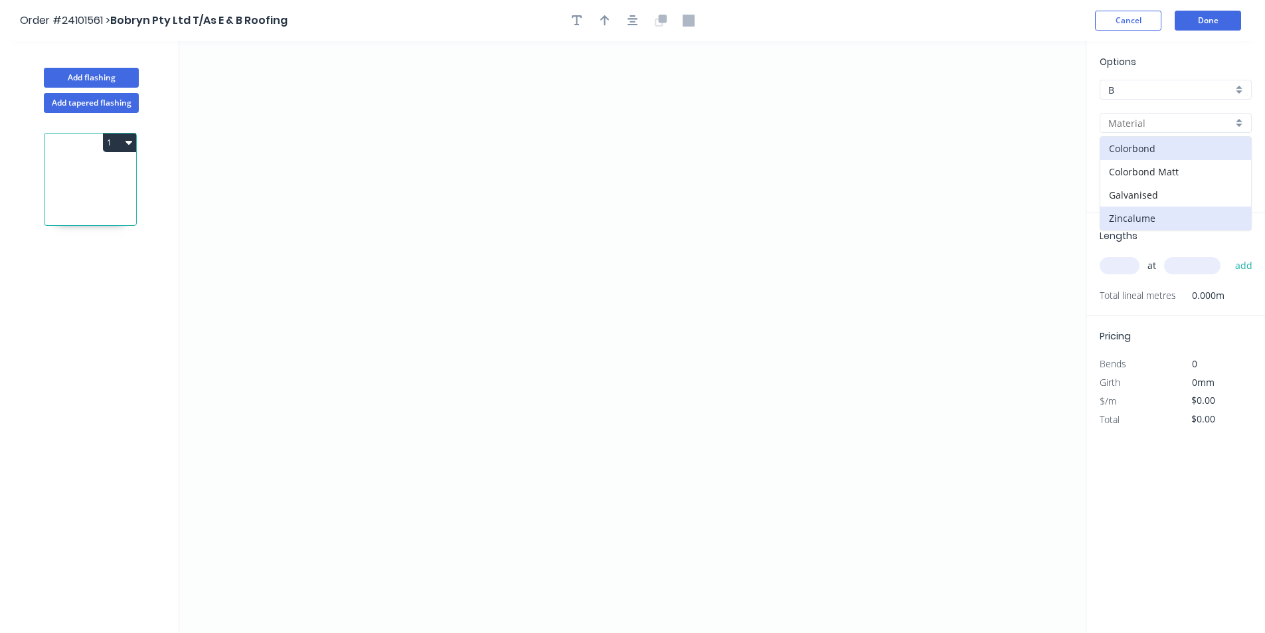
type input "Zincalume"
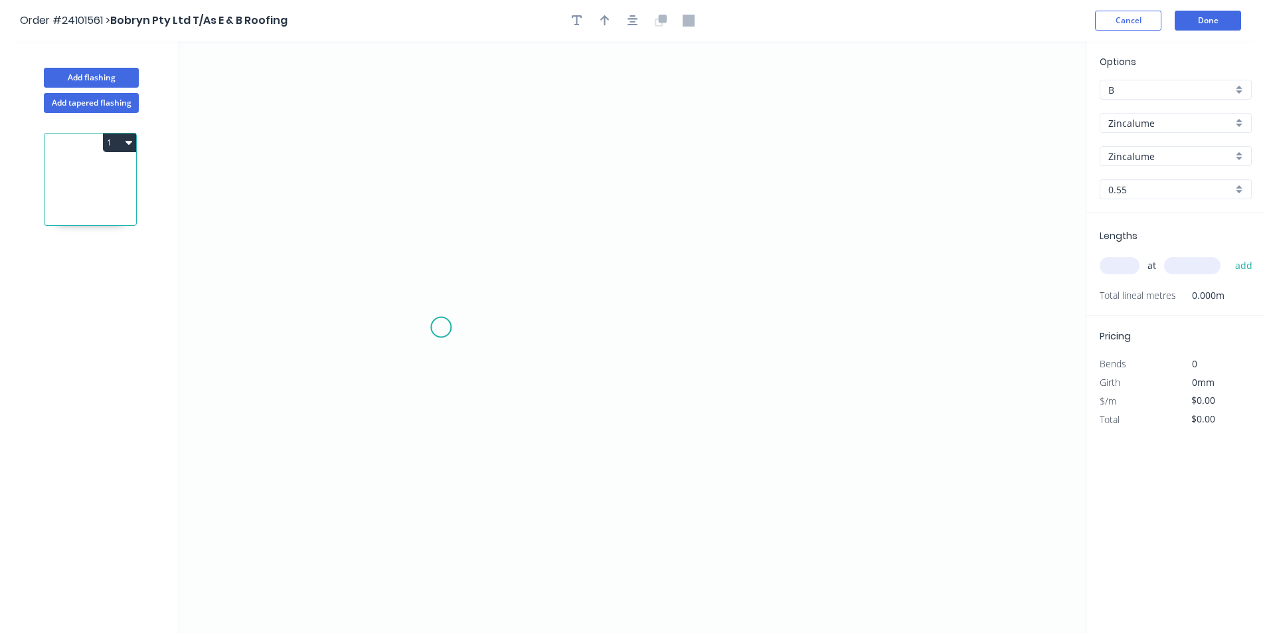
click at [442, 321] on icon "0" at bounding box center [632, 337] width 906 height 592
click at [473, 279] on icon "0" at bounding box center [632, 337] width 906 height 592
click at [747, 270] on icon "0 ?" at bounding box center [632, 337] width 906 height 592
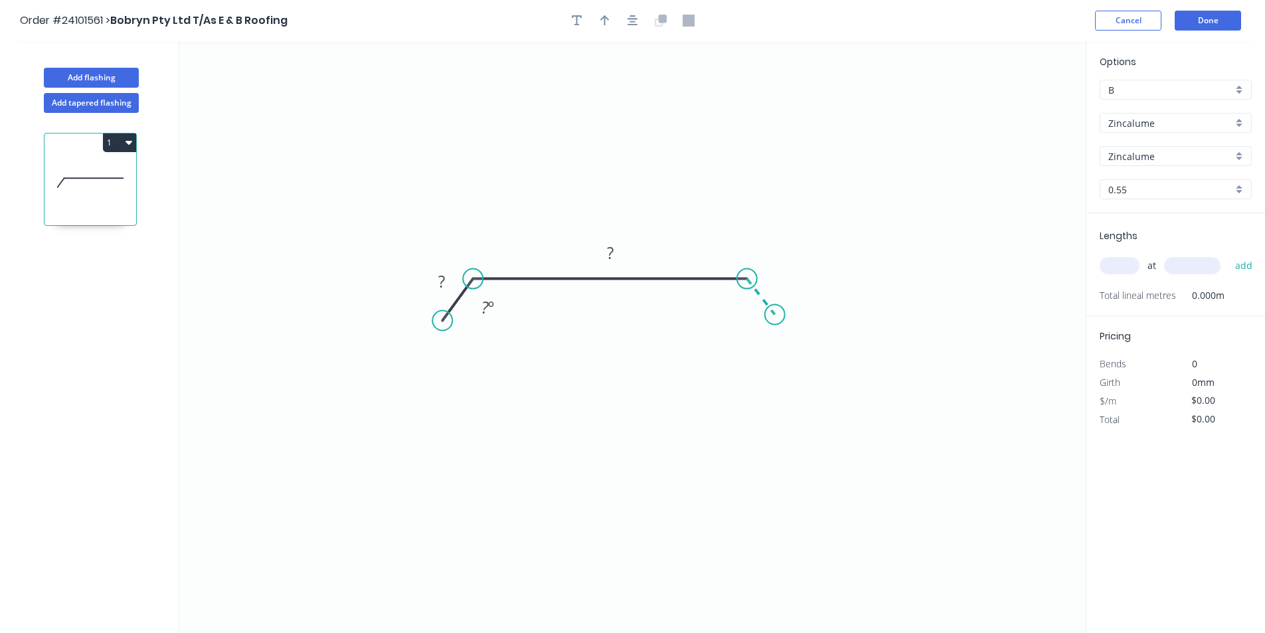
click at [775, 315] on icon "0 ? ? ? º" at bounding box center [632, 337] width 906 height 592
click at [775, 315] on circle at bounding box center [775, 315] width 20 height 20
click at [776, 283] on tspan "?" at bounding box center [776, 278] width 7 height 22
click at [438, 285] on tspan "?" at bounding box center [441, 281] width 7 height 22
click at [599, 246] on rect at bounding box center [610, 253] width 27 height 19
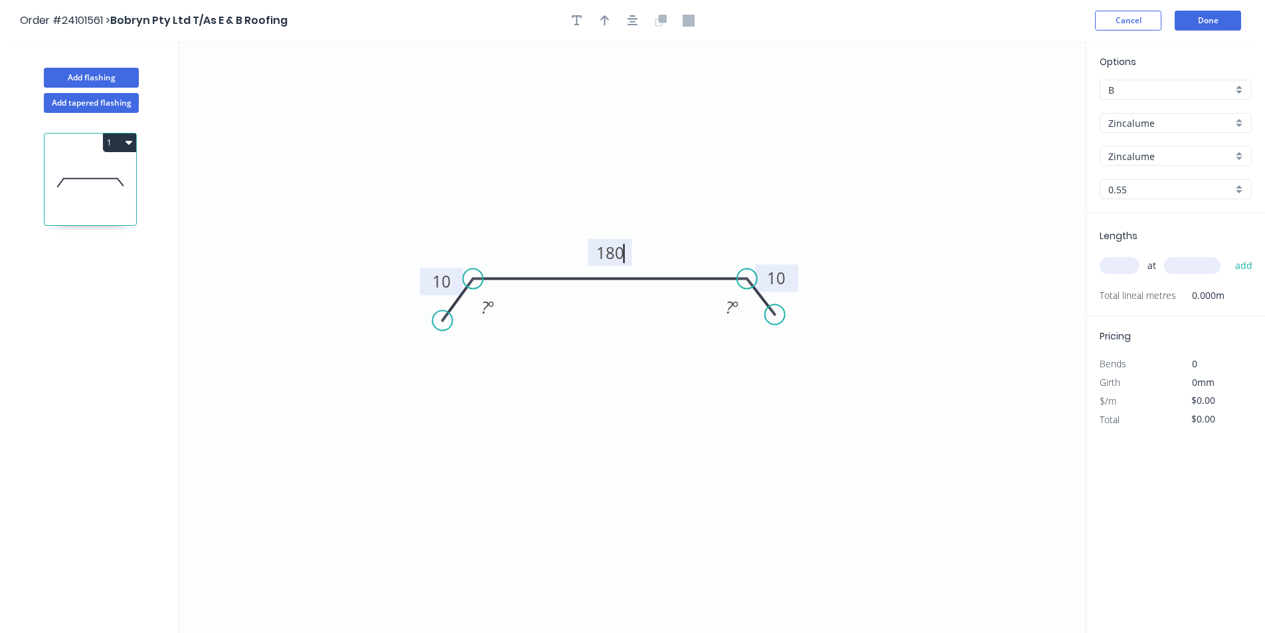
click at [1114, 266] on input "text" at bounding box center [1119, 265] width 40 height 17
type input "$10.00"
type input "2"
click at [1170, 260] on input "text" at bounding box center [1192, 265] width 56 height 17
type input "3600"
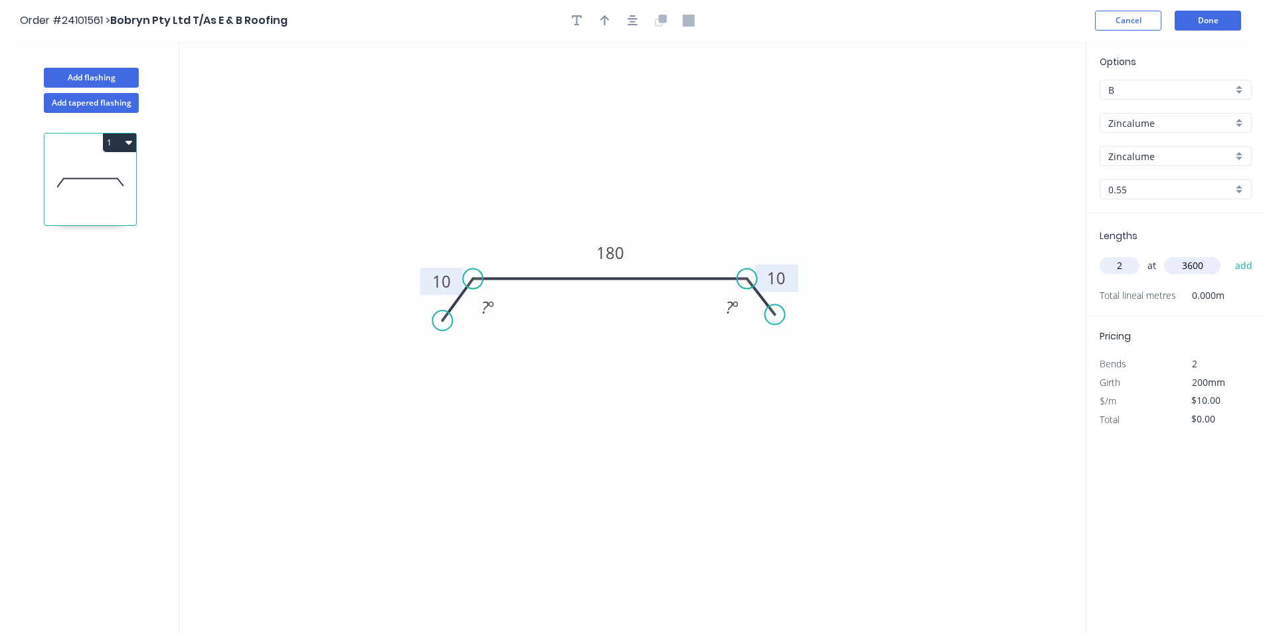
click at [1228, 254] on button "add" at bounding box center [1243, 265] width 31 height 23
type input "$72.00"
click at [1199, 19] on button "Done" at bounding box center [1207, 21] width 66 height 20
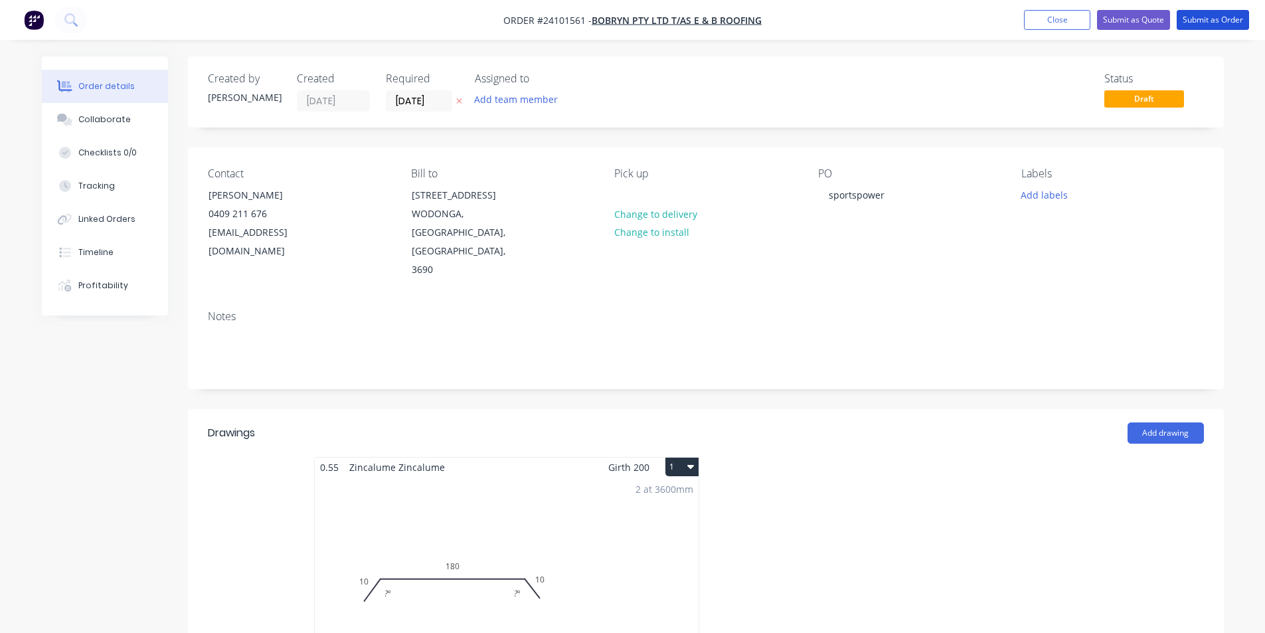
click at [1199, 19] on button "Submit as Order" at bounding box center [1212, 20] width 72 height 20
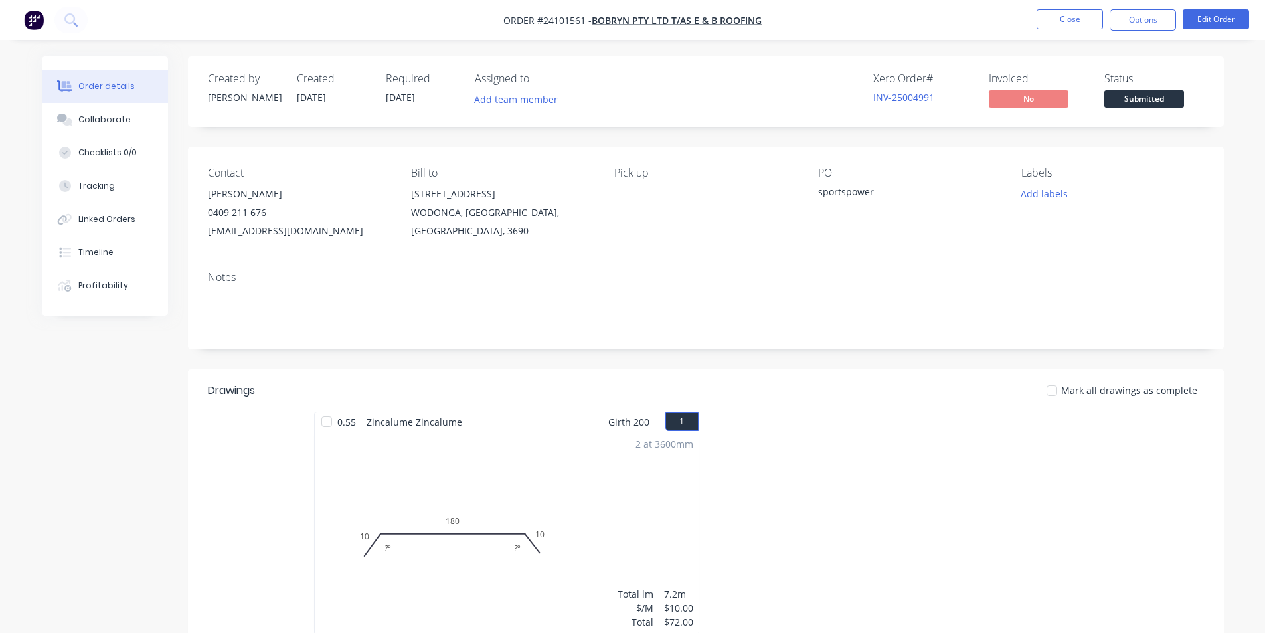
click at [35, 22] on img "button" at bounding box center [34, 20] width 20 height 20
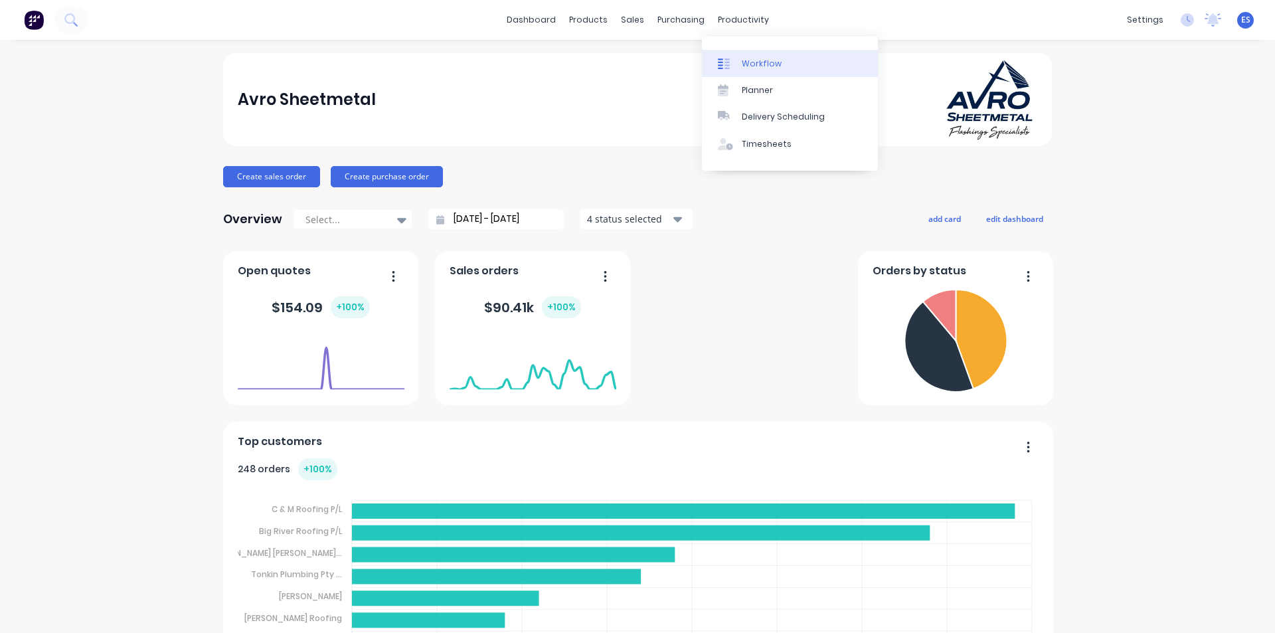
click at [742, 61] on div "Workflow" at bounding box center [762, 64] width 40 height 12
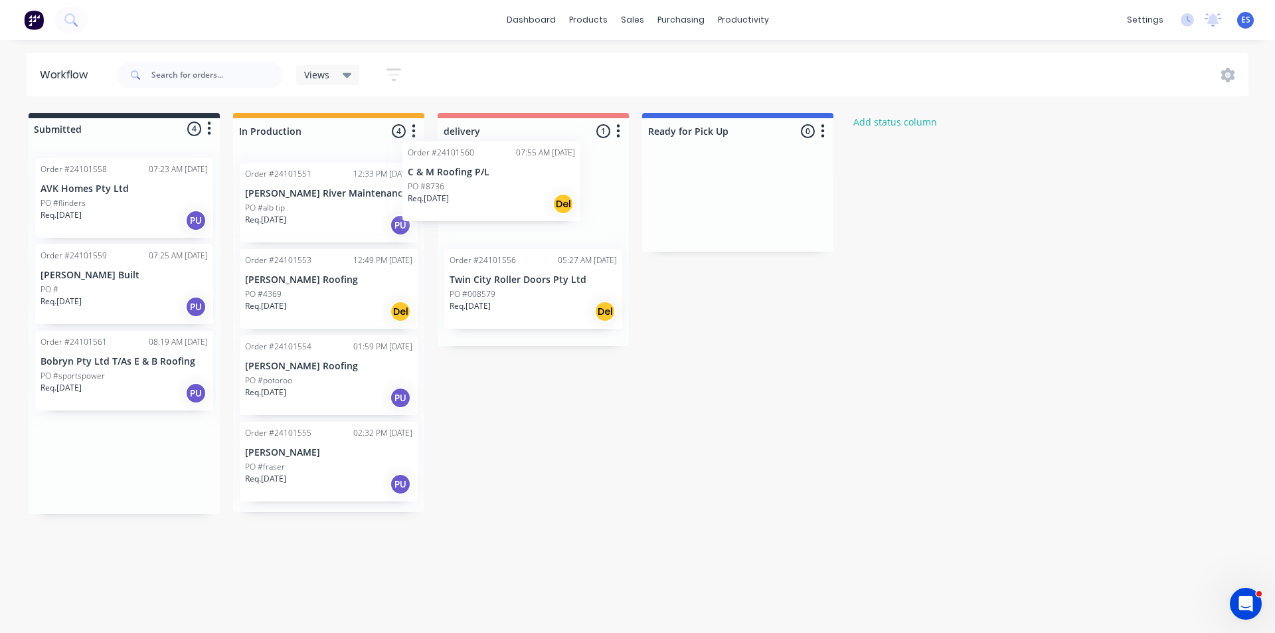
drag, startPoint x: 111, startPoint y: 379, endPoint x: 483, endPoint y: 181, distance: 421.7
click at [483, 181] on div "Submitted 4 Status colour #273444 hex #273444 Save Cancel Summaries Total order…" at bounding box center [615, 313] width 1251 height 401
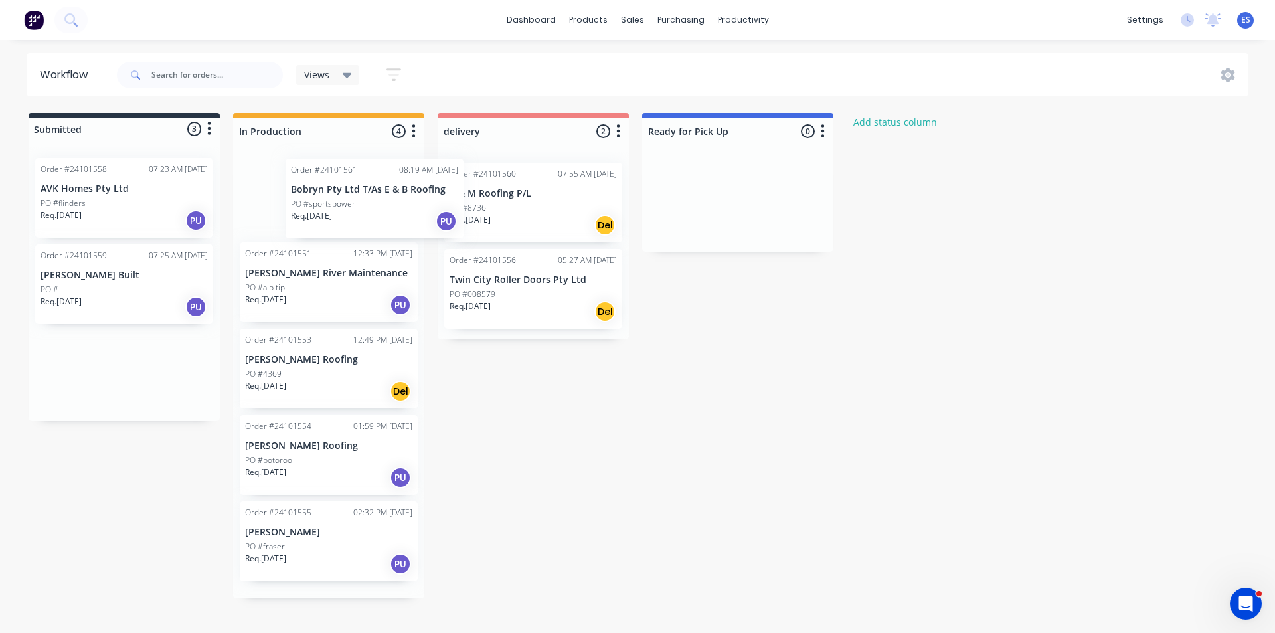
drag, startPoint x: 104, startPoint y: 386, endPoint x: 360, endPoint y: 211, distance: 310.5
click at [360, 211] on div "Submitted 3 Status colour #273444 hex #273444 Save Cancel Summaries Total order…" at bounding box center [615, 355] width 1251 height 485
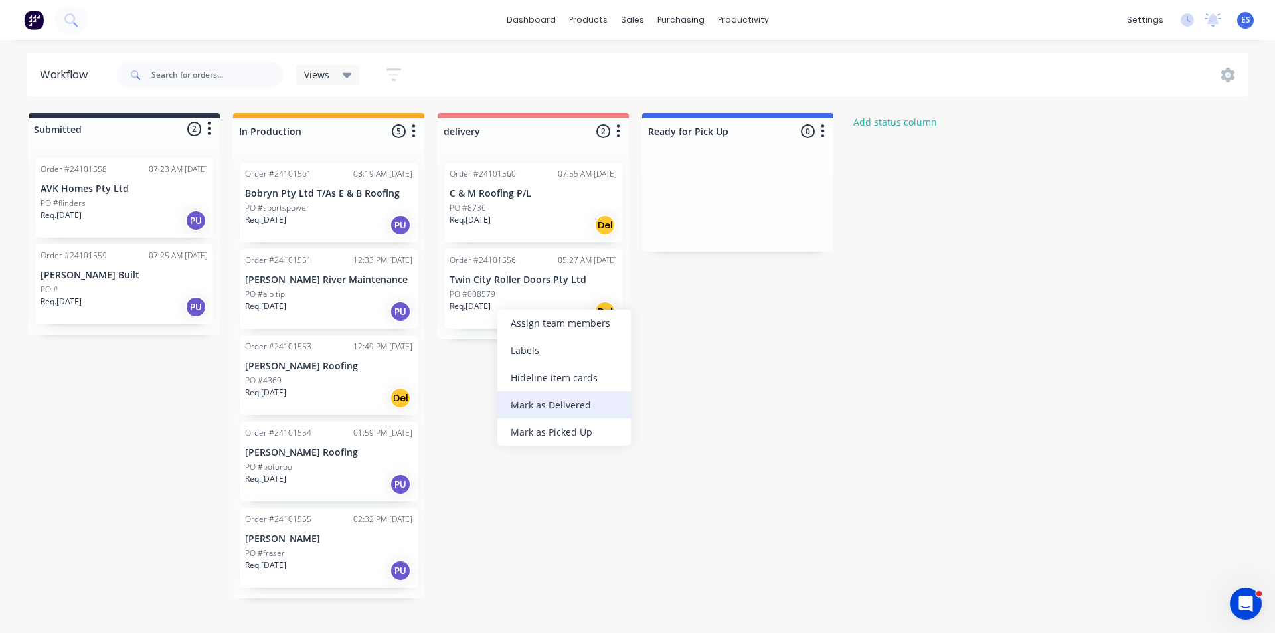
click at [580, 412] on div "Mark as Delivered" at bounding box center [563, 404] width 133 height 27
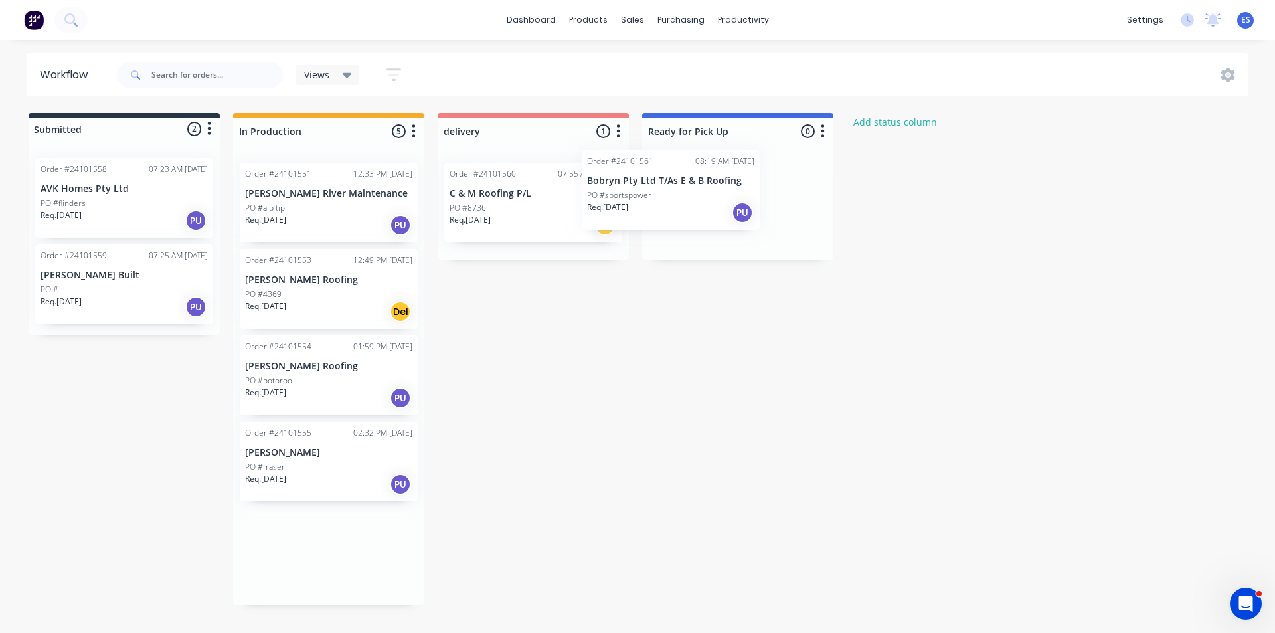
drag, startPoint x: 297, startPoint y: 218, endPoint x: 683, endPoint y: 206, distance: 385.9
click at [683, 206] on div "Submitted 2 Status colour #273444 hex #273444 Save Cancel Summaries Total order…" at bounding box center [615, 359] width 1251 height 492
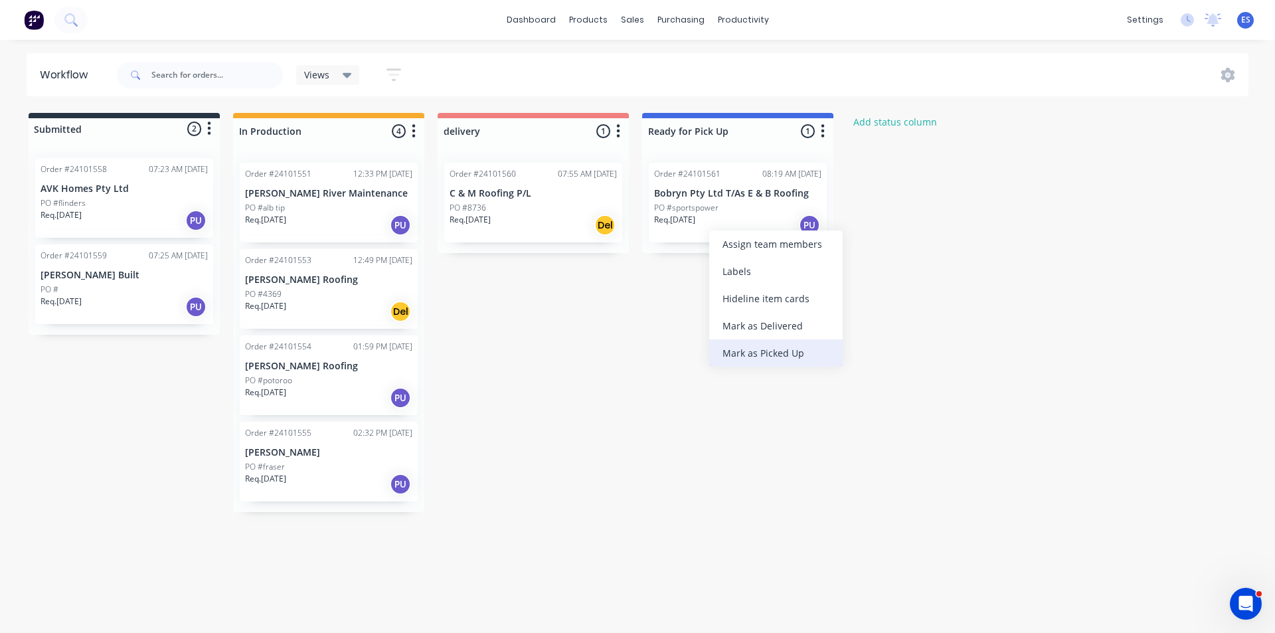
click at [773, 362] on div "Mark as Picked Up" at bounding box center [775, 352] width 133 height 27
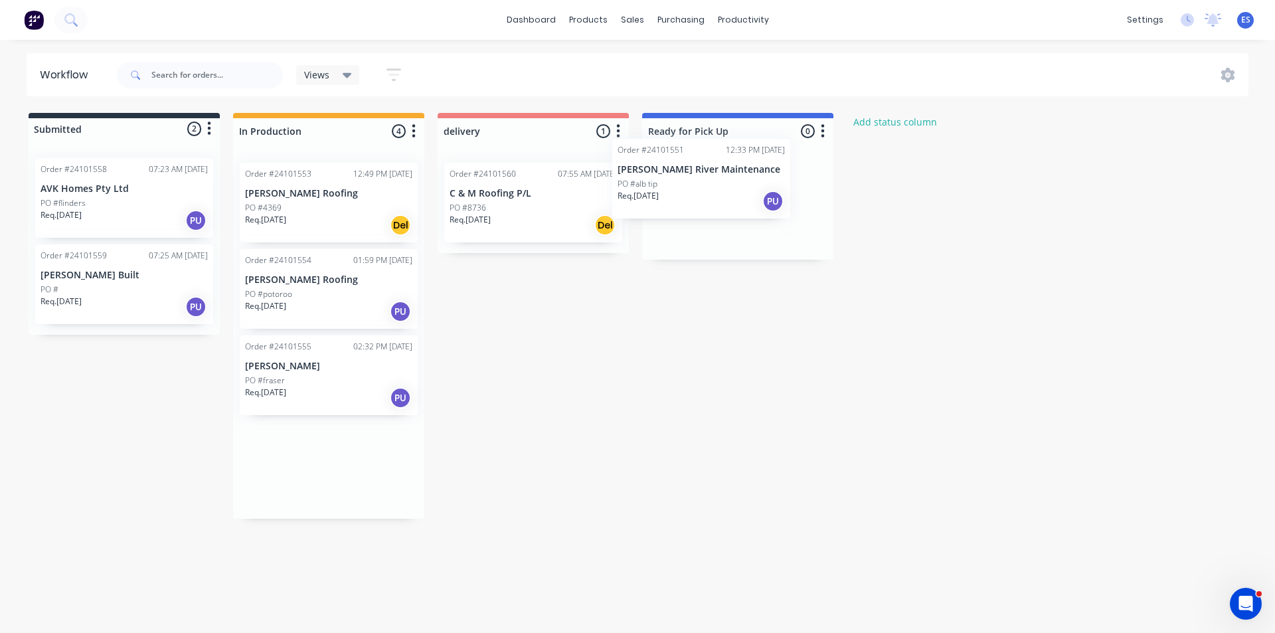
drag, startPoint x: 307, startPoint y: 210, endPoint x: 696, endPoint y: 188, distance: 389.0
click at [694, 187] on div "Submitted 2 Status colour #273444 hex #273444 Save Cancel Summaries Total order…" at bounding box center [615, 316] width 1251 height 406
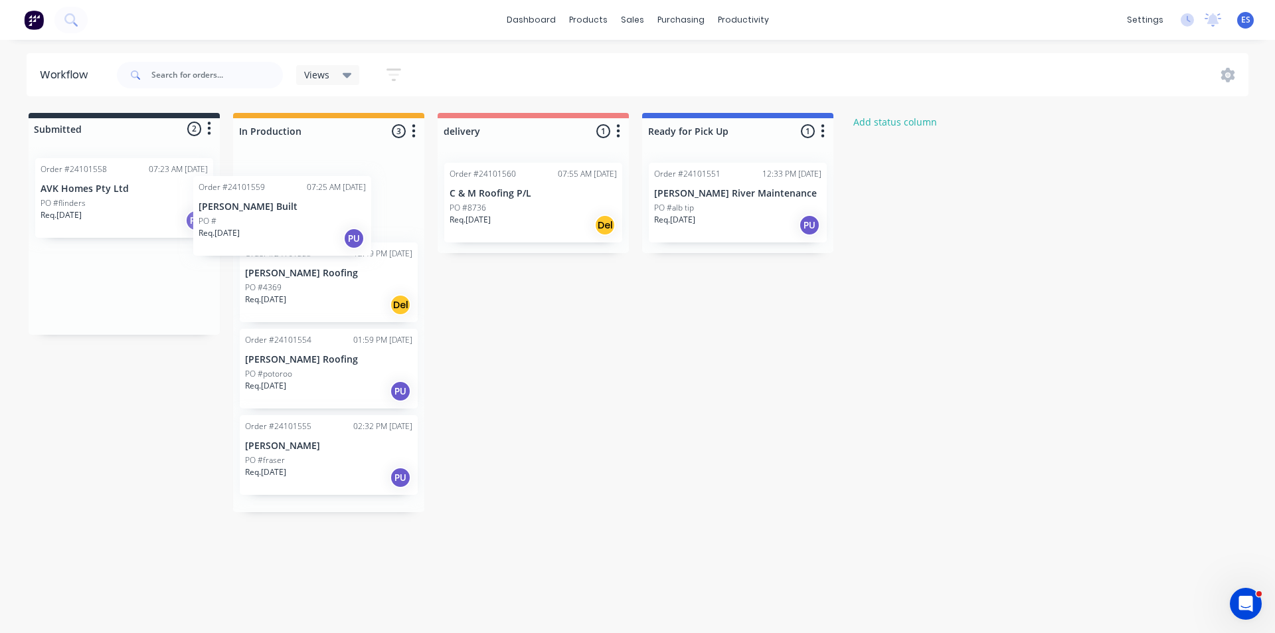
drag, startPoint x: 114, startPoint y: 304, endPoint x: 257, endPoint y: 226, distance: 163.1
click at [285, 232] on div "Submitted 2 Status colour #273444 hex #273444 Save Cancel Summaries Total order…" at bounding box center [615, 312] width 1251 height 399
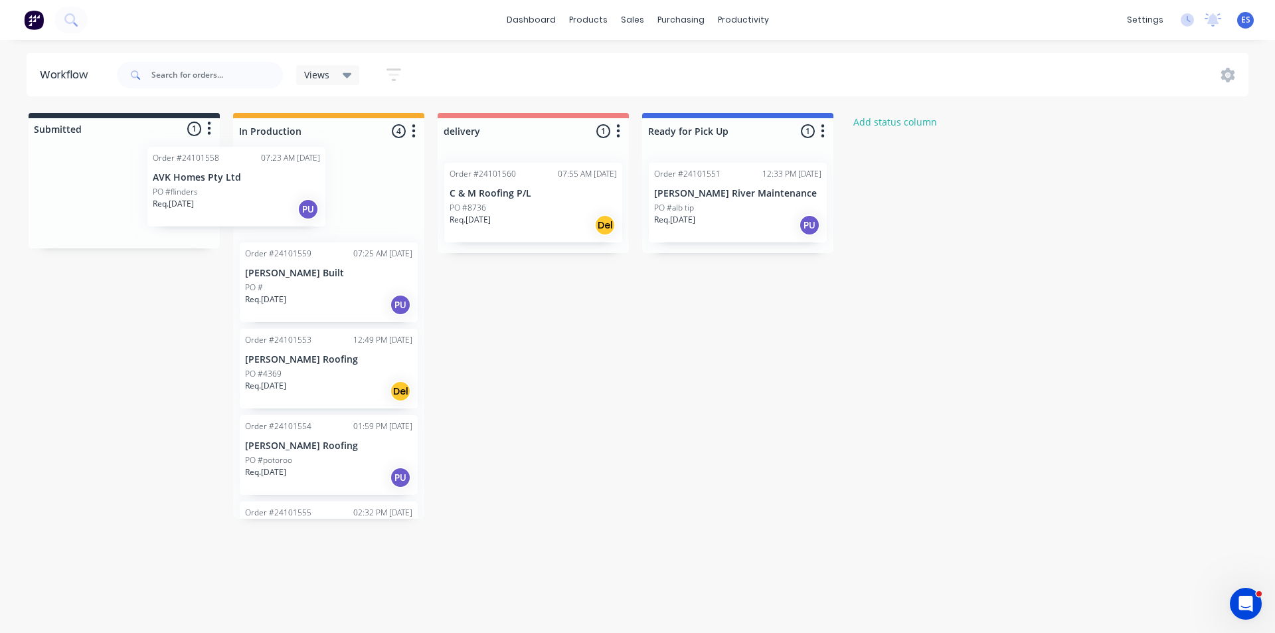
drag, startPoint x: 155, startPoint y: 218, endPoint x: 293, endPoint y: 202, distance: 138.3
click at [293, 202] on div "Submitted 1 Status colour #273444 hex #273444 Save Cancel Summaries Total order…" at bounding box center [615, 316] width 1251 height 406
